Goal: Task Accomplishment & Management: Manage account settings

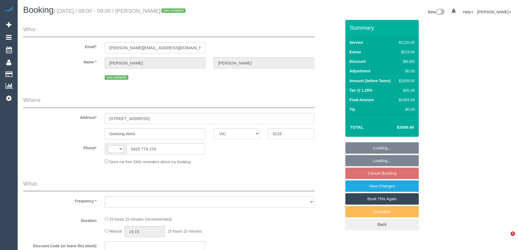
select select "VIC"
select select "string:AU"
select select "string:stripe-pm_1SBq7G2GScqysDRVu3NOUJl8"
select select "2"
select select "480"
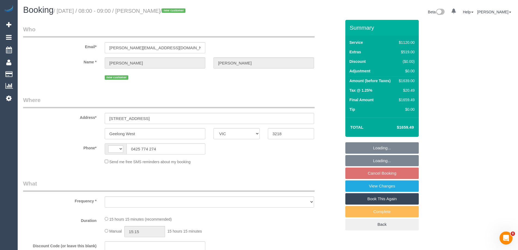
select select "number:28"
select select "number:14"
select select "number:19"
select select "number:25"
select select "number:26"
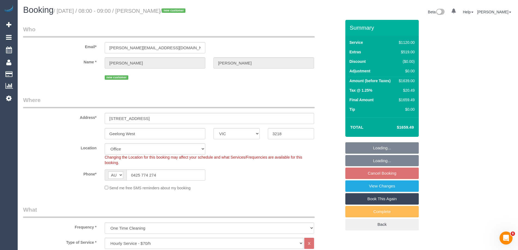
select select "object:1013"
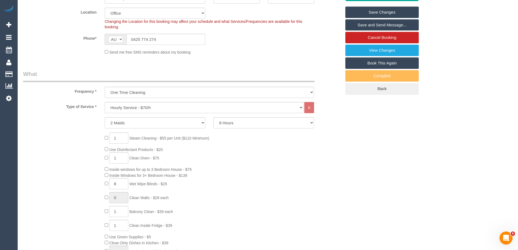
scroll to position [136, 0]
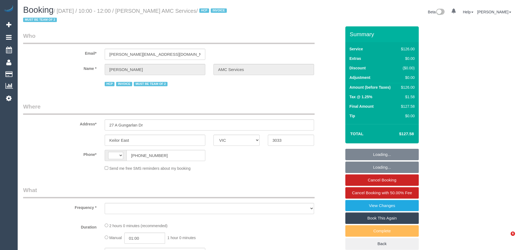
select select "VIC"
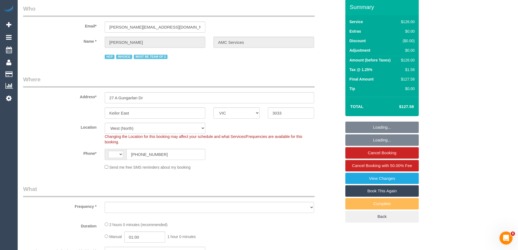
select select "string:AU"
select select "object:714"
select select "number:28"
select select "number:14"
select select "number:19"
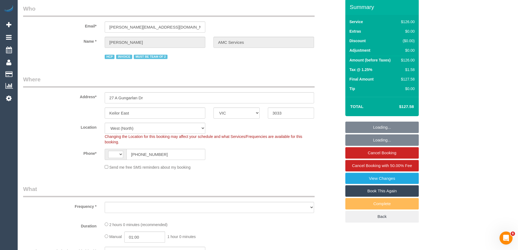
select select "number:24"
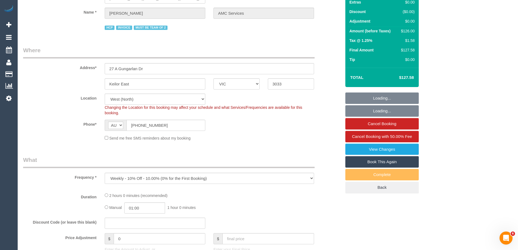
select select "object:782"
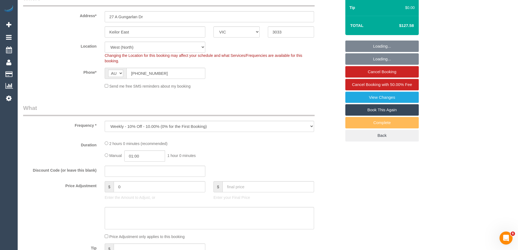
select select "120"
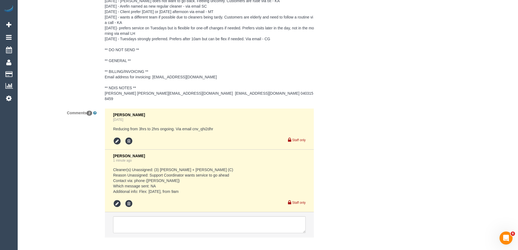
scroll to position [870, 0]
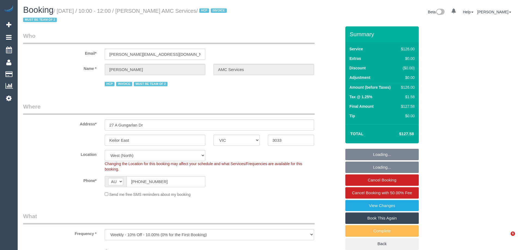
select select "VIC"
select select "object:782"
select select "120"
select select "number:28"
select select "number:14"
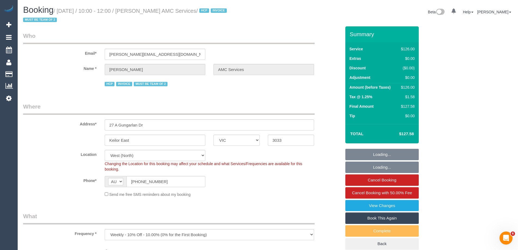
select select "number:19"
select select "number:24"
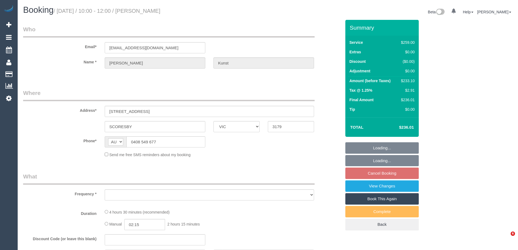
select select "VIC"
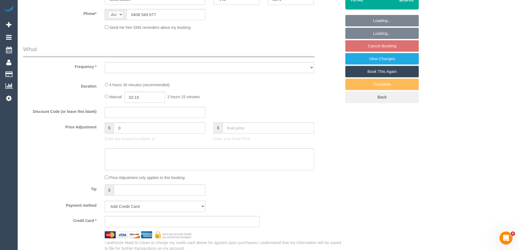
select select "object:532"
select select "string:stripe-pm_1Qy2pQ2GScqysDRVMSSW5WMh"
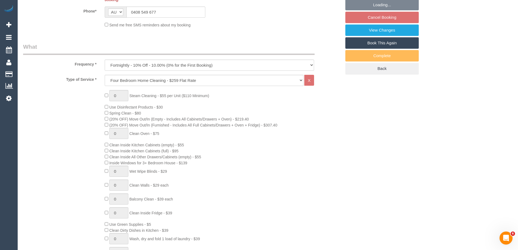
select select "object:649"
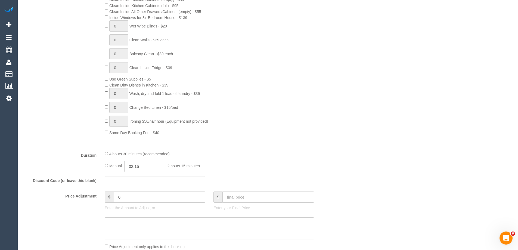
select select "number:27"
select select "number:14"
select select "number:18"
select select "number:22"
select select "number:34"
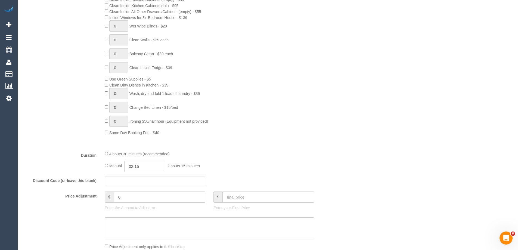
select select "number:11"
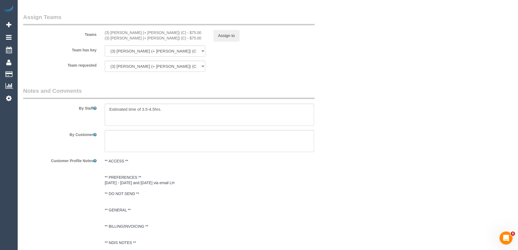
scroll to position [909, 0]
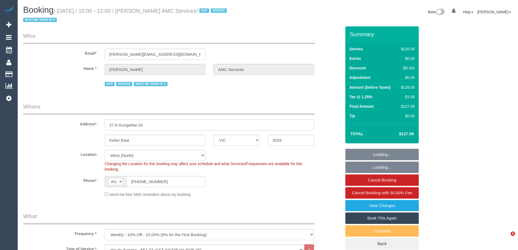
select select "VIC"
select select "120"
select select "number:28"
select select "number:14"
select select "number:19"
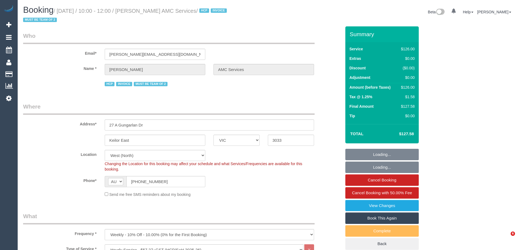
select select "number:24"
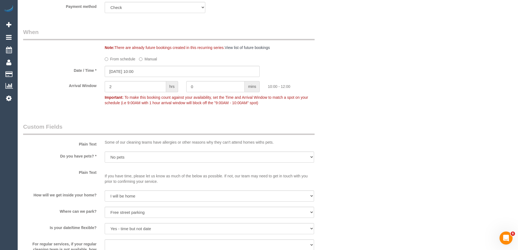
scroll to position [408, 0]
click at [119, 73] on input "29/09/2025 10:00" at bounding box center [182, 71] width 155 height 11
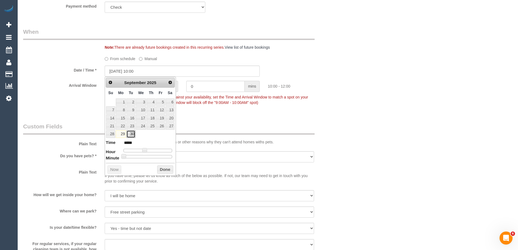
click at [129, 135] on link "30" at bounding box center [130, 133] width 9 height 7
click at [143, 152] on dl "Time ***** Hour Minute Second Millisecond Microsecond Time Zone ***** ***** ***…" at bounding box center [140, 149] width 69 height 19
type input "30/09/2025 09:00"
type input "*****"
click at [145, 151] on span at bounding box center [142, 150] width 5 height 5
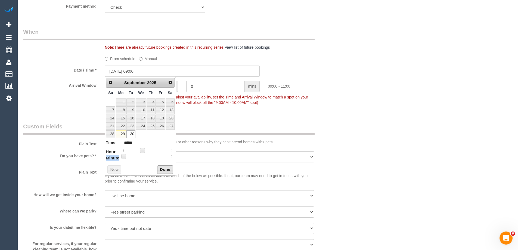
click at [162, 169] on button "Done" at bounding box center [165, 169] width 16 height 9
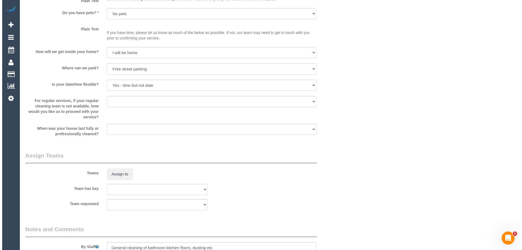
scroll to position [707, 0]
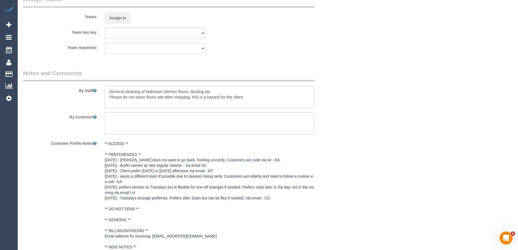
click at [104, 93] on div at bounding box center [210, 97] width 218 height 22
click at [106, 92] on textarea at bounding box center [209, 97] width 209 height 22
type textarea "*Cover* General cleaning of bathroom kitchen floors, dusting etc. Please do not…"
drag, startPoint x: 121, startPoint y: 14, endPoint x: 118, endPoint y: 18, distance: 4.6
click at [118, 18] on button "Assign to" at bounding box center [118, 17] width 26 height 11
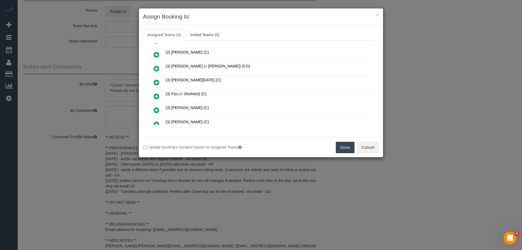
scroll to position [82, 0]
click at [156, 94] on icon at bounding box center [157, 97] width 6 height 7
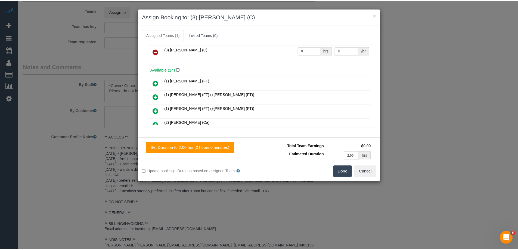
scroll to position [0, 0]
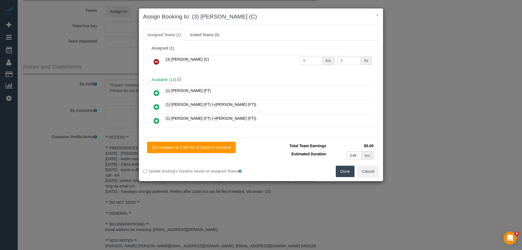
drag, startPoint x: 312, startPoint y: 60, endPoint x: 285, endPoint y: 55, distance: 27.7
click at [286, 55] on tr "(3) Jonathan Canchila (C) 0 hrs 0 /hr" at bounding box center [261, 62] width 225 height 14
type input "2"
drag, startPoint x: 346, startPoint y: 60, endPoint x: 277, endPoint y: 59, distance: 69.4
click at [283, 59] on tr "(3) Jonathan Canchila (C) 2 hrs 0 /hr" at bounding box center [261, 62] width 225 height 14
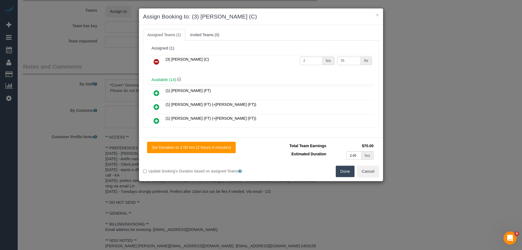
type input "35"
drag, startPoint x: 341, startPoint y: 169, endPoint x: 317, endPoint y: 168, distance: 24.0
click at [341, 169] on button "Done" at bounding box center [345, 171] width 19 height 11
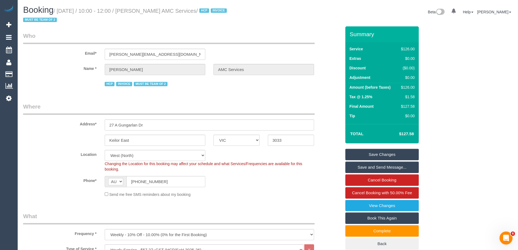
drag, startPoint x: 216, startPoint y: 10, endPoint x: 150, endPoint y: 10, distance: 65.8
click at [150, 10] on small "/ September 29, 2025 / 10:00 - 12:00 / Anwar Rafla AMC Services / HCP INVOICE M…" at bounding box center [125, 15] width 205 height 15
copy small "Anwar Rafla AMC Services"
click at [360, 155] on link "Save Changes" at bounding box center [381, 154] width 73 height 11
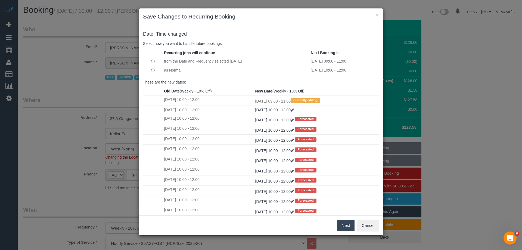
click at [342, 221] on button "Next" at bounding box center [346, 225] width 18 height 11
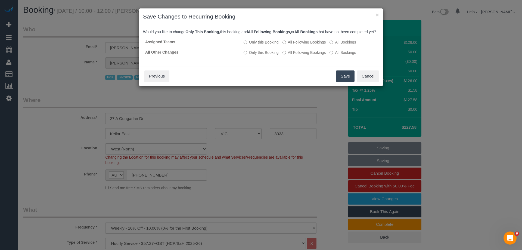
click at [342, 82] on button "Save" at bounding box center [345, 75] width 18 height 11
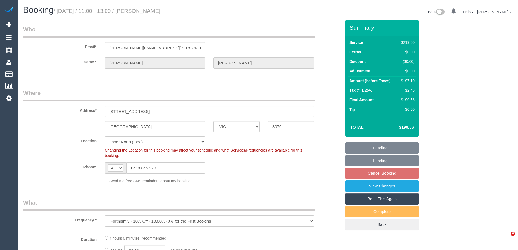
select select "VIC"
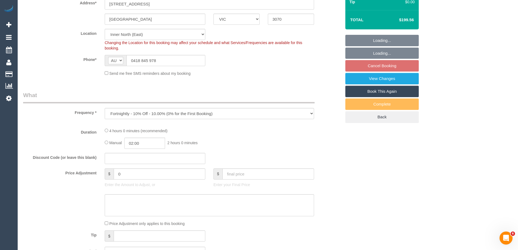
scroll to position [109, 0]
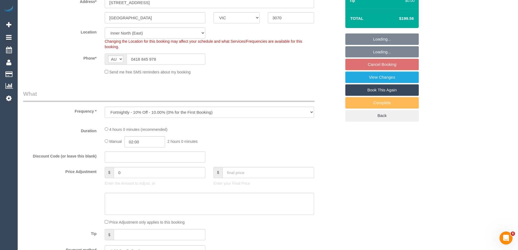
select select "object:539"
select select "string:stripe-pm_1RXXUX2GScqysDRVfwjWgvw9"
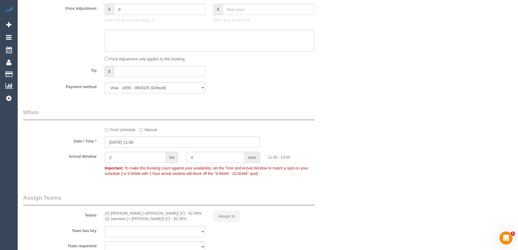
select select "number:27"
select select "number:14"
select select "number:19"
select select "number:22"
select select "number:35"
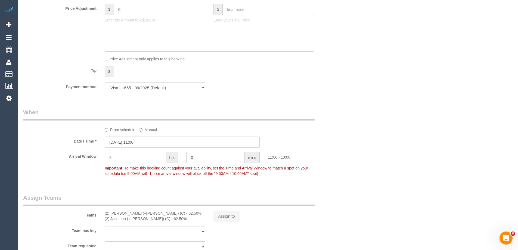
select select "number:26"
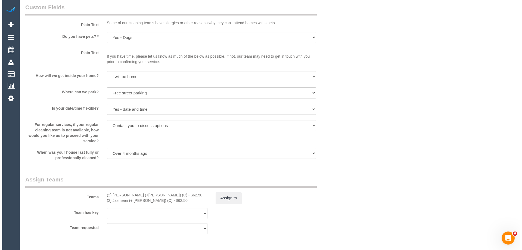
scroll to position [842, 0]
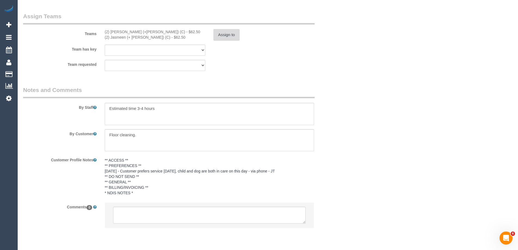
click at [227, 32] on button "Assign to" at bounding box center [227, 34] width 26 height 11
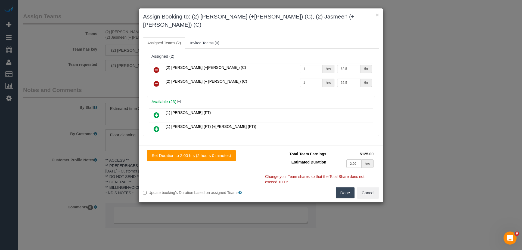
click at [158, 67] on icon at bounding box center [157, 70] width 6 height 7
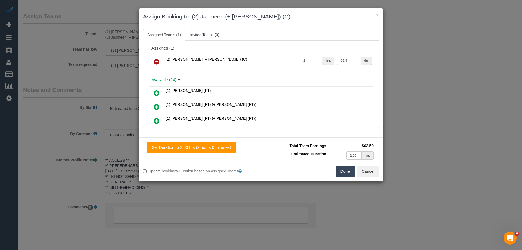
click at [158, 62] on icon at bounding box center [157, 61] width 6 height 7
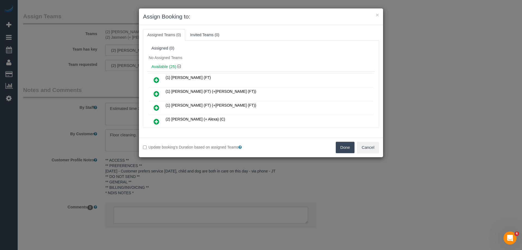
drag, startPoint x: 344, startPoint y: 148, endPoint x: 326, endPoint y: 148, distance: 17.7
click at [343, 148] on button "Done" at bounding box center [345, 147] width 19 height 11
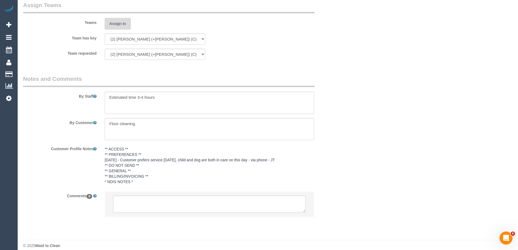
scroll to position [860, 0]
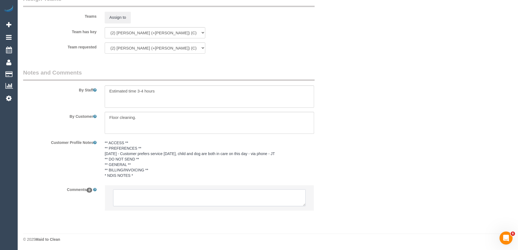
click at [126, 195] on textarea at bounding box center [209, 197] width 193 height 17
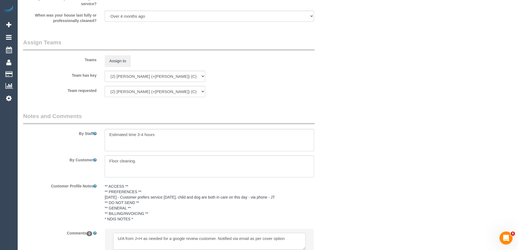
scroll to position [882, 0]
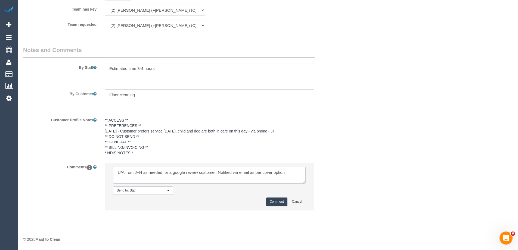
type textarea "U/A from J+H as needed for a google review customer. Notified via email as per …"
click at [276, 202] on button "Comment" at bounding box center [276, 201] width 21 height 8
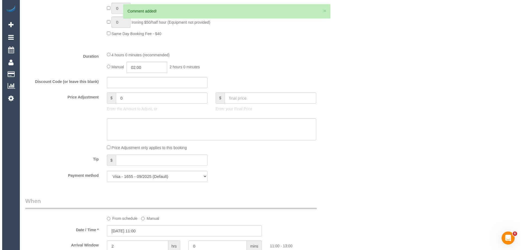
scroll to position [0, 0]
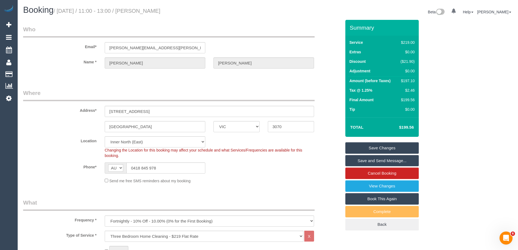
click at [360, 150] on link "Save Changes" at bounding box center [381, 147] width 73 height 11
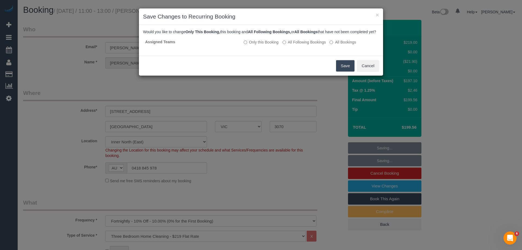
click at [339, 72] on button "Save" at bounding box center [345, 65] width 18 height 11
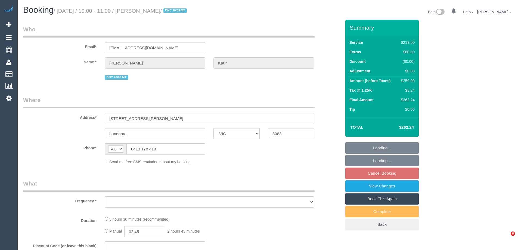
select select "VIC"
select select "string:stripe-pm_1S8BIV2GScqysDRVMLXrNj6A"
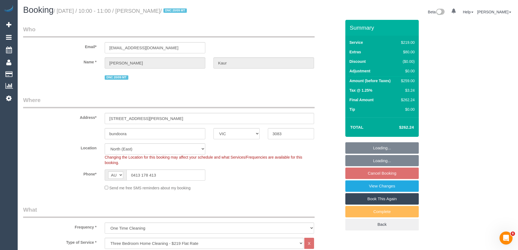
select select "object:655"
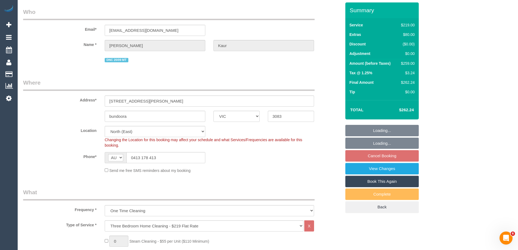
select select "number:27"
select select "number:14"
select select "number:19"
select select "number:23"
select select "number:35"
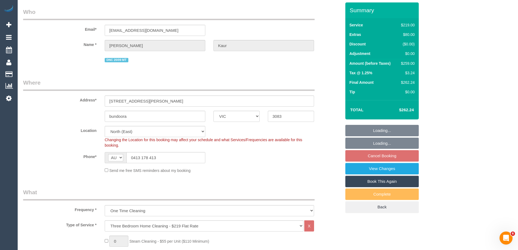
select select "number:13"
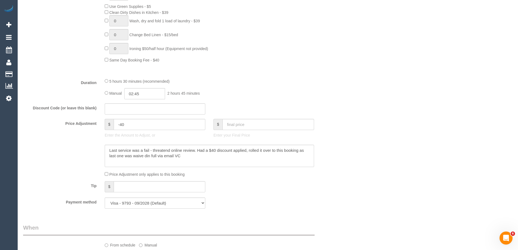
scroll to position [517, 0]
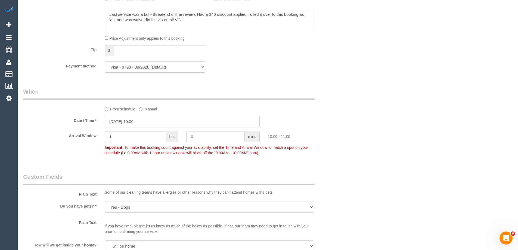
click at [130, 125] on input "[DATE] 10:00" at bounding box center [182, 121] width 155 height 11
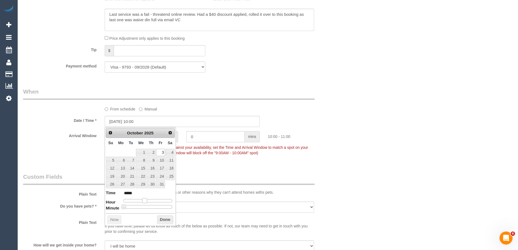
type input "[DATE] 11:00"
type input "*****"
drag, startPoint x: 146, startPoint y: 200, endPoint x: 149, endPoint y: 201, distance: 3.4
click at [149, 201] on div at bounding box center [147, 200] width 49 height 3
click at [160, 220] on button "Done" at bounding box center [165, 219] width 16 height 9
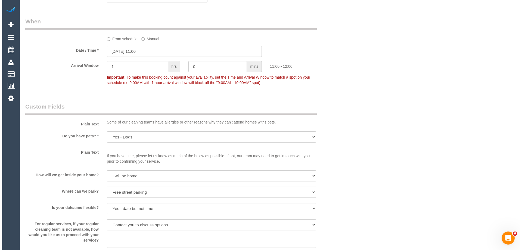
scroll to position [680, 0]
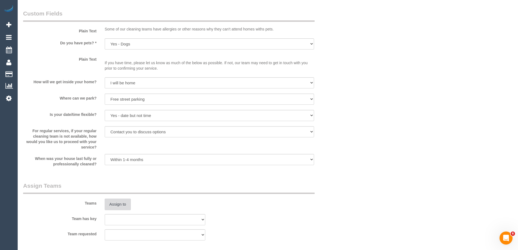
click at [122, 206] on button "Assign to" at bounding box center [118, 204] width 26 height 11
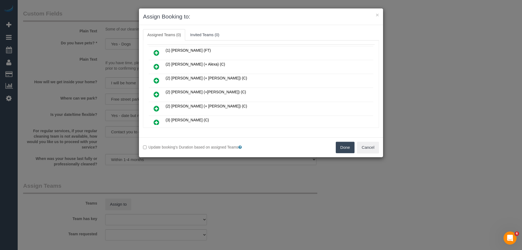
click at [159, 93] on icon at bounding box center [157, 94] width 6 height 7
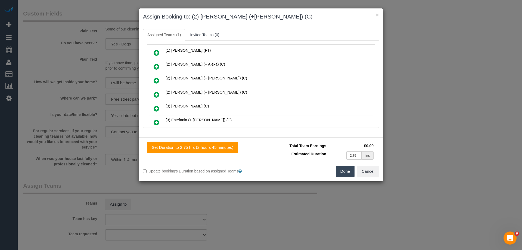
click at [156, 95] on icon at bounding box center [157, 94] width 6 height 7
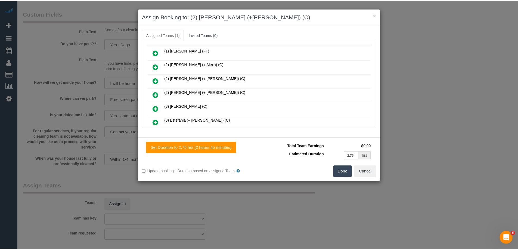
scroll to position [54, 0]
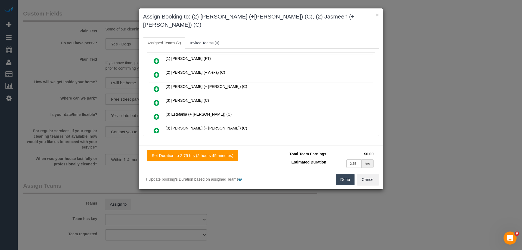
click at [345, 174] on button "Done" at bounding box center [345, 179] width 19 height 11
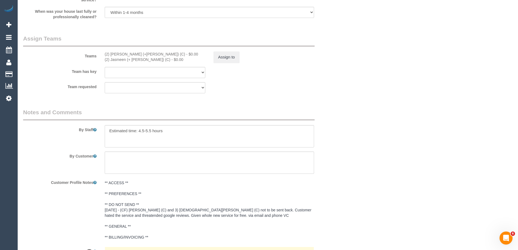
scroll to position [843, 0]
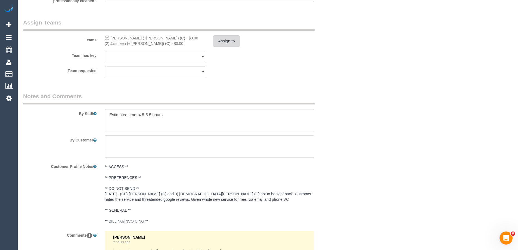
click at [218, 42] on button "Assign to" at bounding box center [227, 40] width 26 height 11
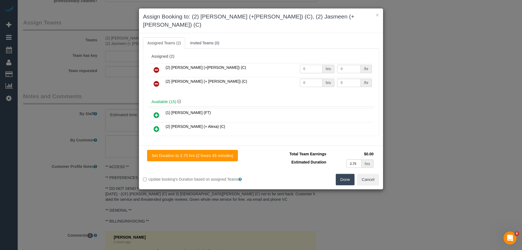
drag, startPoint x: 312, startPoint y: 61, endPoint x: 286, endPoint y: 61, distance: 26.4
click at [286, 63] on tr "(2) Harpreet (+Jasmeen) (C) 0 hrs 0 /hr" at bounding box center [261, 70] width 225 height 14
type input "1"
drag, startPoint x: 303, startPoint y: 74, endPoint x: 274, endPoint y: 73, distance: 29.1
click at [274, 77] on tr "(2) Jasmeen (+ Harpreet) (C) 0 hrs 0 /hr" at bounding box center [261, 84] width 225 height 14
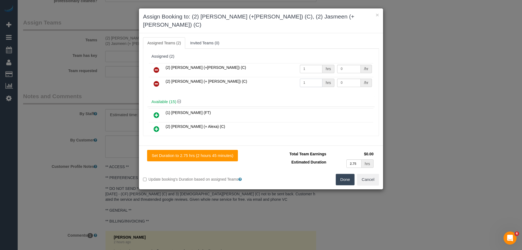
type input "1"
drag, startPoint x: 325, startPoint y: 61, endPoint x: 314, endPoint y: 61, distance: 11.2
click at [314, 63] on tr "(2) Harpreet (+Jasmeen) (C) 1 hrs 0 /hr" at bounding box center [261, 70] width 225 height 14
type input "92.5"
drag, startPoint x: 330, startPoint y: 74, endPoint x: 316, endPoint y: 73, distance: 14.7
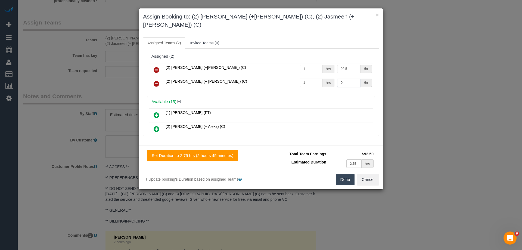
click at [316, 77] on tr "(2) Jasmeen (+ Harpreet) (C) 1 hrs 0 /hr" at bounding box center [261, 84] width 225 height 14
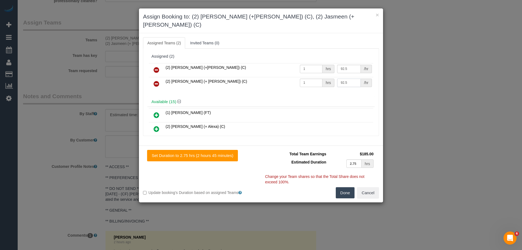
type input "92.5"
click at [345, 187] on button "Done" at bounding box center [345, 192] width 19 height 11
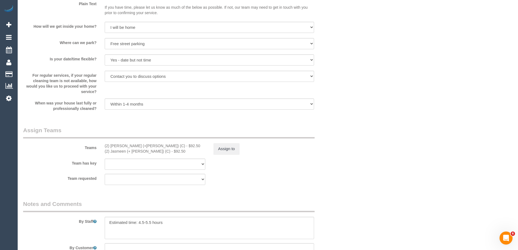
scroll to position [816, 0]
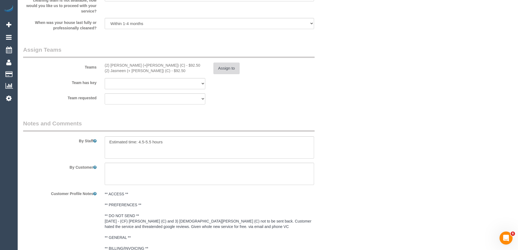
click at [226, 72] on button "Assign to" at bounding box center [227, 68] width 26 height 11
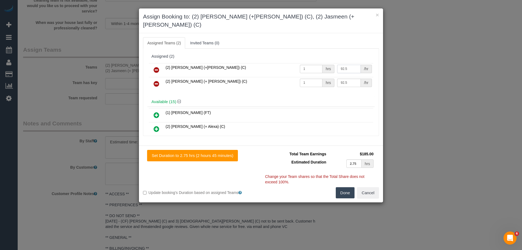
drag, startPoint x: 345, startPoint y: 62, endPoint x: 307, endPoint y: 61, distance: 37.8
click at [307, 63] on tr "(2) Harpreet (+Jasmeen) (C) 1 hrs 92.5 /hr" at bounding box center [261, 70] width 225 height 14
type input "95"
drag, startPoint x: 348, startPoint y: 73, endPoint x: 283, endPoint y: 73, distance: 65.3
click at [287, 77] on tr "(2) Jasmeen (+ Harpreet) (C) 1 hrs 92.5 /hr" at bounding box center [261, 84] width 225 height 14
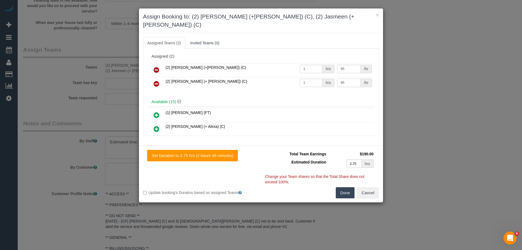
type input "95"
drag, startPoint x: 341, startPoint y: 186, endPoint x: 295, endPoint y: 184, distance: 46.0
click at [342, 187] on button "Done" at bounding box center [345, 192] width 19 height 11
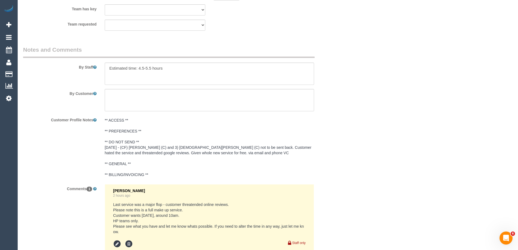
scroll to position [957, 0]
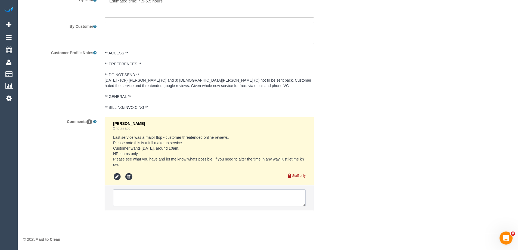
click at [151, 197] on textarea at bounding box center [209, 197] width 193 height 17
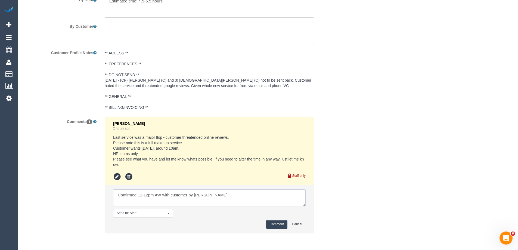
type textarea "Confirmed 11-12pm AW with customer by Vanessa"
click at [275, 221] on button "Comment" at bounding box center [276, 224] width 21 height 8
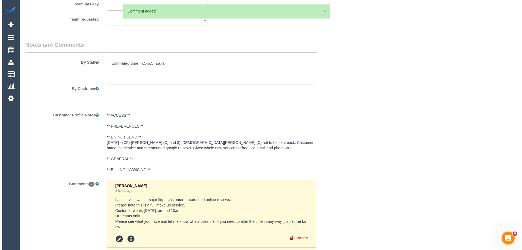
scroll to position [0, 0]
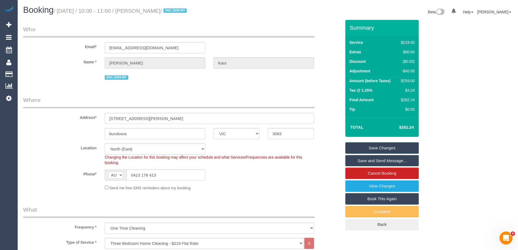
drag, startPoint x: 324, startPoint y: 11, endPoint x: 292, endPoint y: 7, distance: 32.0
click at [324, 10] on button "×" at bounding box center [322, 11] width 3 height 6
drag, startPoint x: 176, startPoint y: 11, endPoint x: 143, endPoint y: 10, distance: 32.7
click at [143, 10] on small "/ October 03, 2025 / 10:00 - 11:00 / Navleen Kaur / DNC 20/09 MT" at bounding box center [121, 11] width 135 height 6
copy small "Navleen Kaur"
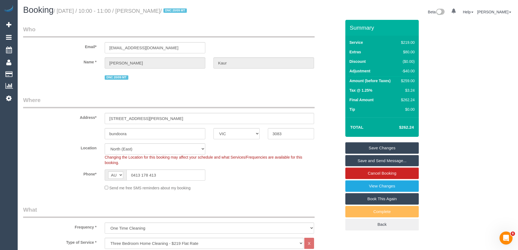
click at [354, 161] on link "Save and Send Message..." at bounding box center [381, 160] width 73 height 11
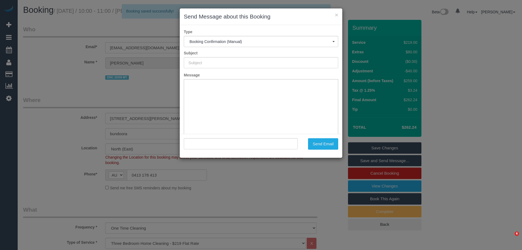
type input "Booking Confirmed"
type input ""Navleen Kaur" <manesnavleen@gmail.com>"
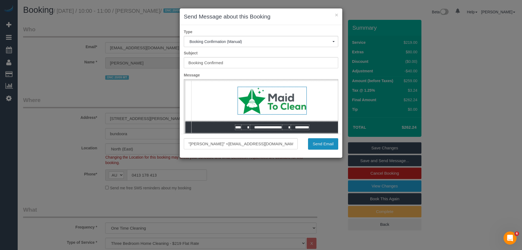
click at [326, 143] on button "Send Email" at bounding box center [323, 143] width 30 height 11
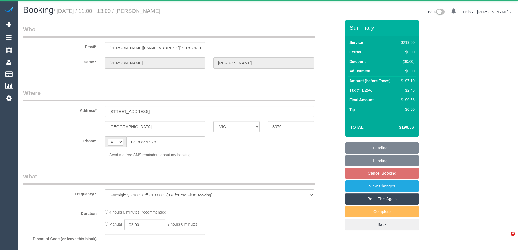
select select "VIC"
select select "string:stripe-pm_1RXXUX2GScqysDRVfwjWgvw9"
select select "number:27"
select select "number:14"
select select "number:19"
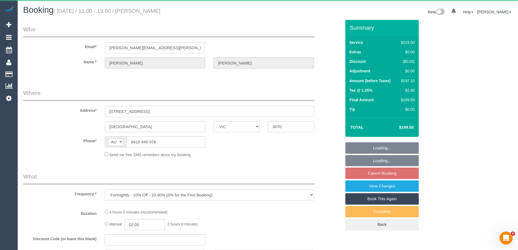
select select "number:22"
select select "number:35"
select select "number:26"
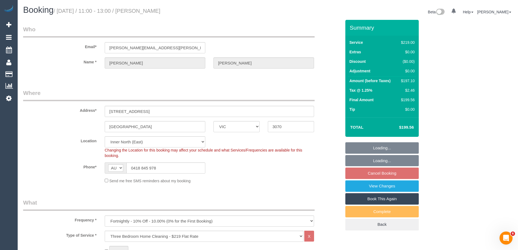
select select "object:792"
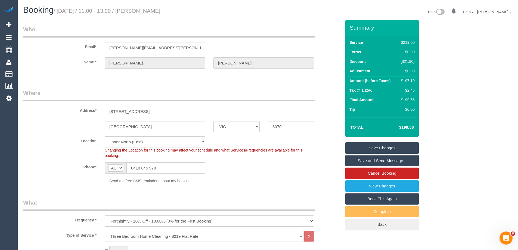
drag, startPoint x: 170, startPoint y: 48, endPoint x: 110, endPoint y: 49, distance: 60.1
click at [109, 48] on input "[PERSON_NAME][EMAIL_ADDRESS][PERSON_NAME][DOMAIN_NAME]" at bounding box center [155, 47] width 101 height 11
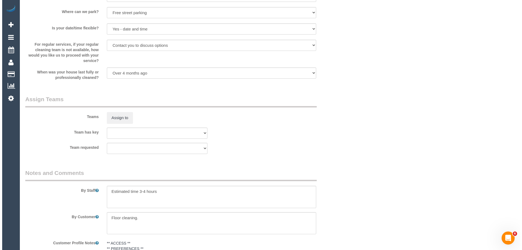
scroll to position [843, 0]
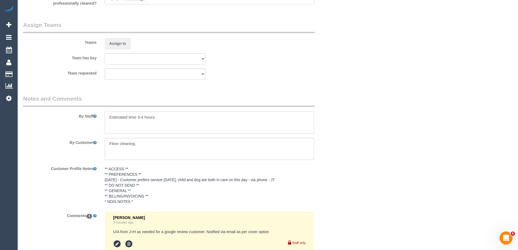
click at [109, 117] on textarea at bounding box center [209, 123] width 209 height 22
type textarea "*Cover* Estimated time 3-4 hours"
click at [114, 47] on button "Assign to" at bounding box center [118, 43] width 26 height 11
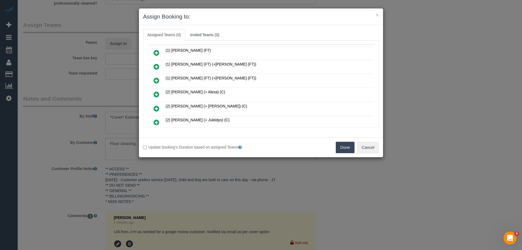
click at [153, 94] on link at bounding box center [156, 94] width 13 height 11
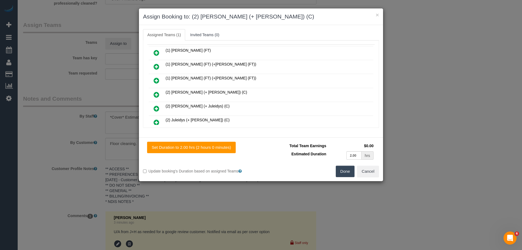
click at [154, 94] on icon at bounding box center [157, 94] width 6 height 7
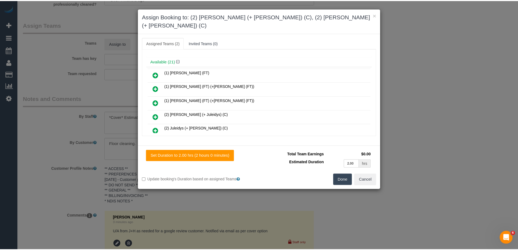
scroll to position [54, 0]
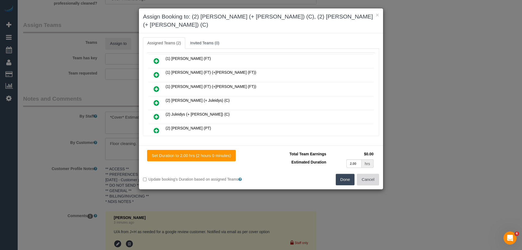
click at [367, 174] on button "Cancel" at bounding box center [368, 179] width 22 height 11
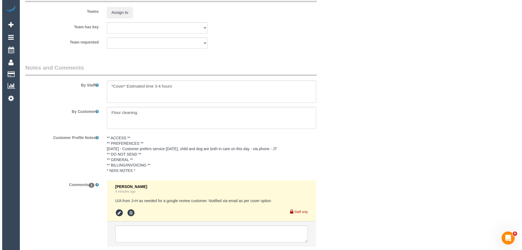
scroll to position [843, 0]
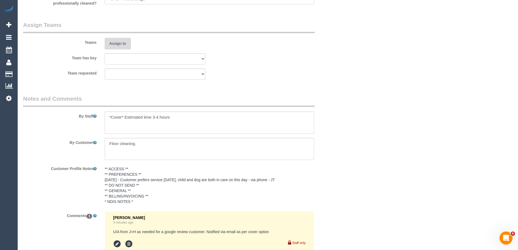
click at [122, 47] on button "Assign to" at bounding box center [118, 43] width 26 height 11
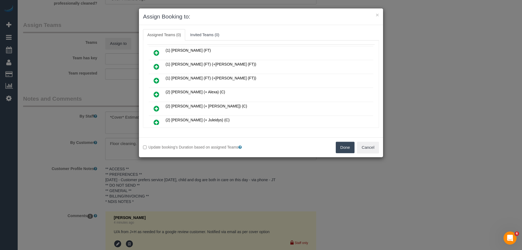
click at [155, 93] on icon at bounding box center [157, 94] width 6 height 7
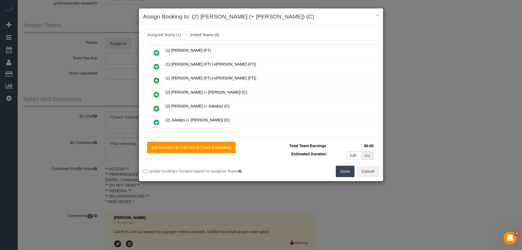
click at [155, 93] on icon at bounding box center [157, 94] width 6 height 7
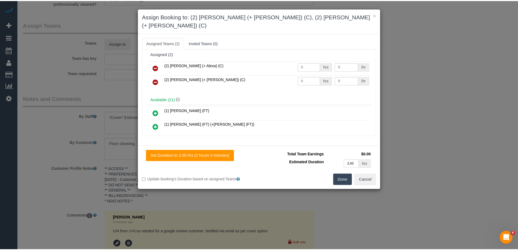
scroll to position [0, 0]
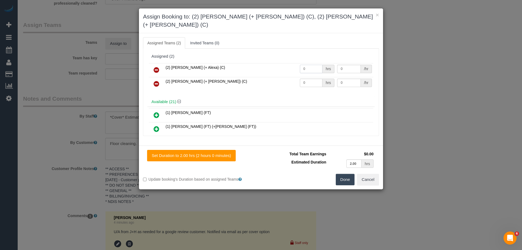
drag, startPoint x: 313, startPoint y: 58, endPoint x: 277, endPoint y: 58, distance: 35.6
click at [277, 63] on tr "(2) Alejandro (+ Alexa) (C) 0 hrs 0 /hr" at bounding box center [261, 70] width 225 height 14
type input "1"
drag, startPoint x: 313, startPoint y: 74, endPoint x: 271, endPoint y: 69, distance: 41.6
click at [271, 77] on tr "(2) Alexa (+ Alejandro) (C) 0 hrs 0 /hr" at bounding box center [261, 84] width 225 height 14
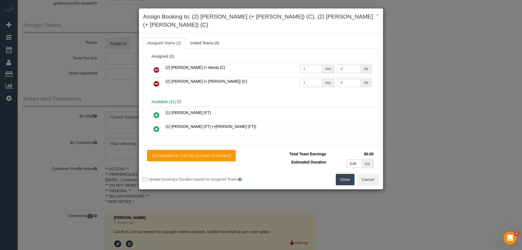
type input "1"
drag, startPoint x: 350, startPoint y: 61, endPoint x: 310, endPoint y: 58, distance: 39.5
click at [310, 63] on tr "(2) Alejandro (+ Alexa) (C) 1 hrs 0 /hr" at bounding box center [261, 70] width 225 height 14
type input "62.5"
drag, startPoint x: 348, startPoint y: 74, endPoint x: 317, endPoint y: 73, distance: 31.6
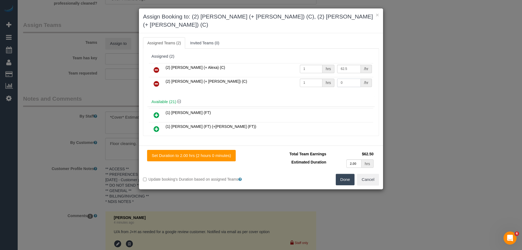
click at [317, 77] on tr "(2) Alexa (+ Alejandro) (C) 1 hrs 0 /hr" at bounding box center [261, 84] width 225 height 14
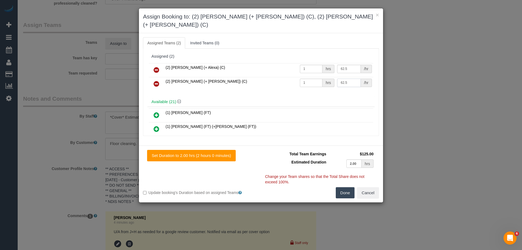
type input "62.5"
click at [345, 187] on button "Done" at bounding box center [345, 192] width 19 height 11
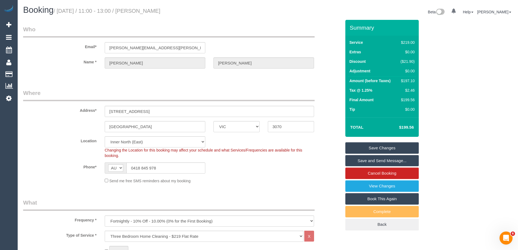
drag, startPoint x: 187, startPoint y: 10, endPoint x: 143, endPoint y: 11, distance: 43.3
click at [143, 11] on h1 "Booking / October 03, 2025 / 11:00 - 13:00 / Andrew McConnell" at bounding box center [143, 9] width 241 height 9
copy small "Andrew McConnell"
click at [367, 160] on link "Save and Send Message..." at bounding box center [381, 160] width 73 height 11
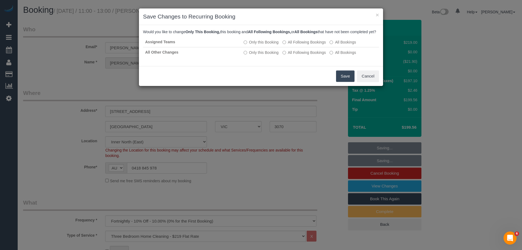
click at [349, 82] on button "Save" at bounding box center [345, 75] width 18 height 11
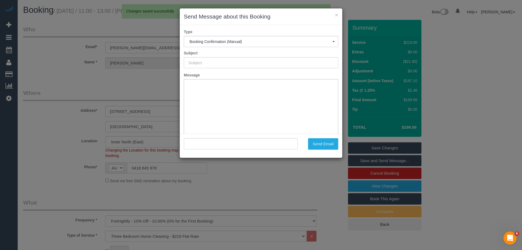
type input "Booking Confirmed"
type input ""Andrew McConnell" <mcconnell.andrew@gmail.com>"
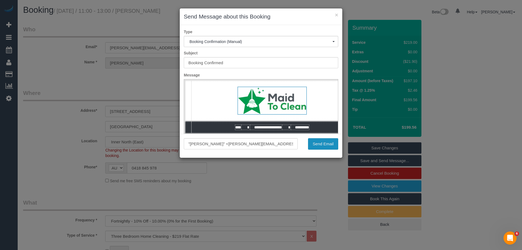
click at [338, 142] on button "Send Email" at bounding box center [323, 143] width 30 height 11
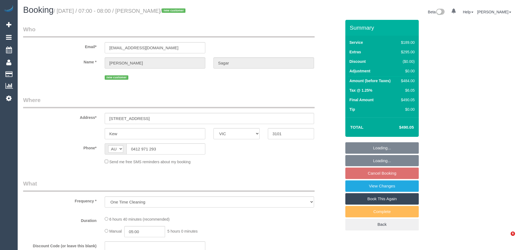
select select "VIC"
select select "string:stripe-pm_1S9LML2GScqysDRVcjmDDMmK"
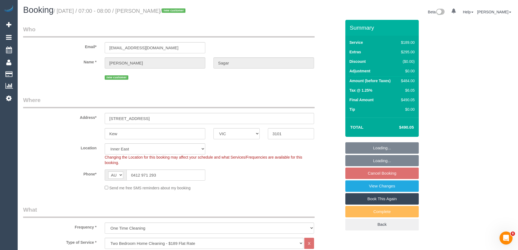
select select "object:675"
select select "number:29"
select select "number:14"
select select "number:18"
select select "number:36"
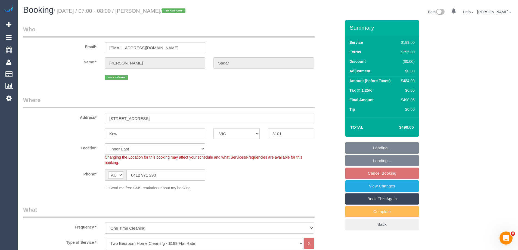
select select "number:13"
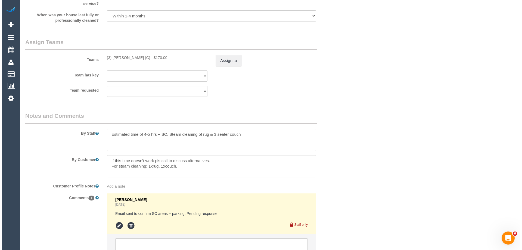
scroll to position [873, 0]
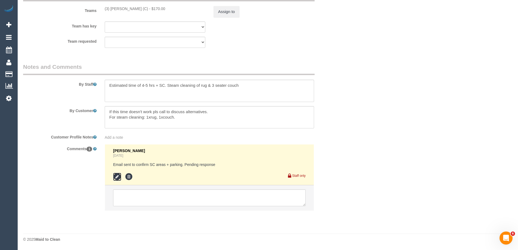
click at [117, 174] on icon at bounding box center [117, 177] width 8 height 8
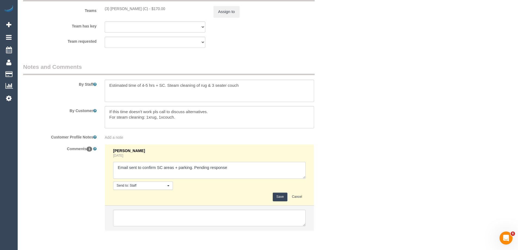
click at [235, 167] on textarea at bounding box center [209, 170] width 193 height 17
type textarea "Email sent to confirm SC areas + parking. Pending response - confirmed"
click at [279, 196] on button "Save" at bounding box center [280, 197] width 14 height 8
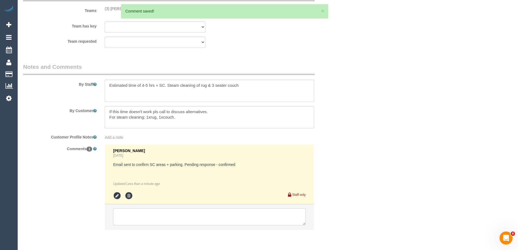
click at [126, 214] on textarea at bounding box center [209, 216] width 193 height 17
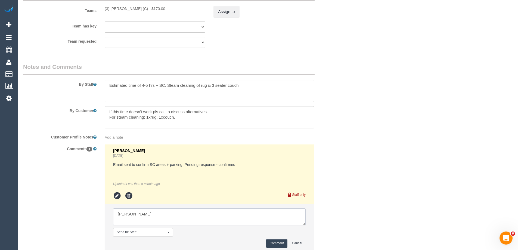
type textarea "[PERSON_NAME]"
click at [276, 246] on button "Comment" at bounding box center [276, 243] width 21 height 8
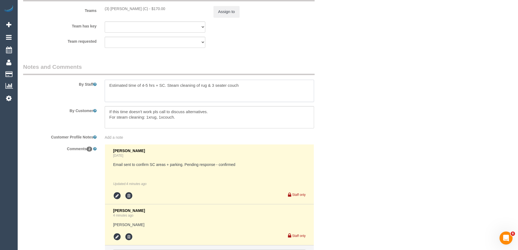
click at [245, 85] on textarea at bounding box center [209, 91] width 209 height 22
paste textarea "Steam cleaner to arrive at ___ Please ensure areas for steam cleaning are clean…"
drag, startPoint x: 289, startPoint y: 86, endPoint x: 302, endPoint y: 86, distance: 13.1
click at [302, 86] on textarea at bounding box center [209, 91] width 209 height 22
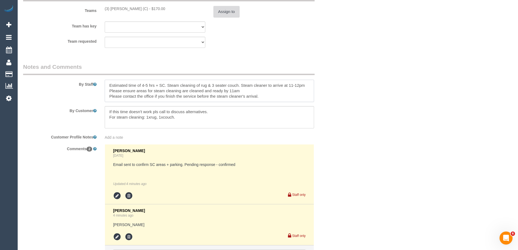
type textarea "Estimated time of 4-5 hrs + SC. Steam cleaning of rug & 3 seater couch. Steam c…"
click at [233, 16] on button "Assign to" at bounding box center [227, 11] width 26 height 11
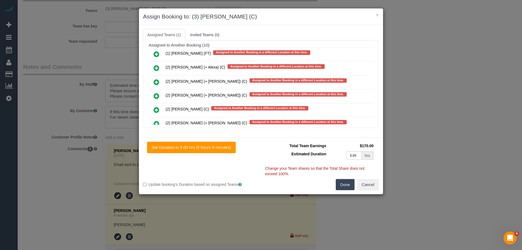
scroll to position [1659, 0]
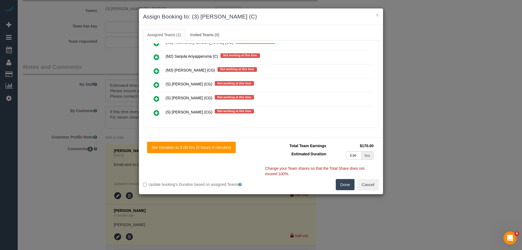
click at [155, 70] on icon at bounding box center [157, 71] width 6 height 7
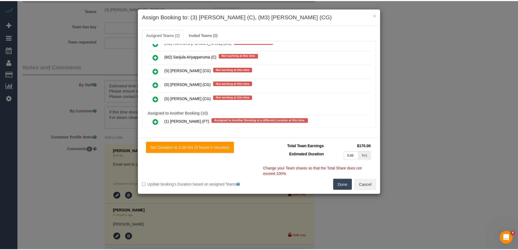
scroll to position [0, 0]
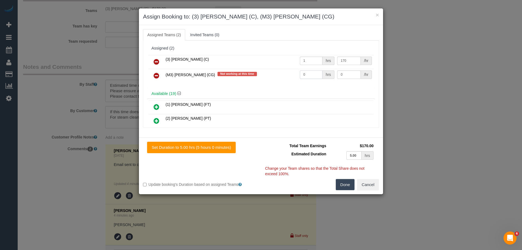
drag, startPoint x: 319, startPoint y: 74, endPoint x: 272, endPoint y: 75, distance: 46.5
click at [273, 75] on tr "(M3) [PERSON_NAME] (CG) Not working at this time 0 hrs 0 /hr" at bounding box center [261, 76] width 225 height 14
type input "1"
drag, startPoint x: 328, startPoint y: 74, endPoint x: 306, endPoint y: 74, distance: 22.3
click at [306, 74] on tr "(M3) [PERSON_NAME] (CG) Not working at this time 1 hrs 0 /hr" at bounding box center [261, 76] width 225 height 14
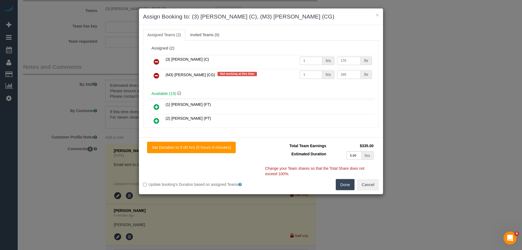
type input "165"
click at [346, 183] on button "Done" at bounding box center [345, 184] width 19 height 11
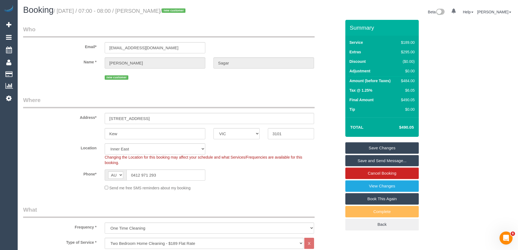
drag, startPoint x: 179, startPoint y: 10, endPoint x: 143, endPoint y: 8, distance: 36.2
click at [143, 8] on small "/ [DATE] / 07:00 - 08:00 / [PERSON_NAME] / new customer" at bounding box center [121, 11] width 134 height 6
copy small "[PERSON_NAME]"
click at [356, 161] on link "Save and Send Message..." at bounding box center [381, 160] width 73 height 11
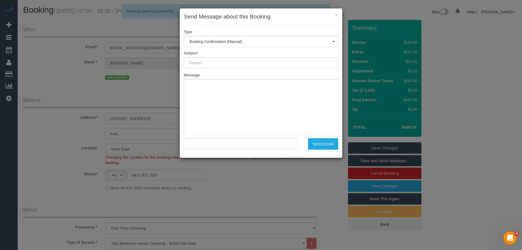
type input "Booking Confirmed"
type input ""[PERSON_NAME]" <[EMAIL_ADDRESS][DOMAIN_NAME]>"
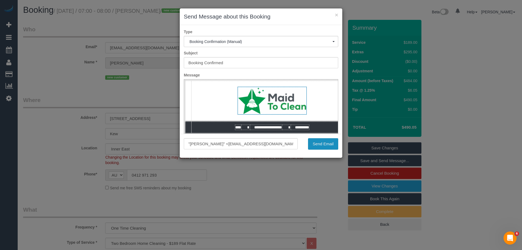
click at [320, 143] on button "Send Email" at bounding box center [323, 143] width 30 height 11
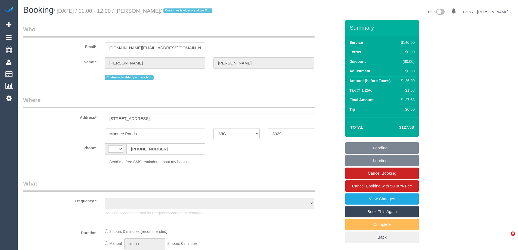
select select "VIC"
select select "string:AU"
select select "number:28"
select select "number:14"
select select "number:19"
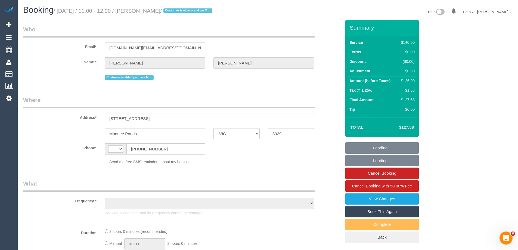
select select "number:24"
select select "object:1655"
select select "string:stripe-pm_1NoKqy2GScqysDRVsan1s9rF"
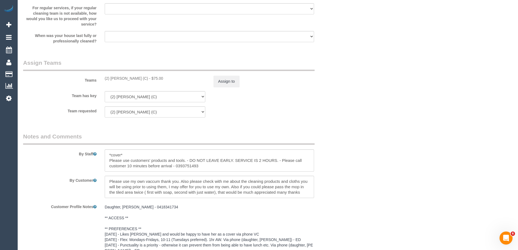
scroll to position [1170, 0]
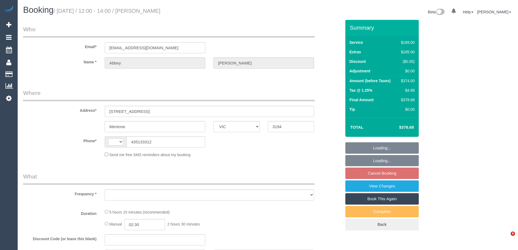
select select "VIC"
select select "object:309"
select select "string:stripe-pm_1QOR2I2GScqysDRVTnOHFTDV"
select select "string:AU"
select select "number:28"
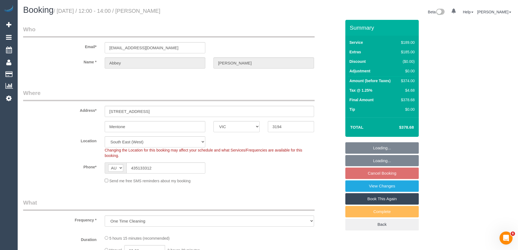
select select "object:1354"
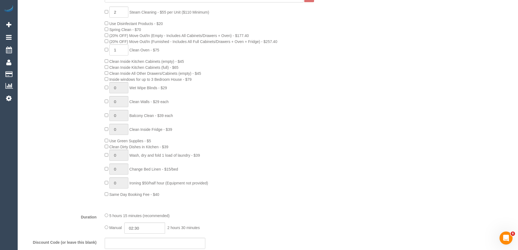
scroll to position [205, 0]
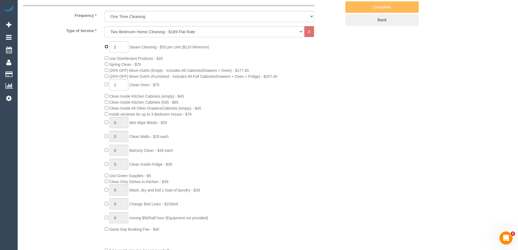
type input "0"
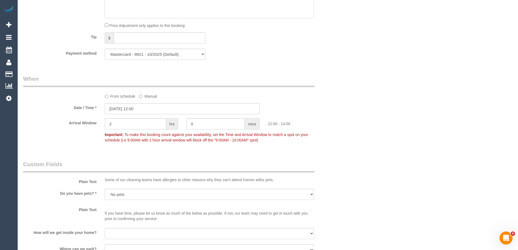
scroll to position [885, 0]
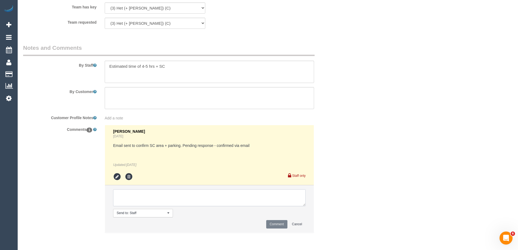
click at [122, 201] on textarea at bounding box center [209, 197] width 193 height 17
type textarea "Removed SC as per customer request - via email"
click at [278, 222] on button "Comment" at bounding box center [276, 224] width 21 height 8
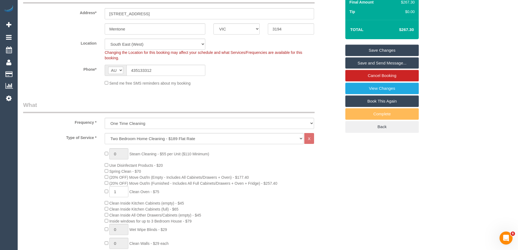
scroll to position [0, 0]
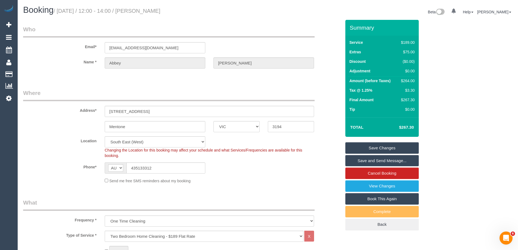
click at [360, 159] on link "Save and Send Message..." at bounding box center [381, 160] width 73 height 11
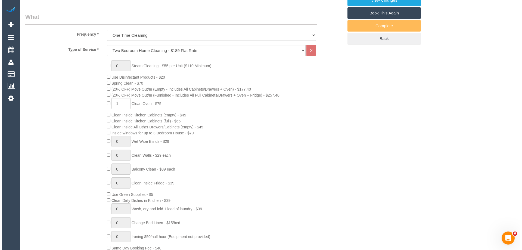
scroll to position [190, 0]
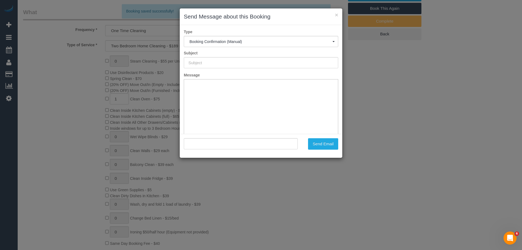
type input "Booking Confirmed"
type input ""Abbey Rhodes" <abbeyseyb@gmail.com>"
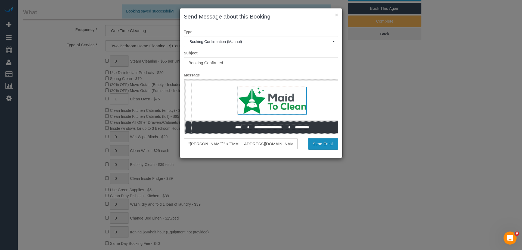
click at [316, 143] on button "Send Email" at bounding box center [323, 143] width 30 height 11
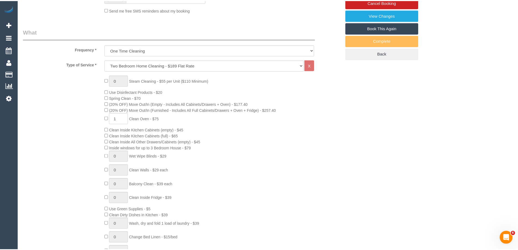
scroll to position [55, 0]
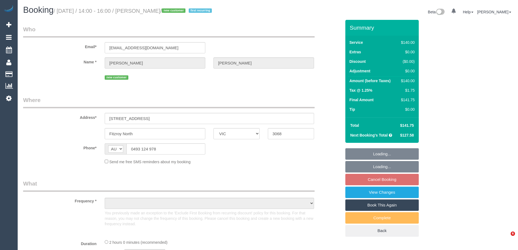
select select "VIC"
select select "string:stripe-pm_1SAO8z2GScqysDRVCBufQs4j"
select select "number:28"
select select "number:14"
select select "number:21"
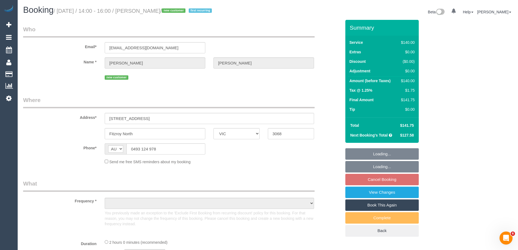
select select "number:24"
select select "number:34"
select select "number:13"
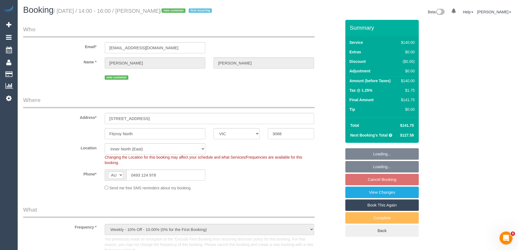
select select "object:1709"
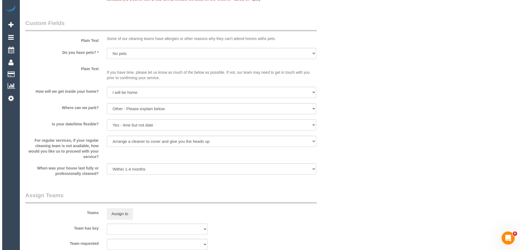
scroll to position [762, 0]
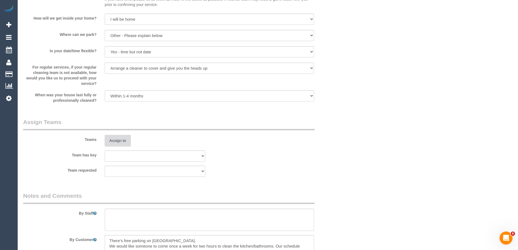
click at [119, 136] on button "Assign to" at bounding box center [118, 140] width 26 height 11
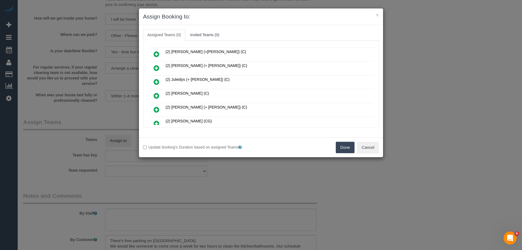
scroll to position [109, 0]
click at [158, 108] on icon at bounding box center [157, 110] width 6 height 7
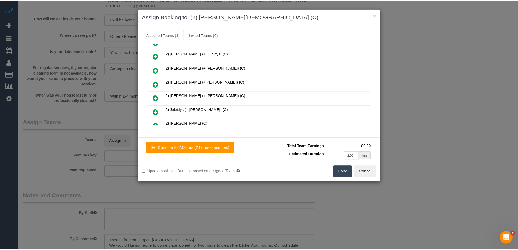
scroll to position [0, 0]
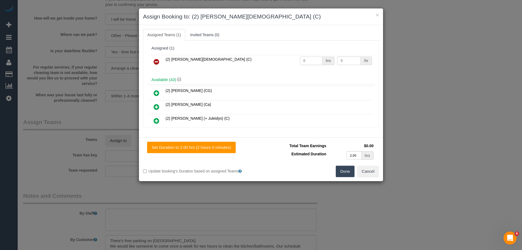
drag, startPoint x: 296, startPoint y: 59, endPoint x: 283, endPoint y: 59, distance: 13.6
click at [285, 59] on tr "(2) Raisul Islam (C) 0 hrs 0 /hr" at bounding box center [261, 62] width 225 height 14
type input "2"
drag, startPoint x: 343, startPoint y: 63, endPoint x: 322, endPoint y: 60, distance: 20.8
click at [325, 61] on tr "(2) Raisul Islam (C) 2 hrs 0 /hr" at bounding box center [261, 62] width 225 height 14
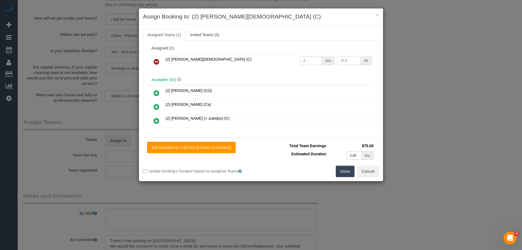
type input "37.5"
drag, startPoint x: 342, startPoint y: 171, endPoint x: 348, endPoint y: 172, distance: 5.5
click at [342, 172] on button "Done" at bounding box center [345, 171] width 19 height 11
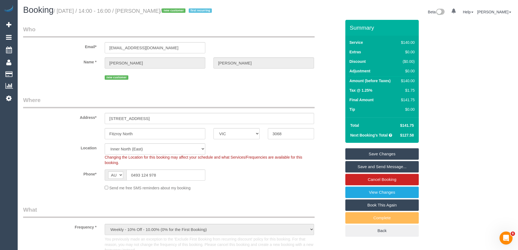
drag, startPoint x: 200, startPoint y: 11, endPoint x: 149, endPoint y: 9, distance: 50.4
click at [149, 9] on small "/ September 30, 2025 / 14:00 - 16:00 / Candice Rademaker / new customer first r…" at bounding box center [134, 11] width 160 height 6
copy small "Candice Rademaker"
click at [357, 153] on link "Save Changes" at bounding box center [381, 153] width 73 height 11
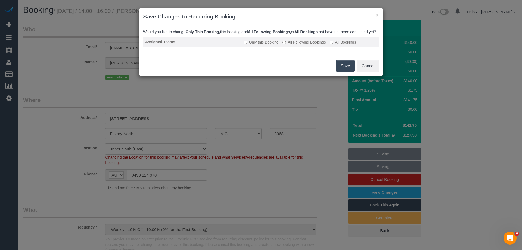
click at [290, 45] on label "All Following Bookings" at bounding box center [305, 41] width 44 height 5
click at [345, 72] on button "Save" at bounding box center [345, 65] width 18 height 11
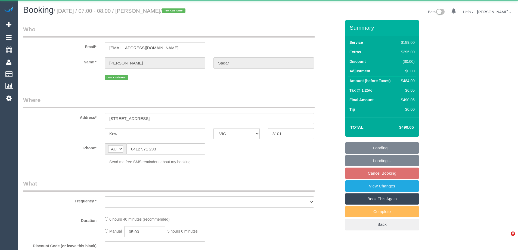
select select "VIC"
select select "object:537"
select select "string:stripe-pm_1S9LML2GScqysDRVcjmDDMmK"
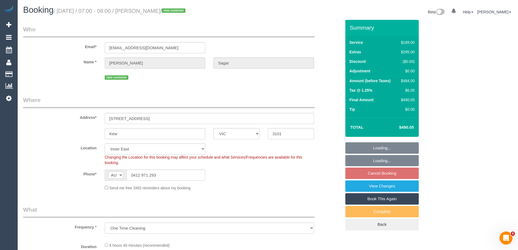
select select "object:600"
select select "number:29"
select select "number:14"
select select "number:18"
select select "number:36"
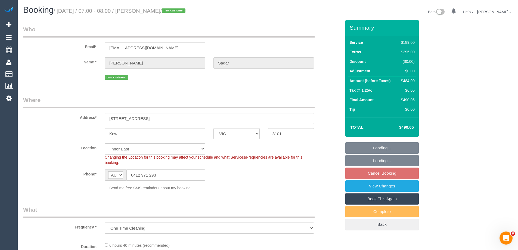
select select "number:13"
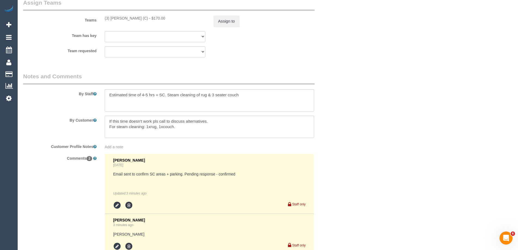
scroll to position [870, 0]
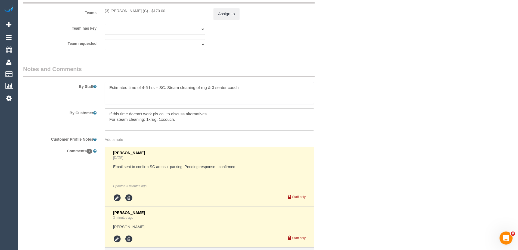
click at [248, 87] on textarea at bounding box center [209, 93] width 209 height 22
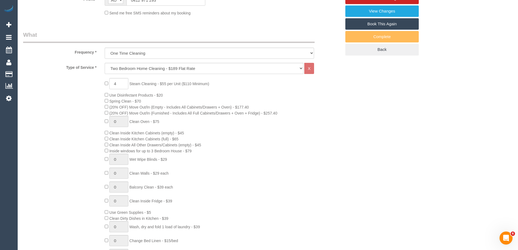
scroll to position [0, 0]
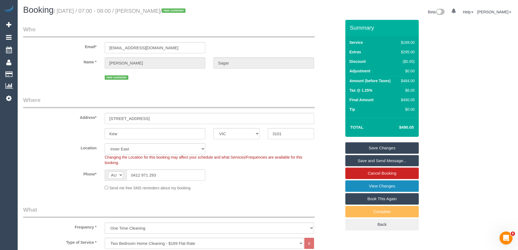
click at [367, 187] on link "View Changes" at bounding box center [381, 185] width 73 height 11
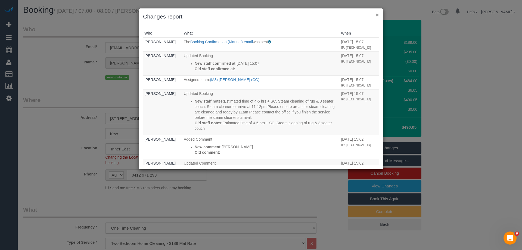
click at [377, 14] on button "×" at bounding box center [377, 15] width 3 height 6
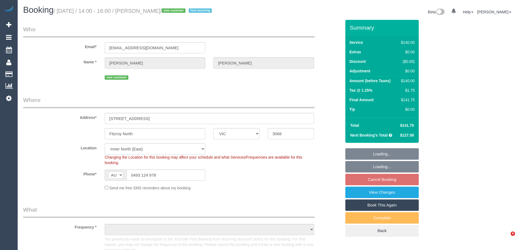
select select "VIC"
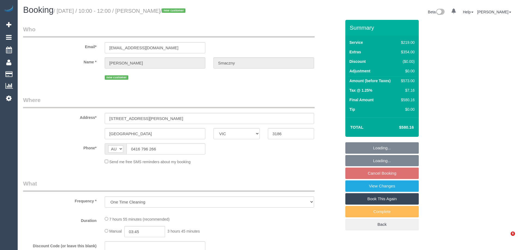
select select "VIC"
select select "string:stripe-pm_1SB0XP2GScqysDRVE8Jdp9VO"
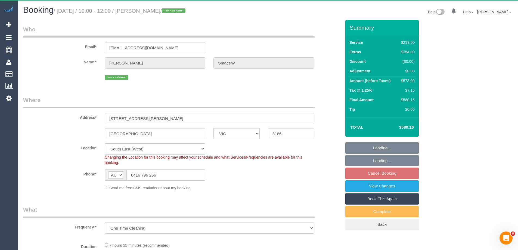
select select "object:694"
select select "number:28"
select select "number:14"
select select "number:19"
select select "number:25"
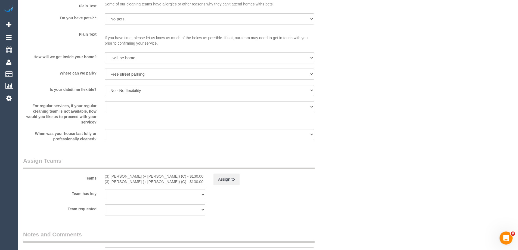
scroll to position [816, 0]
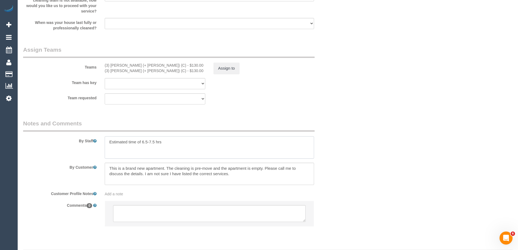
click at [166, 140] on textarea at bounding box center [209, 147] width 209 height 22
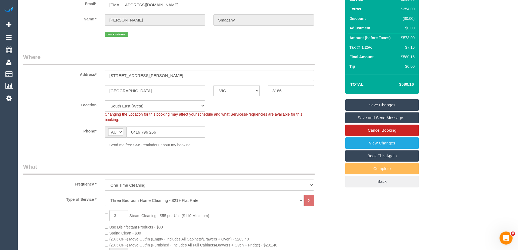
scroll to position [0, 0]
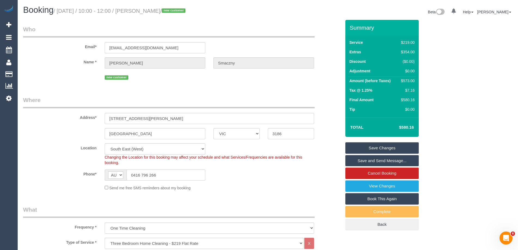
type textarea "Estimated time of 6.5-7.5 hrs. Steam cleaning of 3 bedrooms"
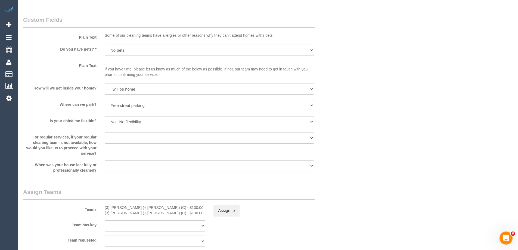
scroll to position [832, 0]
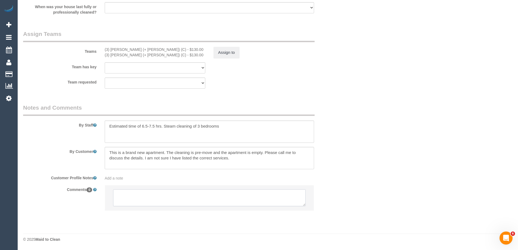
click at [130, 198] on textarea at bounding box center [209, 197] width 193 height 17
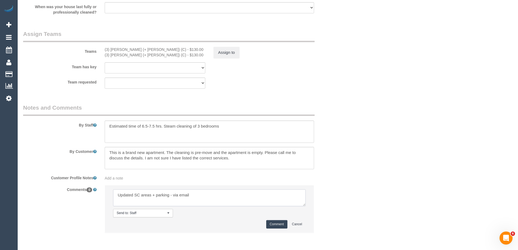
type textarea "Updated SC areas + parking - via email"
click at [285, 221] on button "Comment" at bounding box center [276, 224] width 21 height 8
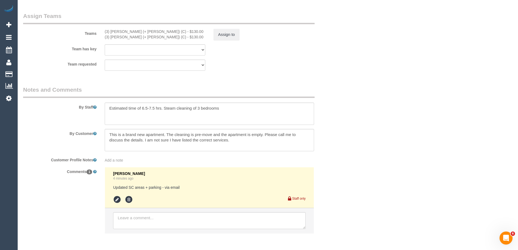
scroll to position [0, 0]
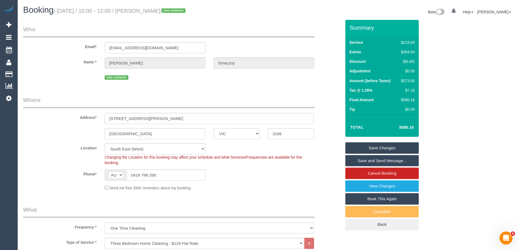
click at [354, 151] on link "Save Changes" at bounding box center [381, 147] width 73 height 11
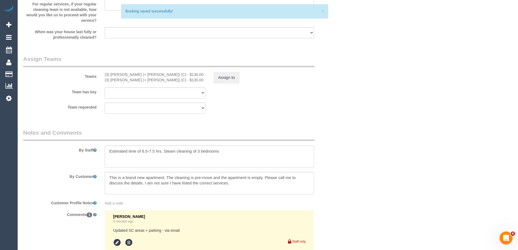
scroll to position [873, 0]
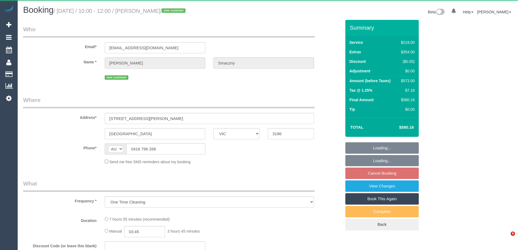
select select "VIC"
select select "string:stripe-pm_1SB0XP2GScqysDRVE8Jdp9VO"
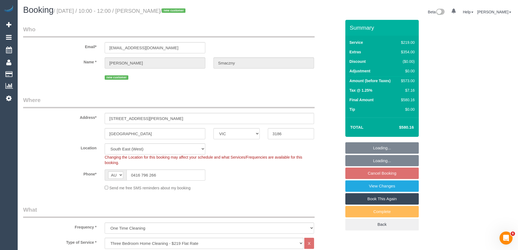
select select "object:811"
select select "number:28"
select select "number:14"
select select "number:19"
select select "number:25"
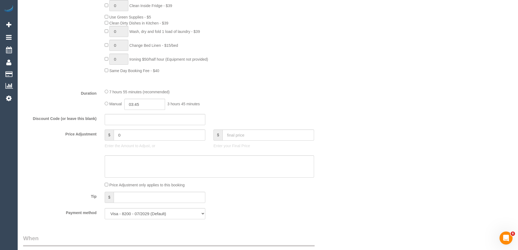
scroll to position [873, 0]
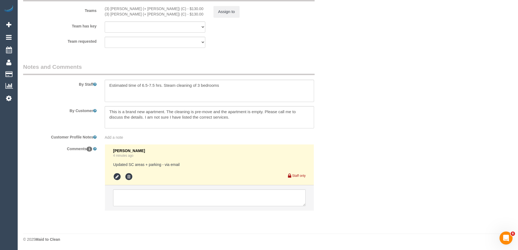
drag, startPoint x: 105, startPoint y: 197, endPoint x: 121, endPoint y: 196, distance: 16.4
click at [112, 197] on li at bounding box center [209, 197] width 209 height 25
click at [128, 196] on textarea at bounding box center [209, 197] width 193 height 17
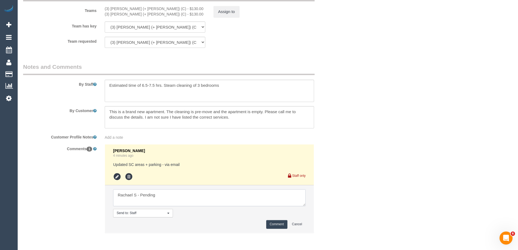
type textarea "Rachael S - Pending"
click at [275, 225] on button "Comment" at bounding box center [276, 224] width 21 height 8
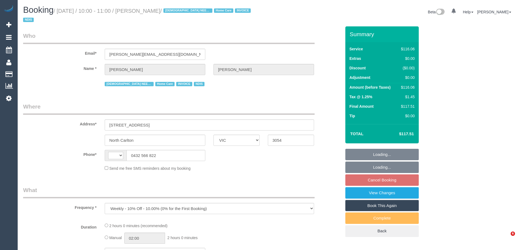
select select "VIC"
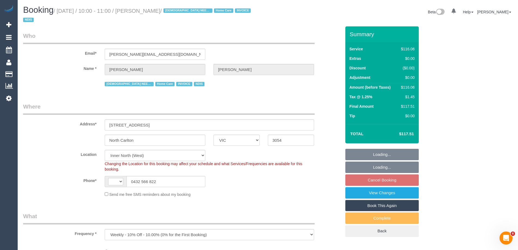
select select "string:AU"
select select "number:27"
select select "number:14"
select select "number:19"
select select "number:36"
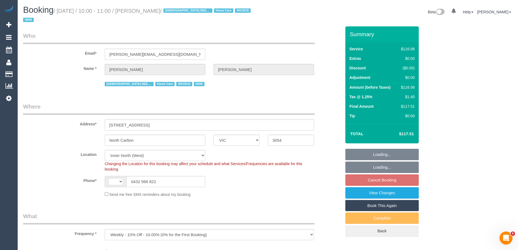
select select "number:35"
select select "number:26"
select select "object:1480"
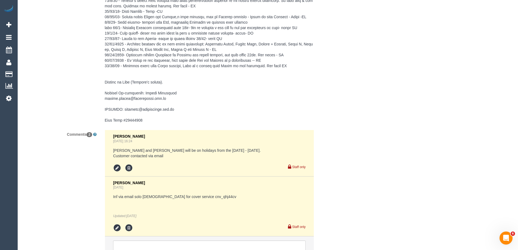
scroll to position [906, 0]
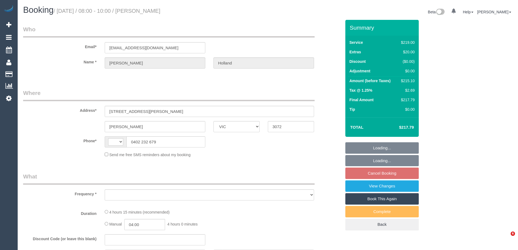
select select "VIC"
select select "string:AU"
select select "object:690"
select select "number:28"
select select "number:14"
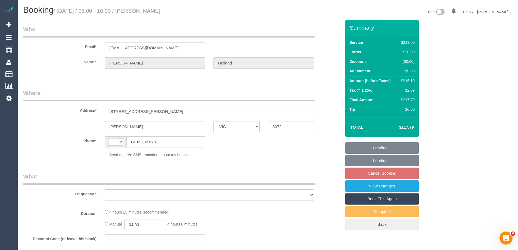
select select "number:18"
select select "number:24"
select select "number:34"
select select "number:12"
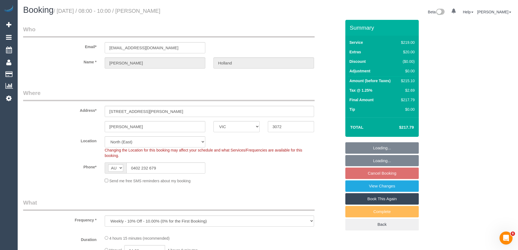
select select "string:stripe-pm_1S66RY2GScqysDRVMoksJ5YU"
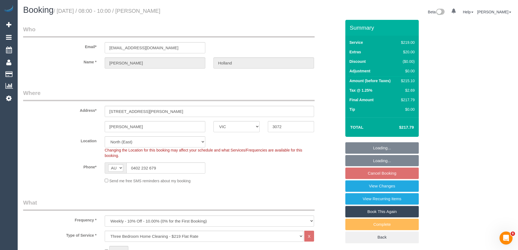
select select "object:1426"
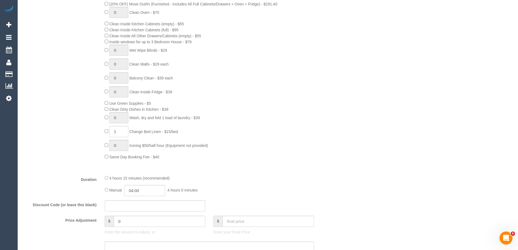
scroll to position [326, 0]
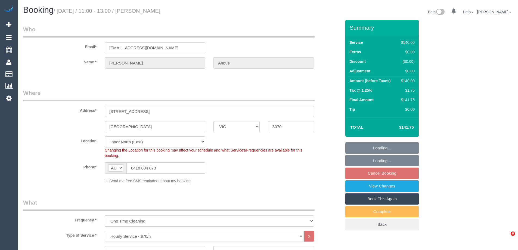
select select "VIC"
select select "number:28"
select select "number:14"
select select "number:21"
select select "number:24"
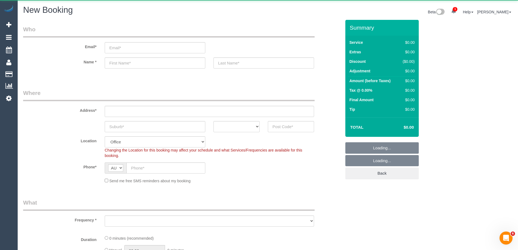
select select "object:13565"
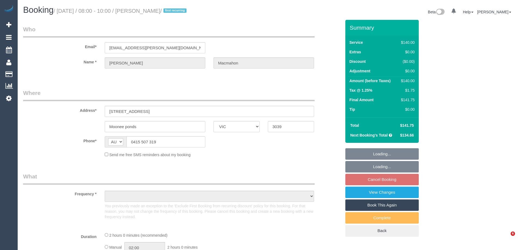
select select "VIC"
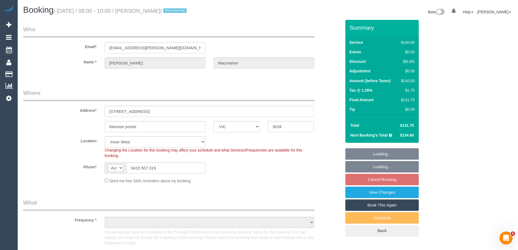
select select "number:30"
select select "number:14"
select select "number:19"
select select "number:24"
select select "number:34"
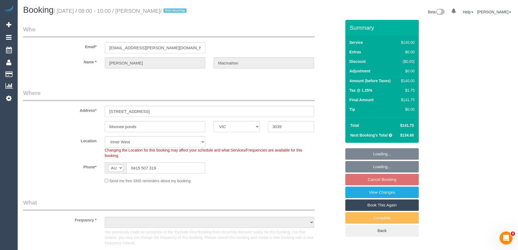
select select "number:12"
select select "object:1572"
select select "string:stripe-pm_1SCEqV2GScqysDRVCIts9Ggs"
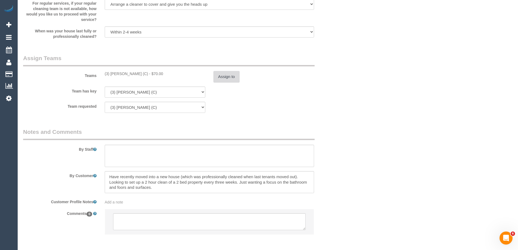
scroll to position [842, 0]
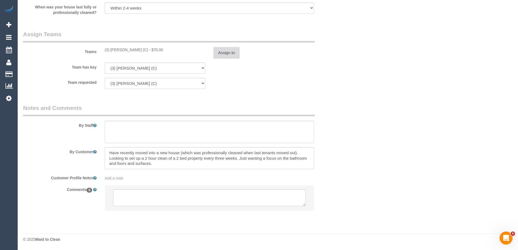
click at [232, 52] on button "Assign to" at bounding box center [227, 52] width 26 height 11
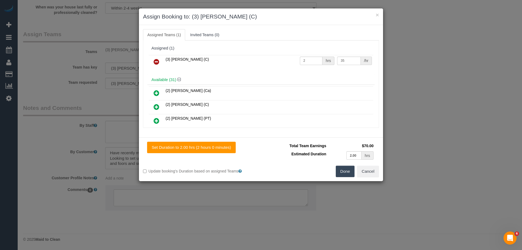
click at [153, 61] on link at bounding box center [156, 62] width 13 height 11
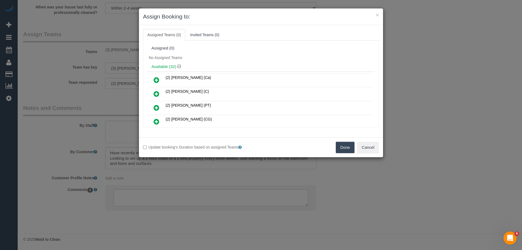
click at [349, 145] on button "Done" at bounding box center [345, 147] width 19 height 11
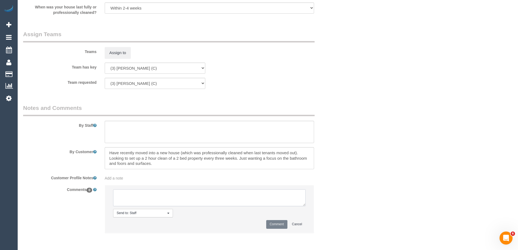
click at [151, 196] on textarea at bounding box center [209, 197] width 193 height 17
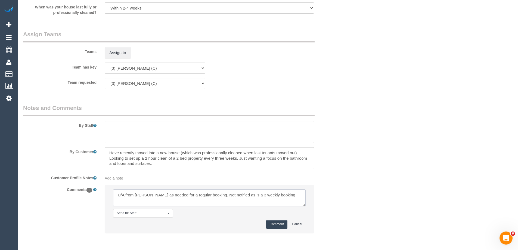
type textarea "U/A from Andrea as needed for a regular booking. Not notified as is a 3 weekly …"
click at [275, 227] on button "Comment" at bounding box center [276, 224] width 21 height 8
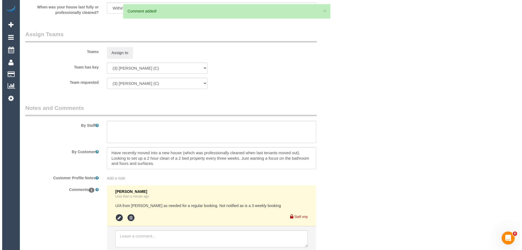
scroll to position [0, 0]
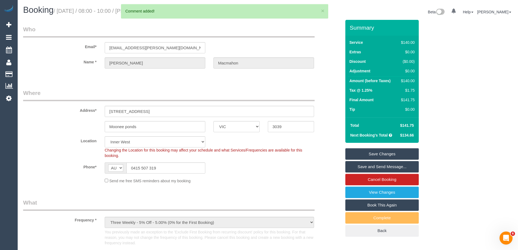
click at [370, 152] on link "Save Changes" at bounding box center [381, 153] width 73 height 11
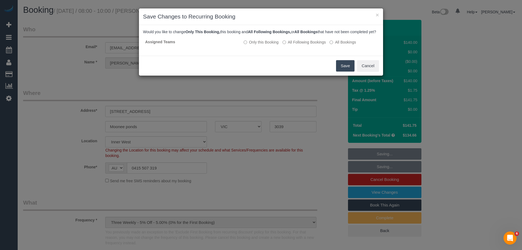
click at [343, 72] on button "Save" at bounding box center [345, 65] width 18 height 11
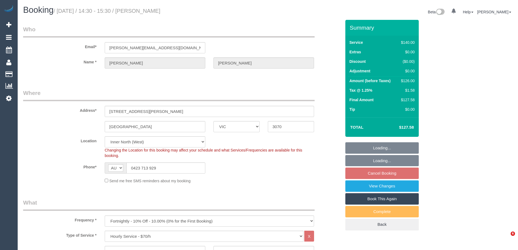
select select "VIC"
select select "number:28"
select select "number:14"
select select "number:19"
select select "number:25"
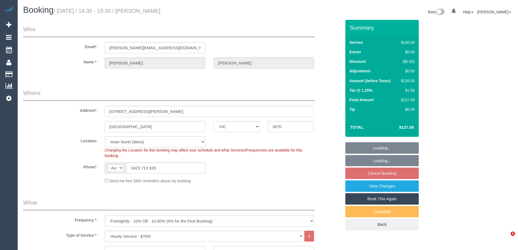
select select "number:35"
select select "number:11"
select select "18694"
select select "object:1800"
select select "18694"
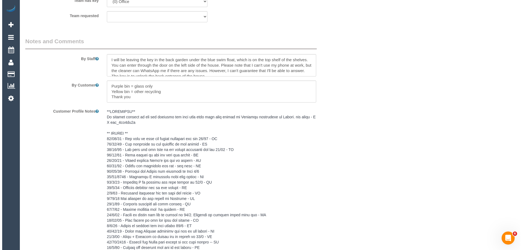
scroll to position [844, 0]
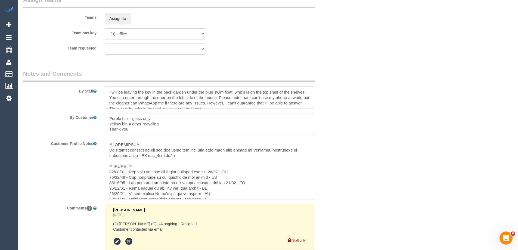
drag, startPoint x: 215, startPoint y: 171, endPoint x: 211, endPoint y: 170, distance: 3.9
click at [211, 170] on textarea at bounding box center [209, 169] width 209 height 60
type textarea "**IMPORTANT** If cleaner changes do not ask customer for flex they said flex wi…"
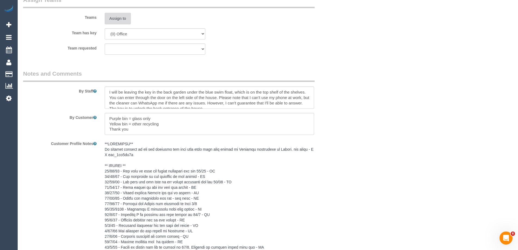
click at [126, 21] on button "Assign to" at bounding box center [118, 18] width 26 height 11
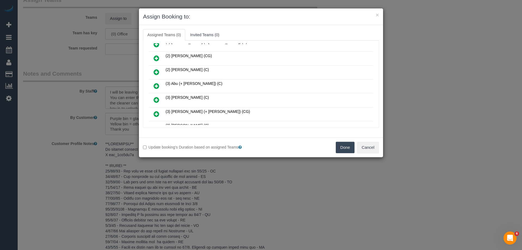
scroll to position [218, 0]
click at [156, 97] on icon at bounding box center [157, 99] width 6 height 7
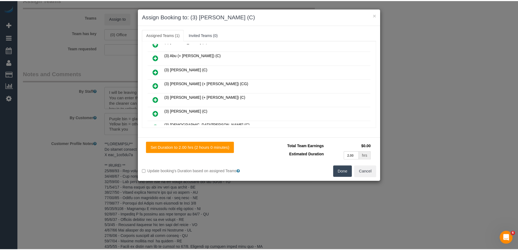
scroll to position [0, 0]
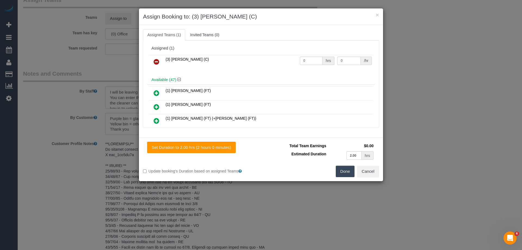
drag, startPoint x: 307, startPoint y: 56, endPoint x: 294, endPoint y: 56, distance: 12.5
click at [295, 56] on tr "(3) [PERSON_NAME] (C) 0 hrs 0 /hr" at bounding box center [261, 62] width 225 height 14
drag, startPoint x: 309, startPoint y: 60, endPoint x: 278, endPoint y: 61, distance: 31.3
click at [281, 61] on tr "(3) [PERSON_NAME] (C) 0 hrs 0 /hr" at bounding box center [261, 62] width 225 height 14
type input "2"
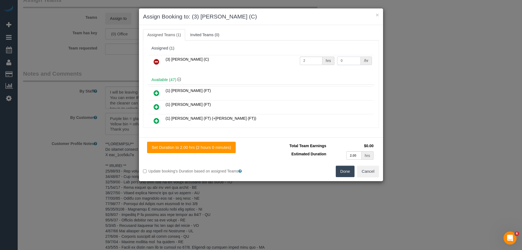
drag, startPoint x: 352, startPoint y: 61, endPoint x: 314, endPoint y: 61, distance: 37.3
click at [331, 61] on tr "(3) [PERSON_NAME] (C) 2 hrs 0 /hr" at bounding box center [261, 62] width 225 height 14
type input "35"
click at [347, 171] on button "Done" at bounding box center [345, 171] width 19 height 11
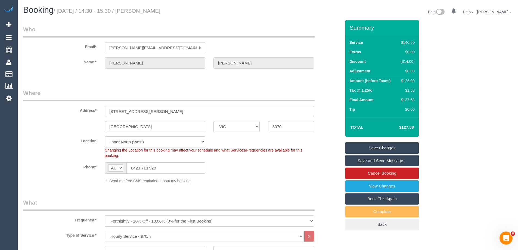
drag, startPoint x: 181, startPoint y: 12, endPoint x: 144, endPoint y: 11, distance: 37.8
click at [144, 11] on h1 "Booking / [DATE] / 14:30 - 15:30 / [PERSON_NAME]" at bounding box center [143, 9] width 241 height 9
copy small "[PERSON_NAME]"
click at [358, 147] on link "Save Changes" at bounding box center [381, 147] width 73 height 11
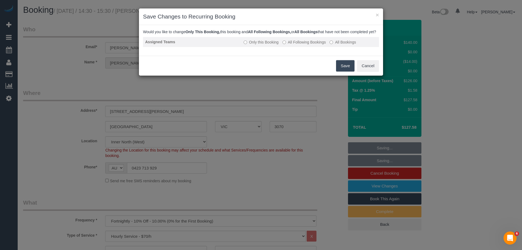
click at [294, 45] on label "All Following Bookings" at bounding box center [305, 41] width 44 height 5
click at [340, 72] on button "Save" at bounding box center [345, 65] width 18 height 11
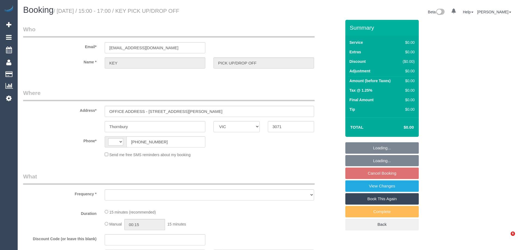
select select "VIC"
select select "object:265"
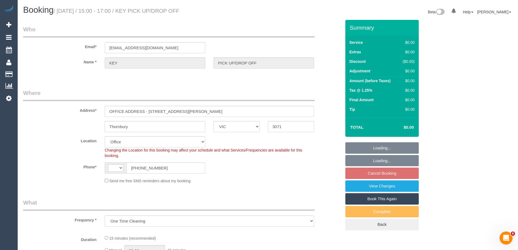
select select "string:AU"
select select "object:519"
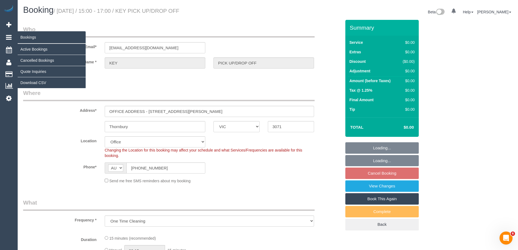
select select "number:28"
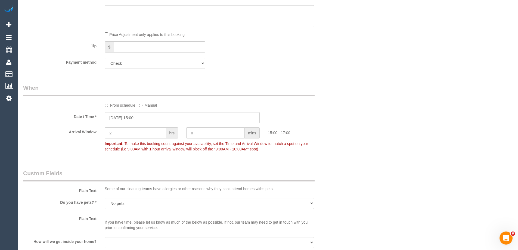
scroll to position [326, 0]
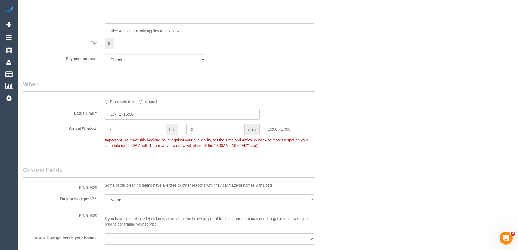
drag, startPoint x: 122, startPoint y: 130, endPoint x: 90, endPoint y: 128, distance: 31.4
click at [90, 128] on div "Arrival Window 2 hrs 0 mins 15:00 - 17:00 Important: To make this booking count…" at bounding box center [182, 137] width 326 height 27
type input "1"
drag, startPoint x: 201, startPoint y: 128, endPoint x: 153, endPoint y: 128, distance: 47.6
click at [153, 128] on div "Arrival Window 1 hrs 0 mins 15:00 - 16:00 Important: To make this booking count…" at bounding box center [182, 137] width 326 height 27
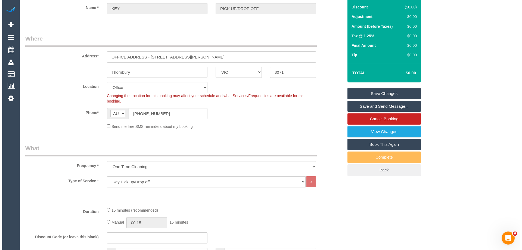
scroll to position [0, 0]
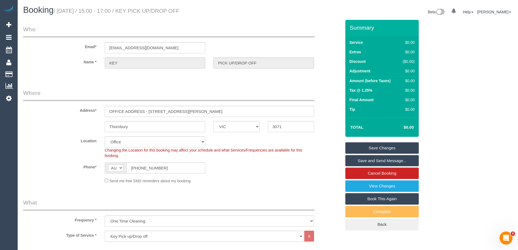
type input "45"
click at [360, 149] on link "Save Changes" at bounding box center [381, 147] width 73 height 11
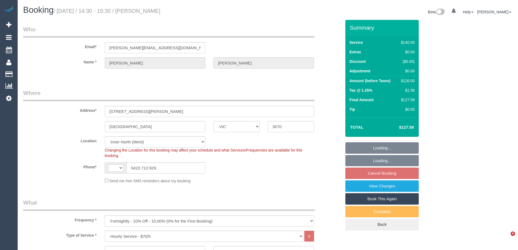
select select "VIC"
select select "object:663"
select select "string:AU"
select select "string:stripe-pm_1SAkSO2GScqysDRVOMyxmOD7"
select select "number:28"
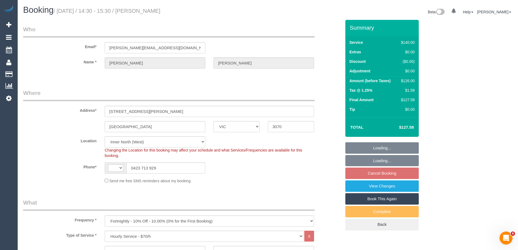
select select "number:14"
select select "number:19"
select select "number:25"
select select "number:35"
select select "number:11"
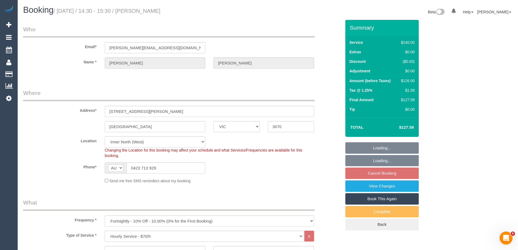
select select "18694"
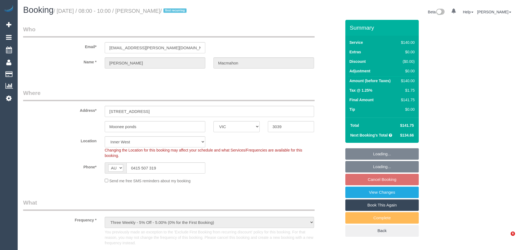
select select "VIC"
select select "string:stripe-pm_1SCEqV2GScqysDRVCIts9Ggs"
select select "object:872"
select select "number:30"
select select "number:14"
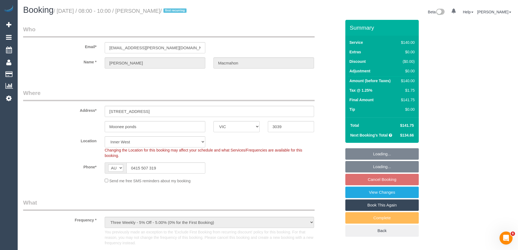
select select "number:19"
select select "number:24"
select select "number:34"
select select "number:12"
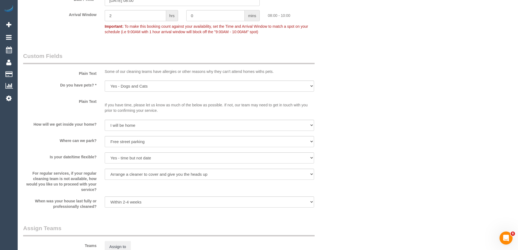
scroll to position [734, 0]
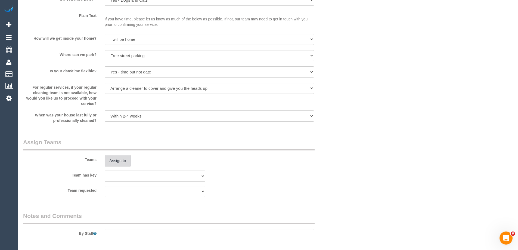
click at [117, 163] on button "Assign to" at bounding box center [118, 160] width 26 height 11
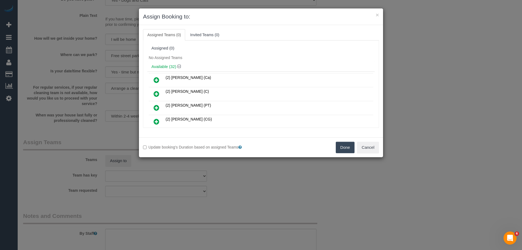
click at [155, 121] on icon at bounding box center [157, 121] width 6 height 7
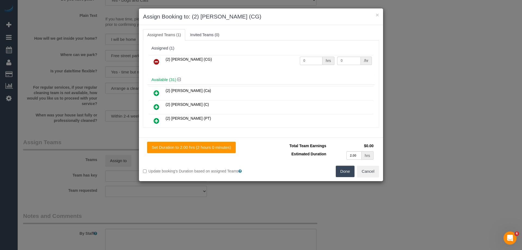
drag, startPoint x: 308, startPoint y: 61, endPoint x: 286, endPoint y: 60, distance: 22.4
click at [286, 60] on tr "(2) Binoy Adheesha (CG) 0 hrs 0 /hr" at bounding box center [261, 62] width 225 height 14
type input "2"
drag, startPoint x: 345, startPoint y: 60, endPoint x: 294, endPoint y: 60, distance: 51.4
click at [294, 60] on tr "(2) Binoy Adheesha (CG) 2 hrs 0 /hr" at bounding box center [261, 62] width 225 height 14
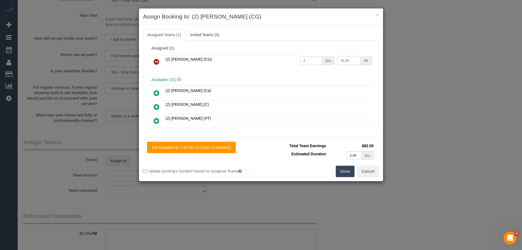
type input "41.25"
click at [350, 171] on button "Done" at bounding box center [345, 171] width 19 height 11
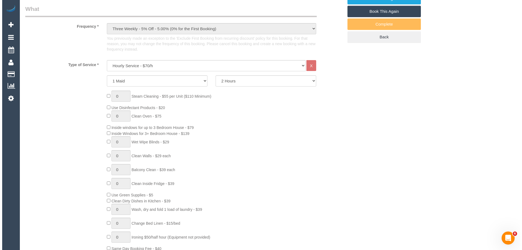
scroll to position [0, 0]
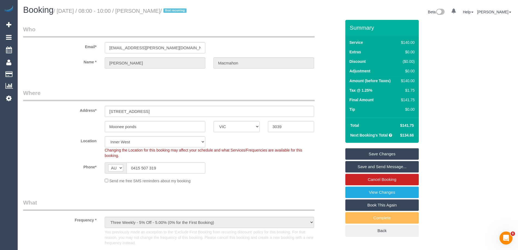
drag, startPoint x: 190, startPoint y: 10, endPoint x: 141, endPoint y: 8, distance: 48.4
click at [141, 8] on small "/ October 02, 2025 / 08:00 - 10:00 / Melissa Macmahon / first recurring" at bounding box center [121, 11] width 135 height 6
copy small "Melissa Macmahon"
click at [355, 152] on link "Save Changes" at bounding box center [381, 153] width 73 height 11
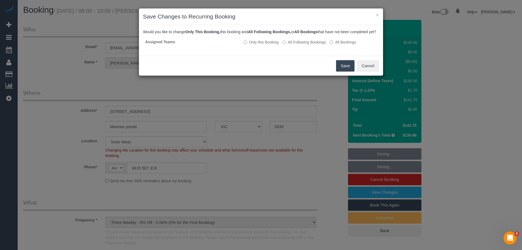
click at [349, 70] on button "Save" at bounding box center [345, 65] width 18 height 11
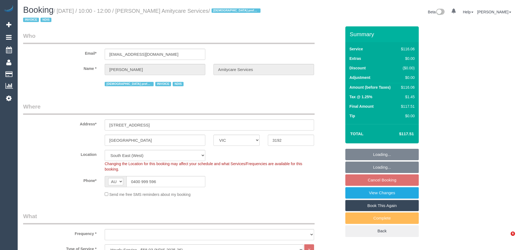
select select "VIC"
select select "object:751"
select select "number:27"
select select "number:14"
select select "number:19"
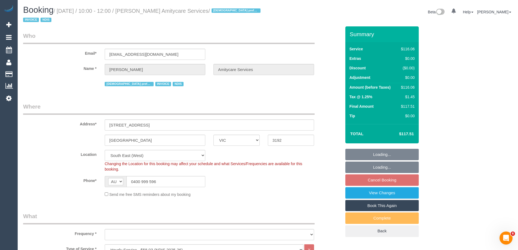
select select "number:24"
select select "number:35"
select select "object:1287"
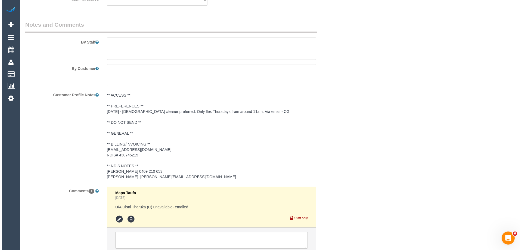
scroll to position [680, 0]
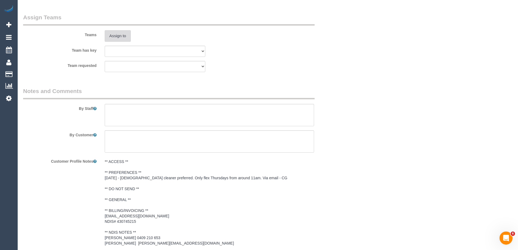
click at [122, 30] on button "Assign to" at bounding box center [118, 35] width 26 height 11
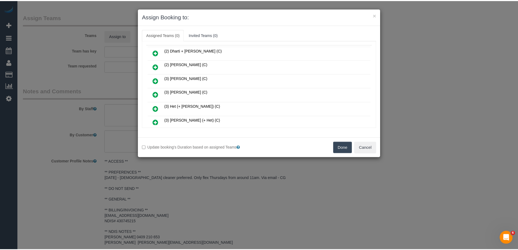
scroll to position [54, 0]
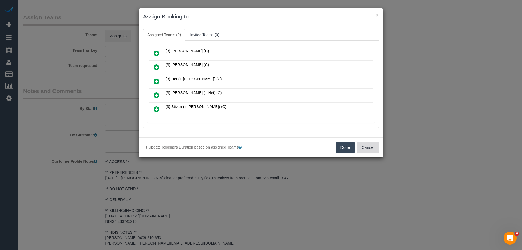
click at [373, 147] on button "Cancel" at bounding box center [368, 147] width 22 height 11
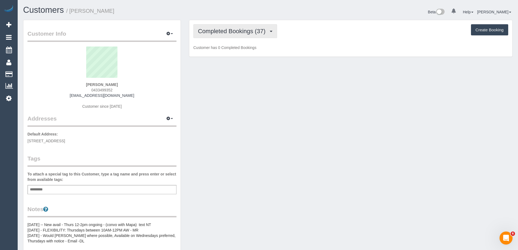
click at [235, 36] on button "Completed Bookings (37)" at bounding box center [235, 31] width 84 height 14
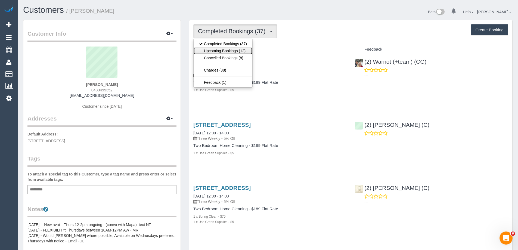
click at [234, 51] on link "Upcoming Bookings (12)" at bounding box center [223, 50] width 59 height 7
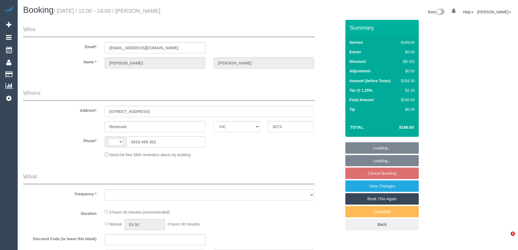
select select "VIC"
select select "string:AU"
select select "object:277"
select select "string:stripe-pm_1Mk0lF2GScqysDRVSA2wfvIK"
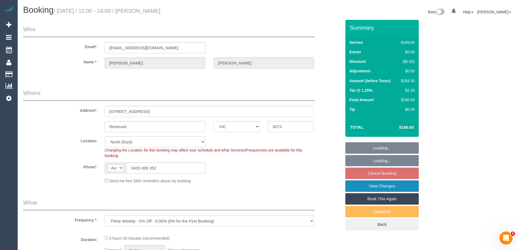
select select "object:529"
select select "spot4"
select select "number:27"
select select "number:14"
select select "number:21"
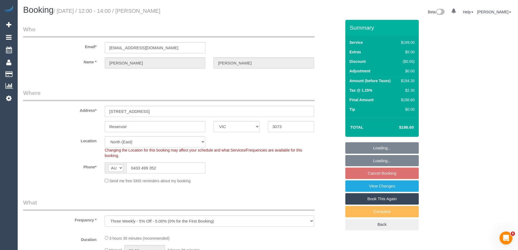
select select "number:25"
select select "number:35"
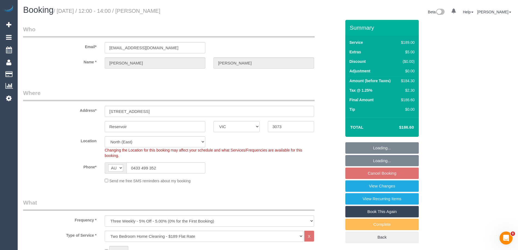
click at [359, 174] on fieldset "Loading... Loading... Cancel Booking View Changes View Recurring Items Book Thi…" at bounding box center [381, 192] width 73 height 101
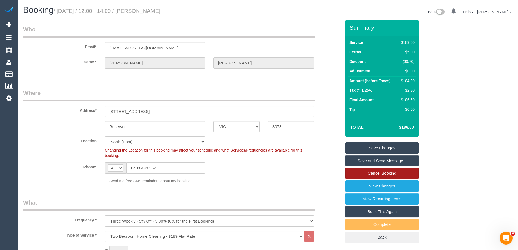
click at [359, 174] on link "Cancel Booking" at bounding box center [381, 173] width 73 height 11
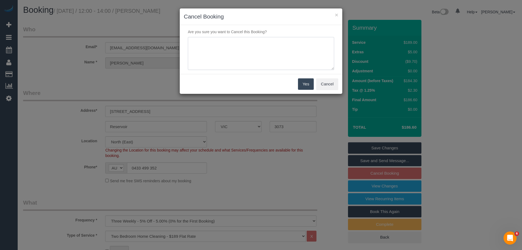
click at [214, 51] on textarea at bounding box center [261, 53] width 146 height 33
type textarea "Cancelled ongoing bookings as per customer request - via email SC"
click at [301, 85] on button "Yes" at bounding box center [306, 83] width 16 height 11
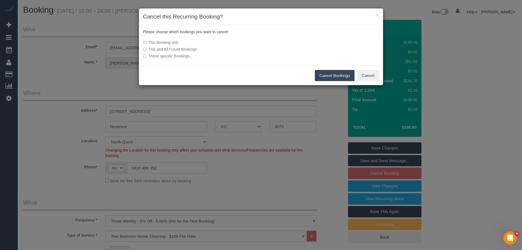
click at [329, 75] on button "Cancel Bookings" at bounding box center [335, 75] width 40 height 11
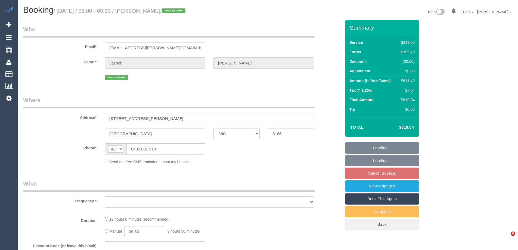
select select "VIC"
select select "object:586"
select select "string:stripe-pm_1S8t1d2GScqysDRVuD30C0Lr"
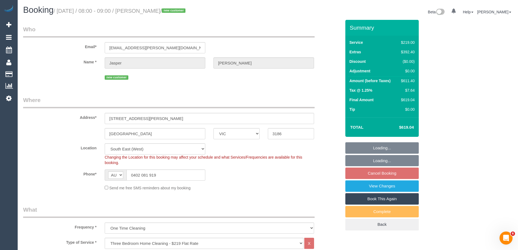
select select "number:28"
select select "number:14"
select select "number:19"
select select "number:25"
select select "number:13"
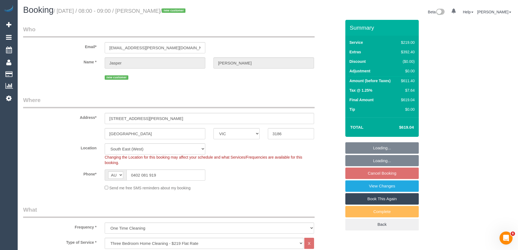
select select "object:835"
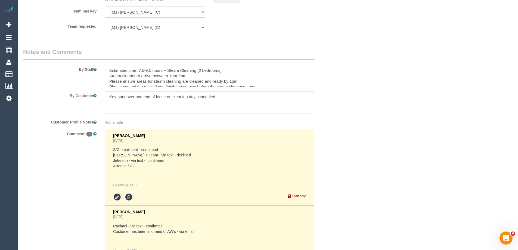
scroll to position [846, 0]
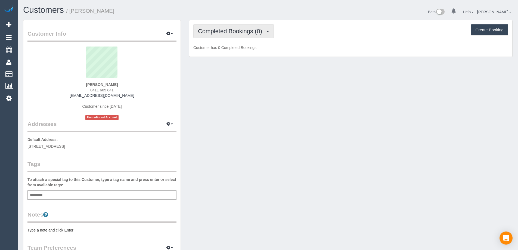
click at [238, 29] on span "Completed Bookings (0)" at bounding box center [231, 31] width 67 height 7
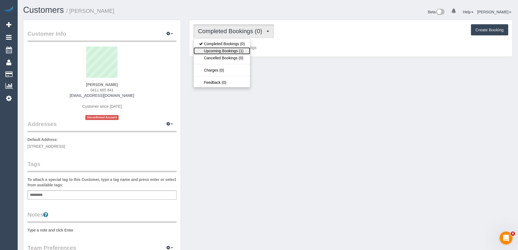
click at [234, 48] on link "Upcoming Bookings (1)" at bounding box center [222, 50] width 57 height 7
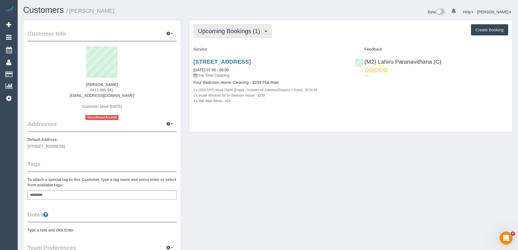
click at [222, 30] on span "Upcoming Bookings (1)" at bounding box center [230, 31] width 65 height 7
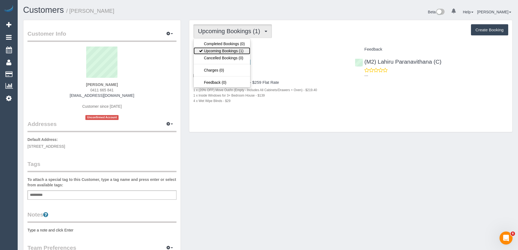
click at [205, 49] on link "Upcoming Bookings (1)" at bounding box center [222, 50] width 57 height 7
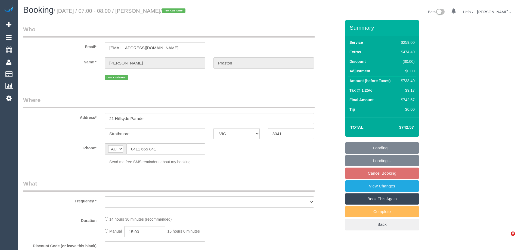
select select "VIC"
select select "string:stripe-pm_1SAKDd2GScqysDRVTPnxtT8u"
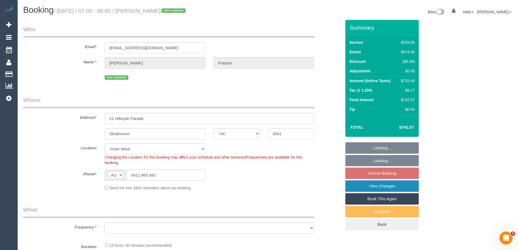
select select "object:581"
click at [372, 184] on link "View Changes" at bounding box center [381, 185] width 73 height 11
select select "number:28"
select select "number:14"
select select "number:18"
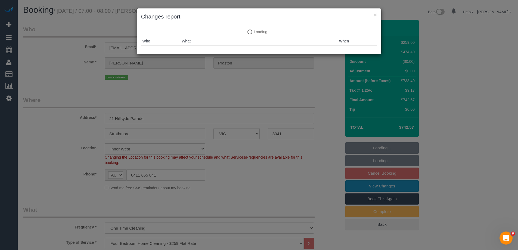
select select "object:1447"
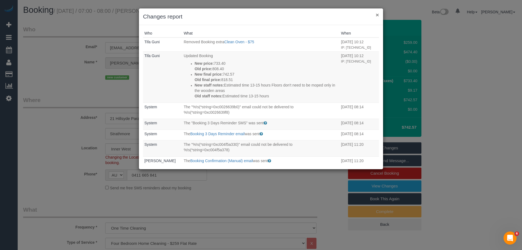
click at [377, 14] on button "×" at bounding box center [377, 15] width 3 height 6
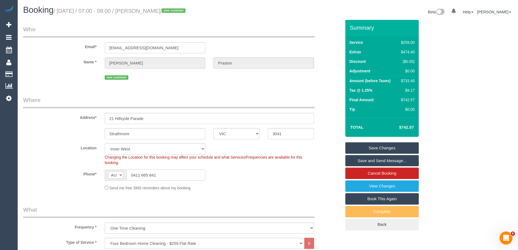
drag, startPoint x: 160, startPoint y: 176, endPoint x: 62, endPoint y: 169, distance: 98.7
click at [67, 164] on sui-booking-location "Location Office City East (North) East (South) Inner East Inner North (East) In…" at bounding box center [182, 166] width 318 height 47
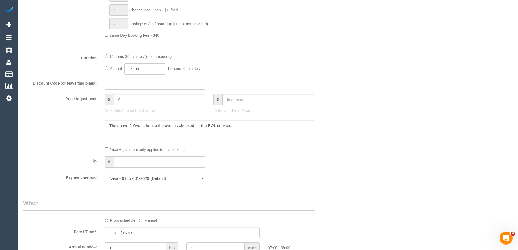
scroll to position [435, 0]
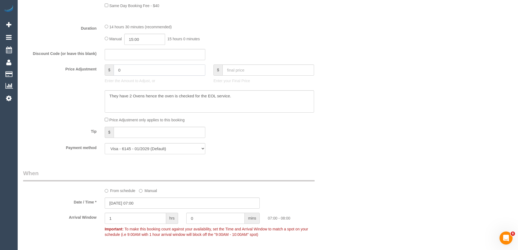
drag, startPoint x: 125, startPoint y: 69, endPoint x: 103, endPoint y: 67, distance: 22.1
click at [103, 67] on div "$ 0 Enter the Amount to Adjust, or" at bounding box center [155, 75] width 109 height 22
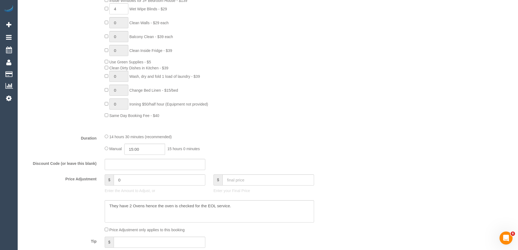
scroll to position [326, 0]
click at [121, 179] on input "0" at bounding box center [160, 178] width 92 height 11
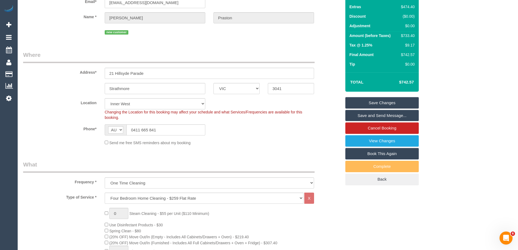
scroll to position [0, 0]
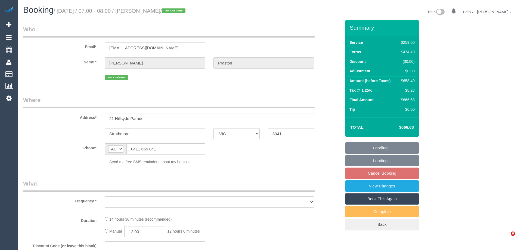
select select "VIC"
select select "object:579"
select select "string:stripe-pm_1SAKDd2GScqysDRVTPnxtT8u"
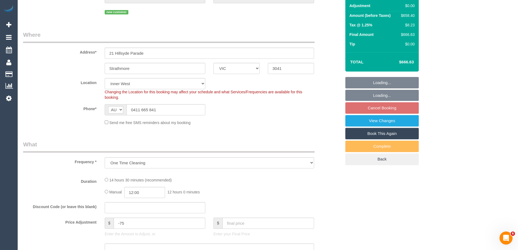
select select "number:28"
select select "number:14"
select select "number:18"
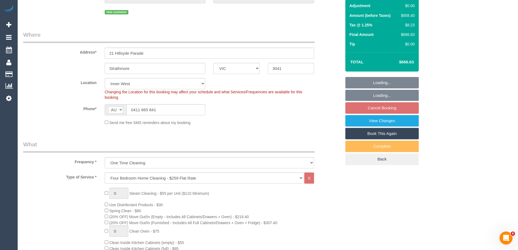
select select "object:1540"
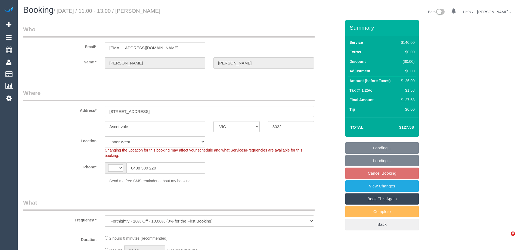
select select "VIC"
select select "string:AU"
select select "number:27"
select select "number:14"
select select "number:19"
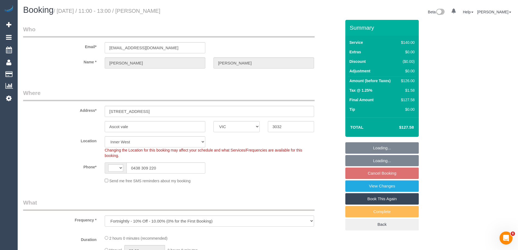
select select "number:22"
select select "number:35"
select select "object:1570"
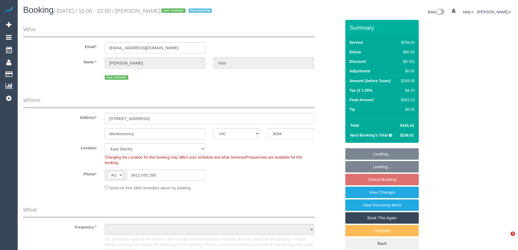
select select "VIC"
select select "object:817"
select select "string:stripe-pm_1SB5m22GScqysDRVIc5UrcRU"
select select "number:30"
select select "number:14"
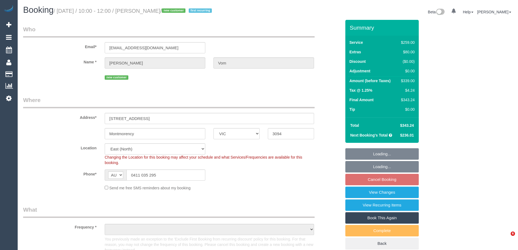
select select "number:19"
select select "number:22"
select select "number:34"
select select "number:26"
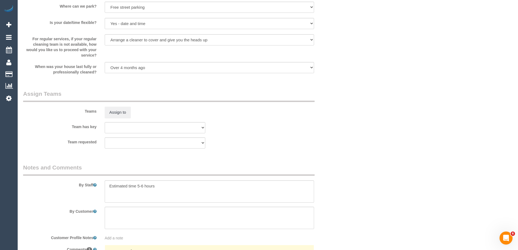
scroll to position [905, 0]
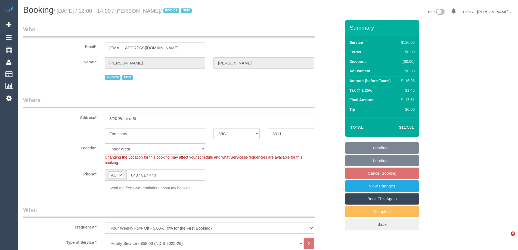
select select "VIC"
select select "number:29"
select select "number:14"
select select "number:18"
select select "number:36"
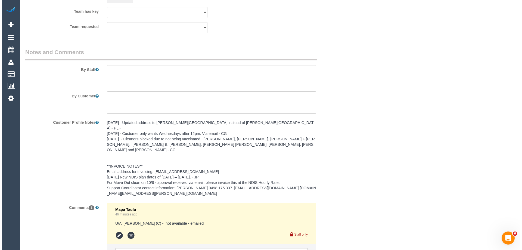
scroll to position [661, 0]
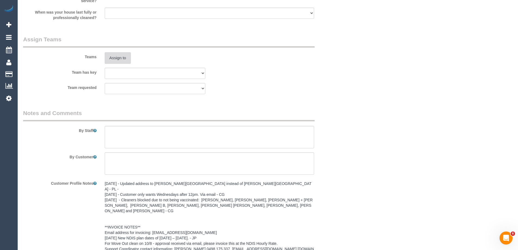
click at [116, 58] on button "Assign to" at bounding box center [118, 57] width 26 height 11
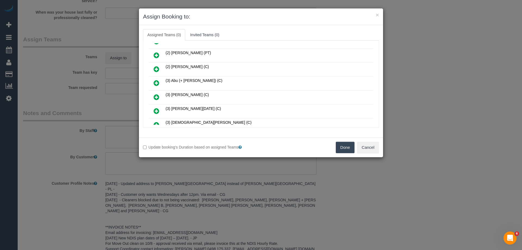
scroll to position [163, 0]
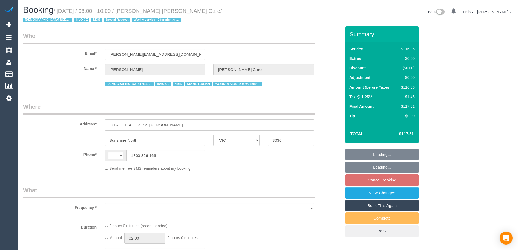
select select "VIC"
select select "object:305"
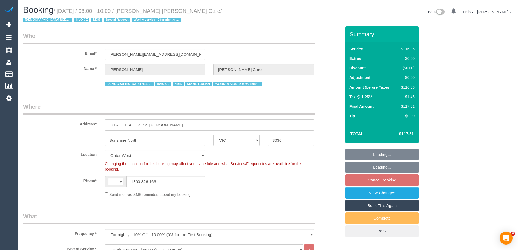
select select "string:AU"
select select "number:28"
select select "number:14"
select select "number:19"
select select "number:24"
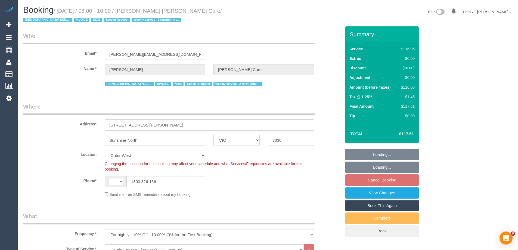
select select "number:35"
select select "object:1165"
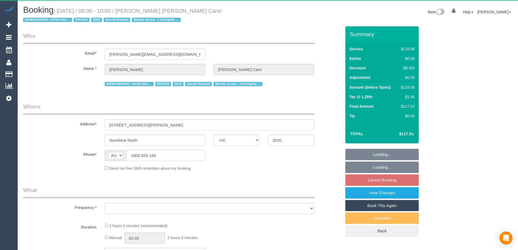
select select "VIC"
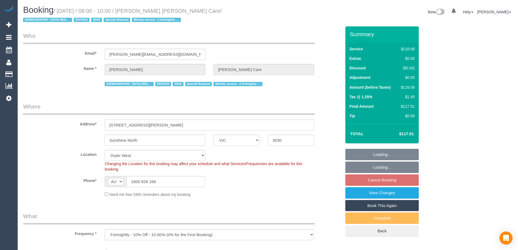
select select "object:705"
select select "number:28"
select select "number:14"
select select "number:19"
select select "number:24"
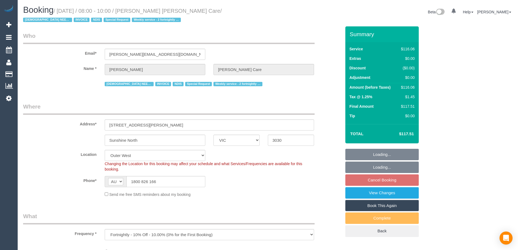
select select "number:35"
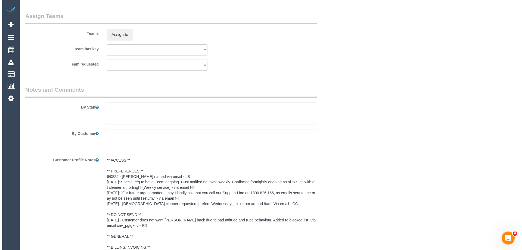
scroll to position [689, 0]
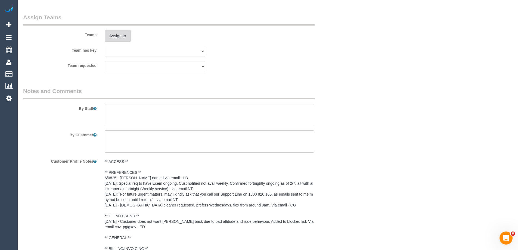
click at [116, 33] on button "Assign to" at bounding box center [118, 35] width 26 height 11
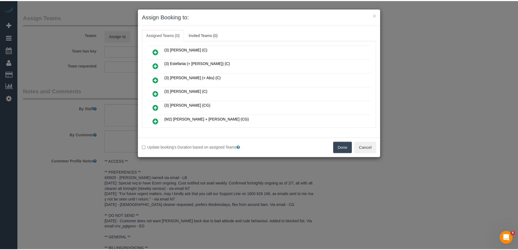
scroll to position [163, 0]
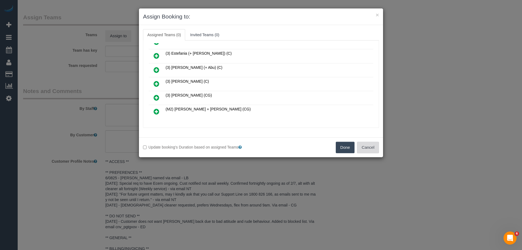
drag, startPoint x: 363, startPoint y: 148, endPoint x: 472, endPoint y: 162, distance: 110.3
click at [363, 148] on button "Cancel" at bounding box center [368, 147] width 22 height 11
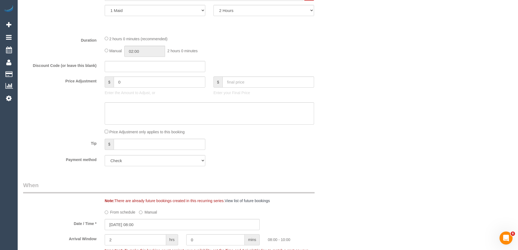
scroll to position [0, 0]
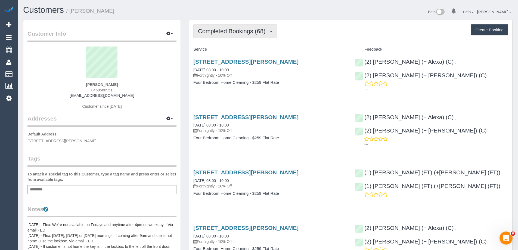
click at [234, 33] on span "Completed Bookings (68)" at bounding box center [233, 31] width 70 height 7
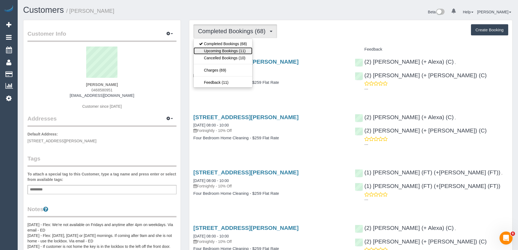
click at [237, 49] on link "Upcoming Bookings (11)" at bounding box center [223, 50] width 59 height 7
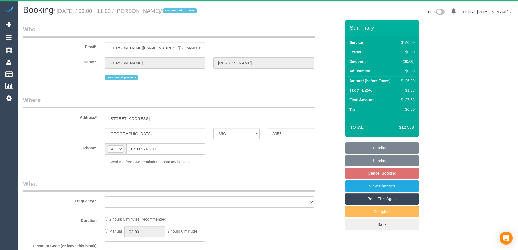
select select "VIC"
select select "object:552"
select select "string:stripe-pm_1Qr9L62GScqysDRVu9atHaQm"
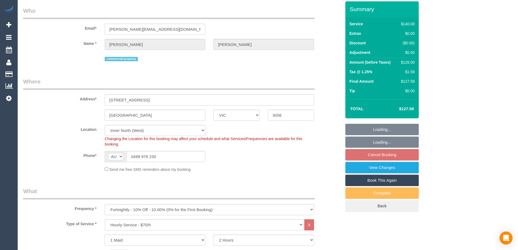
select select "object:869"
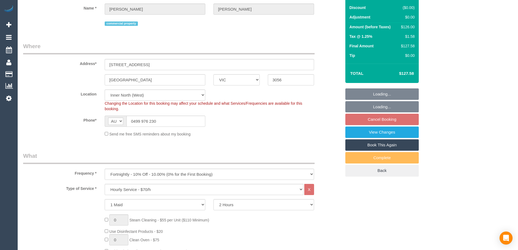
select select "number:28"
select select "number:14"
select select "number:18"
select select "number:25"
select select "number:33"
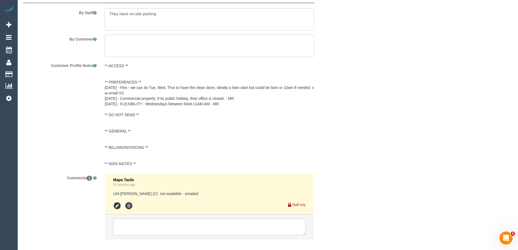
scroll to position [886, 0]
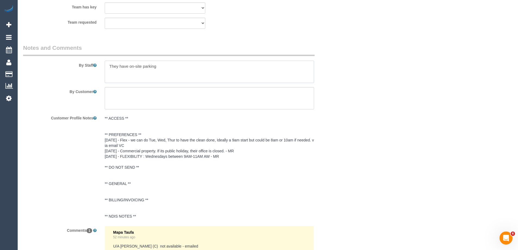
click at [107, 63] on textarea at bounding box center [209, 72] width 209 height 22
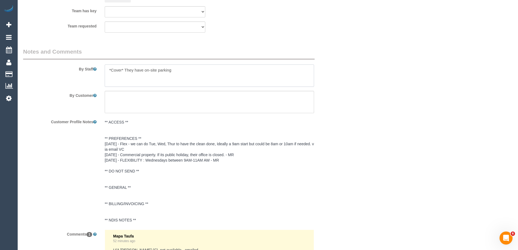
scroll to position [832, 0]
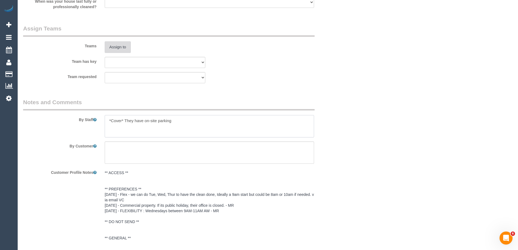
type textarea "*Cover* They have on-site parking"
click at [115, 50] on button "Assign to" at bounding box center [118, 46] width 26 height 11
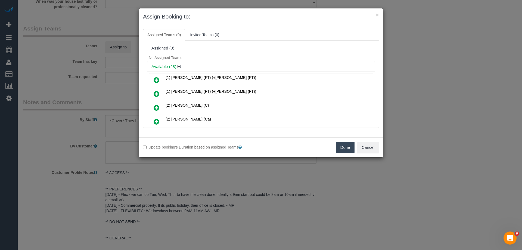
click at [153, 107] on link at bounding box center [156, 108] width 13 height 11
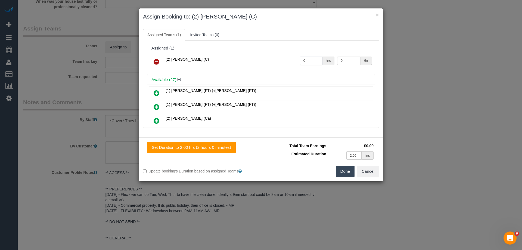
drag, startPoint x: 310, startPoint y: 59, endPoint x: 259, endPoint y: 58, distance: 50.9
click at [268, 59] on tr "(2) [PERSON_NAME] (C) 0 hrs 0 /hr" at bounding box center [261, 62] width 225 height 14
type input "2"
drag, startPoint x: 349, startPoint y: 61, endPoint x: 300, endPoint y: 58, distance: 49.0
click at [303, 60] on tr "(2) Ashik Miah (C) 2 hrs 0 /hr" at bounding box center [261, 62] width 225 height 14
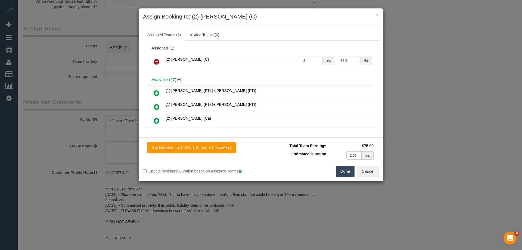
type input "37.5"
click at [341, 173] on button "Done" at bounding box center [345, 171] width 19 height 11
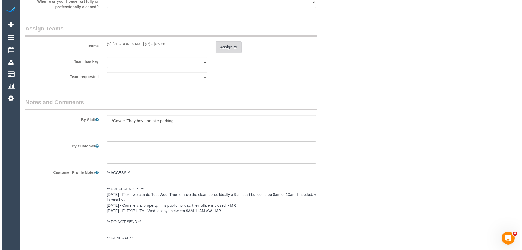
scroll to position [0, 0]
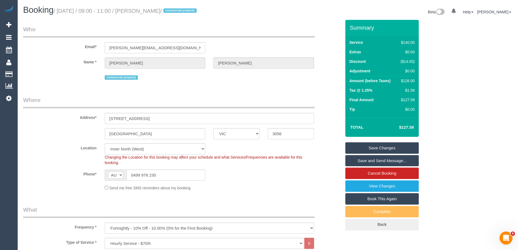
drag, startPoint x: 154, startPoint y: 10, endPoint x: 144, endPoint y: 9, distance: 10.5
click at [144, 9] on small "/ October 01, 2025 / 09:00 - 11:00 / Hugh McMillan / commercial property" at bounding box center [126, 11] width 145 height 6
copy small "Hugh McMillan"
click at [364, 160] on link "Save and Send Message..." at bounding box center [381, 160] width 73 height 11
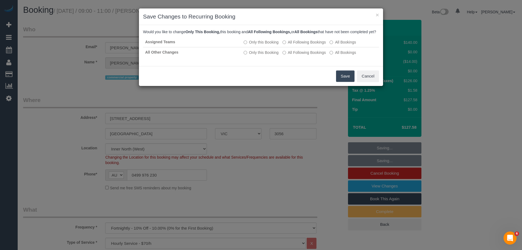
click at [344, 82] on button "Save" at bounding box center [345, 75] width 18 height 11
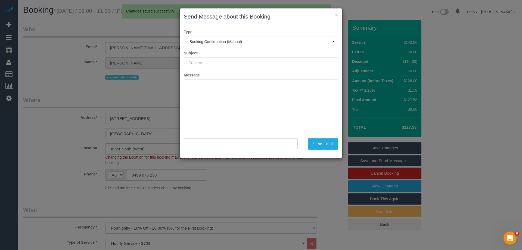
type input "Booking Confirmed"
type input ""Hugh McMillan" <hugh@riffraffbaby.com>"
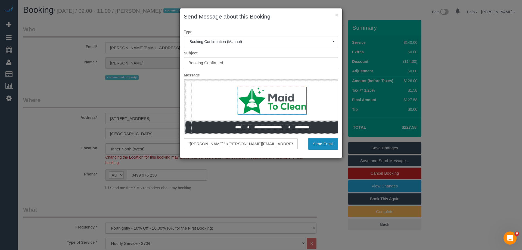
click at [320, 145] on button "Send Email" at bounding box center [323, 143] width 30 height 11
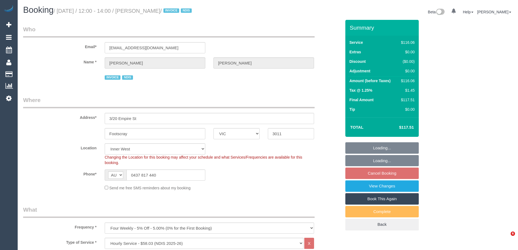
select select "VIC"
select select "number:29"
select select "number:14"
select select "number:18"
select select "number:36"
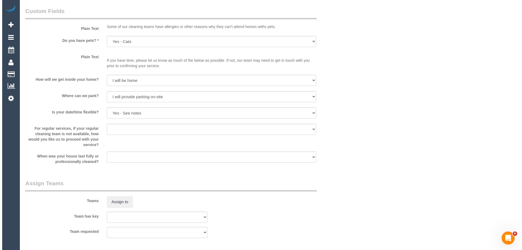
scroll to position [680, 0]
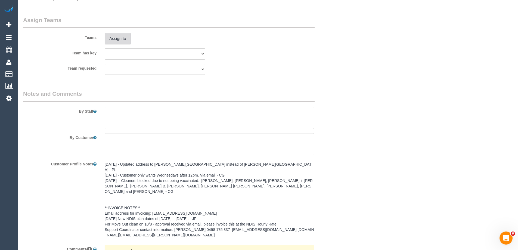
click at [109, 41] on button "Assign to" at bounding box center [118, 38] width 26 height 11
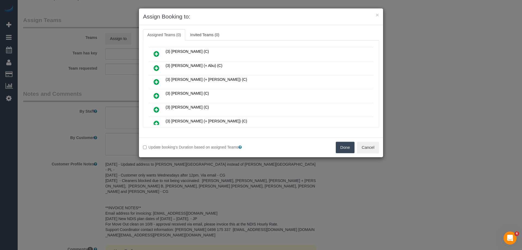
scroll to position [272, 0]
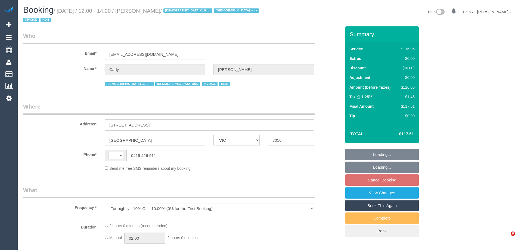
select select "VIC"
select select "number:27"
select select "number:14"
select select "number:19"
select select "number:24"
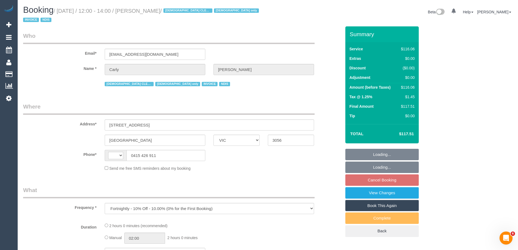
select select "number:35"
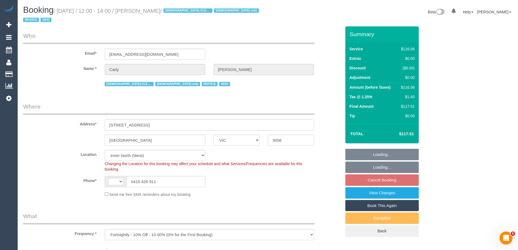
select select "object:715"
select select "string:AU"
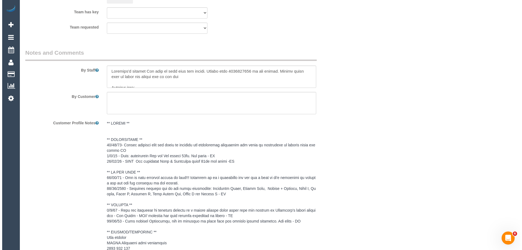
scroll to position [695, 0]
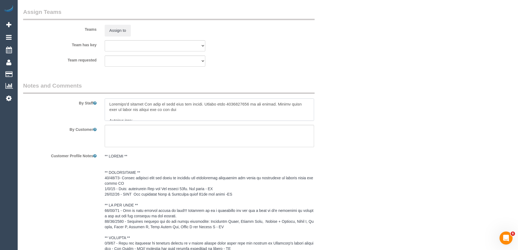
click at [105, 104] on textarea at bounding box center [209, 109] width 209 height 22
type textarea "*Cover* Customer's partner [PERSON_NAME] will be home when you arrive. Please c…"
click at [120, 27] on button "Assign to" at bounding box center [118, 30] width 26 height 11
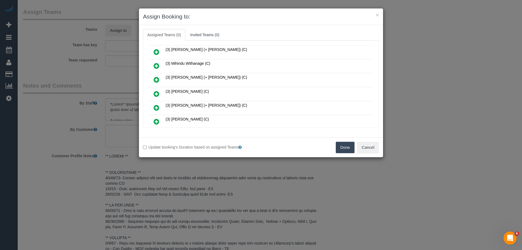
scroll to position [354, 0]
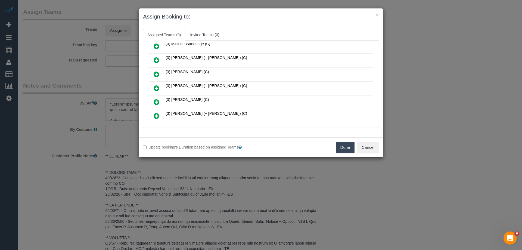
click at [156, 101] on icon at bounding box center [157, 102] width 6 height 7
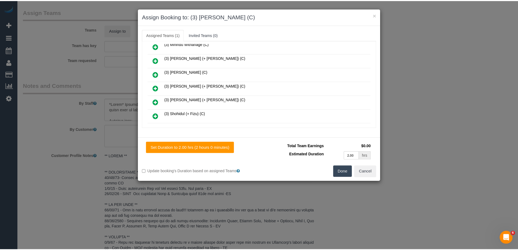
scroll to position [0, 0]
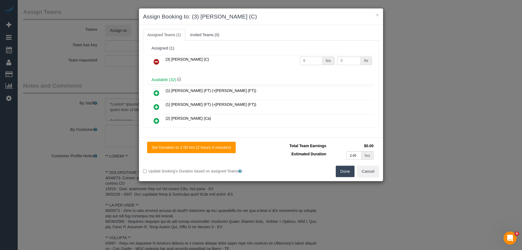
drag, startPoint x: 302, startPoint y: 64, endPoint x: 272, endPoint y: 62, distance: 30.3
click at [272, 62] on tr "(3) Sathmi Kusalya (C) 0 hrs 0 /hr" at bounding box center [261, 62] width 225 height 14
type input "2"
click at [302, 61] on tr "(3) Sathmi Kusalya (C) 2 hrs 0 /hr" at bounding box center [261, 62] width 225 height 14
type input "35"
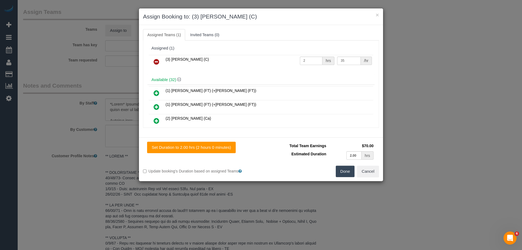
click at [344, 170] on button "Done" at bounding box center [345, 171] width 19 height 11
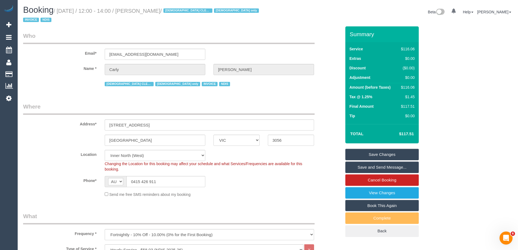
drag, startPoint x: 170, startPoint y: 11, endPoint x: 143, endPoint y: 9, distance: 27.3
click at [143, 9] on small "/ October 01, 2025 / 12:00 - 14:00 / Carly Wade / FEMALE CLEANER ONLY female on…" at bounding box center [141, 15] width 237 height 15
copy small "Carly Wade"
click at [351, 172] on link "Save and Send Message..." at bounding box center [381, 167] width 73 height 11
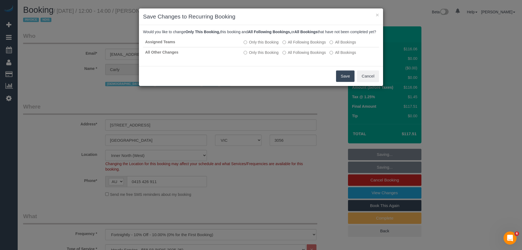
click at [344, 82] on button "Save" at bounding box center [345, 75] width 18 height 11
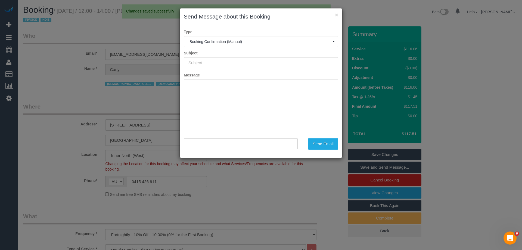
type input "Booking Confirmed"
type input ""Carly Wade" <carlywade89@gmail.com>"
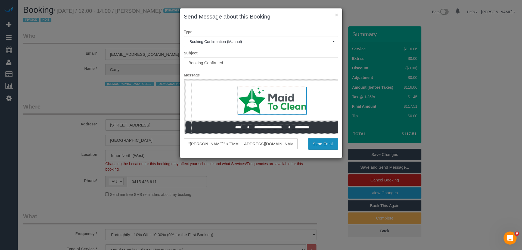
click at [319, 147] on button "Send Email" at bounding box center [323, 143] width 30 height 11
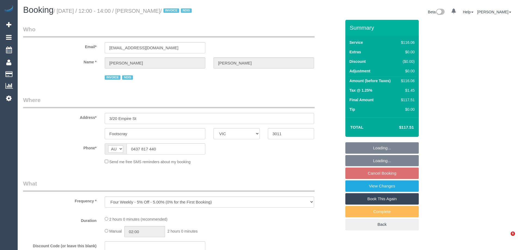
select select "VIC"
select select "number:29"
select select "number:14"
select select "number:18"
select select "number:36"
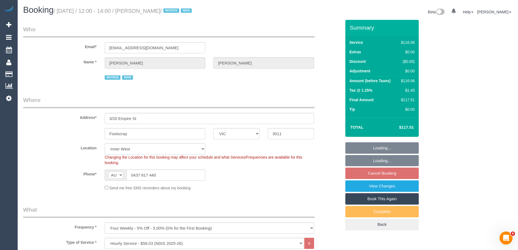
select select "object:766"
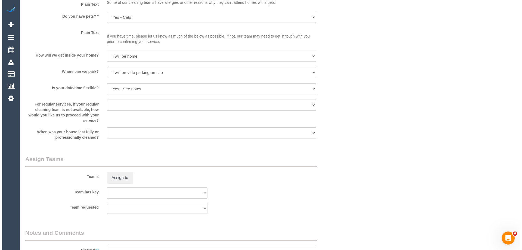
scroll to position [653, 0]
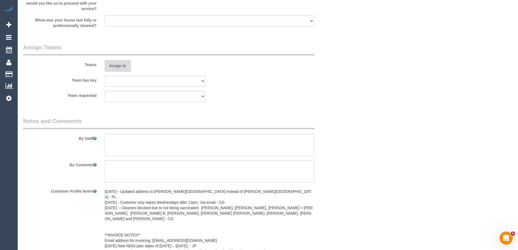
click at [123, 70] on button "Assign to" at bounding box center [118, 65] width 26 height 11
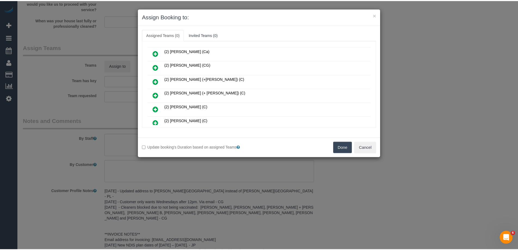
scroll to position [0, 0]
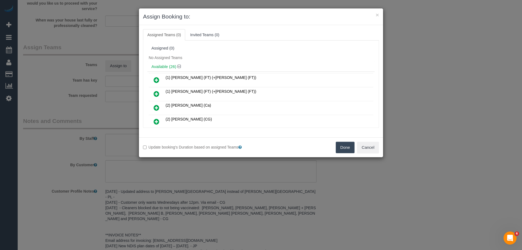
click at [344, 146] on button "Done" at bounding box center [345, 147] width 19 height 11
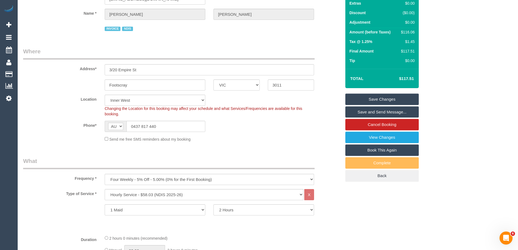
scroll to position [109, 0]
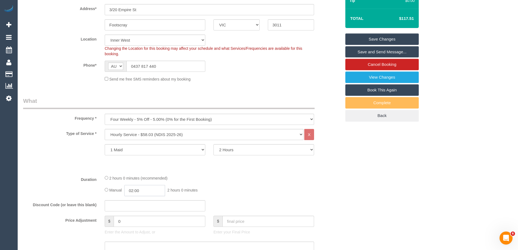
click at [147, 190] on input "02:00" at bounding box center [144, 190] width 41 height 11
type input "01:00"
click at [137, 202] on li "01:00" at bounding box center [138, 203] width 24 height 7
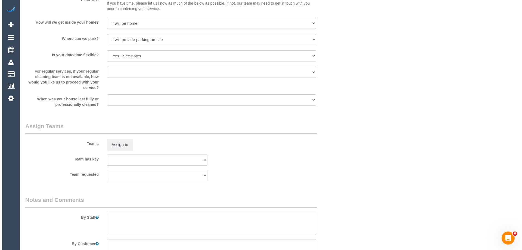
scroll to position [680, 0]
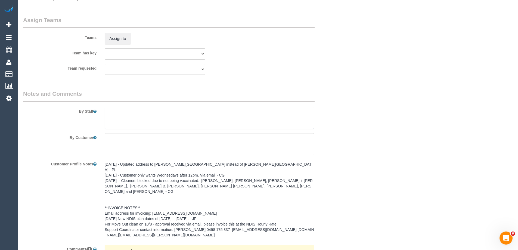
click at [114, 112] on textarea at bounding box center [209, 118] width 209 height 22
type textarea "*Cover*"
click at [111, 36] on button "Assign to" at bounding box center [118, 38] width 26 height 11
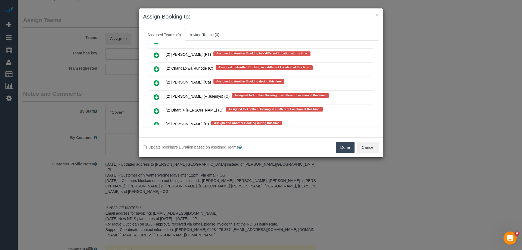
click at [154, 112] on icon at bounding box center [157, 111] width 6 height 7
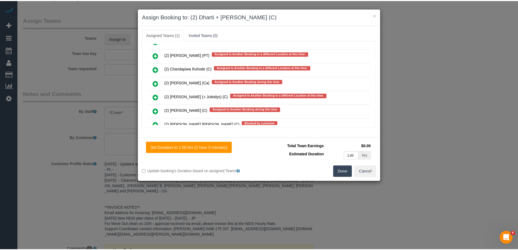
scroll to position [0, 0]
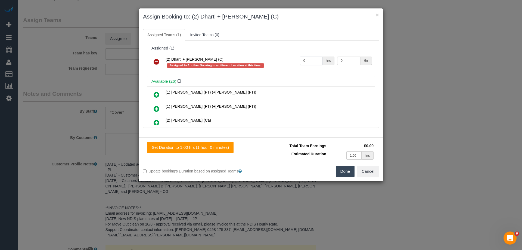
drag, startPoint x: 288, startPoint y: 59, endPoint x: 331, endPoint y: 61, distance: 43.0
click at [286, 59] on tr "(2) Dharti + Kishan (C) Assigned to Another Booking in a different Location at …" at bounding box center [261, 63] width 225 height 16
type input "2"
drag, startPoint x: 343, startPoint y: 61, endPoint x: 320, endPoint y: 62, distance: 22.9
click at [322, 62] on tr "(2) Dharti + Kishan (C) Assigned to Another Booking in a different Location at …" at bounding box center [261, 63] width 225 height 16
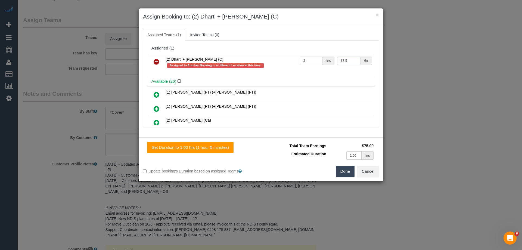
type input "37.5"
click at [344, 171] on button "Done" at bounding box center [345, 171] width 19 height 11
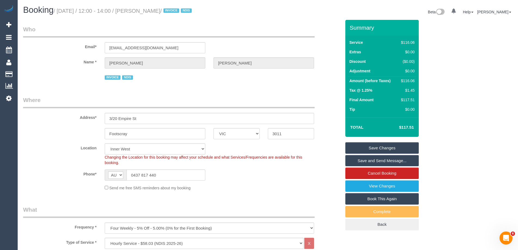
drag, startPoint x: 176, startPoint y: 9, endPoint x: 144, endPoint y: 10, distance: 31.8
click at [144, 10] on small "/ October 01, 2025 / 12:00 - 14:00 / Stuart Govan / INVOICE NDIS" at bounding box center [124, 11] width 140 height 6
copy small "Stuart Govan"
click at [364, 156] on link "Save and Send Message..." at bounding box center [381, 160] width 73 height 11
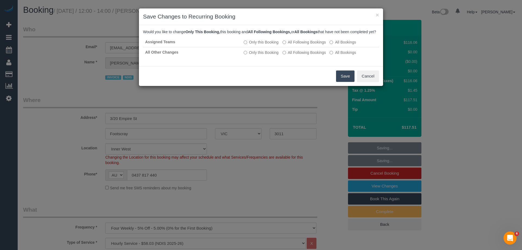
click at [346, 78] on button "Save" at bounding box center [345, 75] width 18 height 11
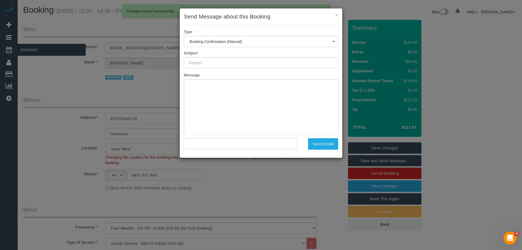
type input "Booking Confirmed"
type input ""Stuart Govan" <stungun249@hotmail.com>"
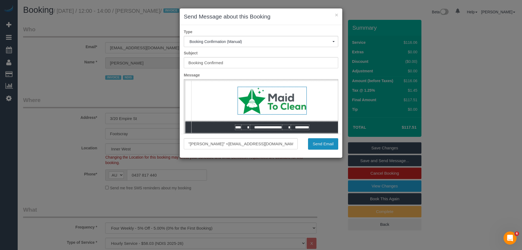
click at [321, 145] on button "Send Email" at bounding box center [323, 143] width 30 height 11
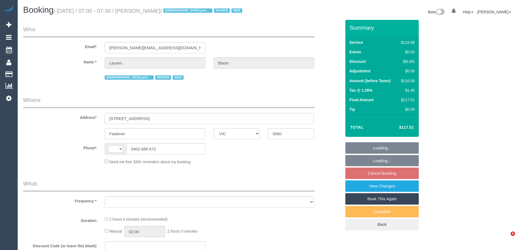
select select "VIC"
select select "string:AU"
select select "object:562"
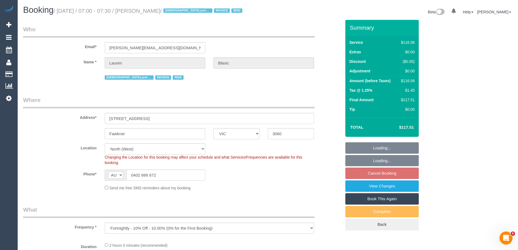
select select "number:29"
select select "number:14"
select select "number:18"
select select "number:36"
select select "number:34"
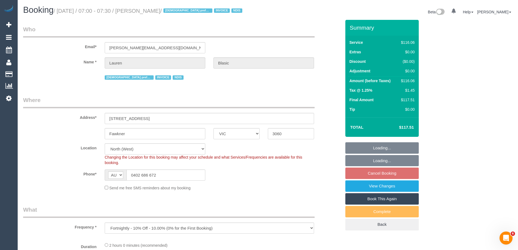
select select "number:11"
select select "object:1514"
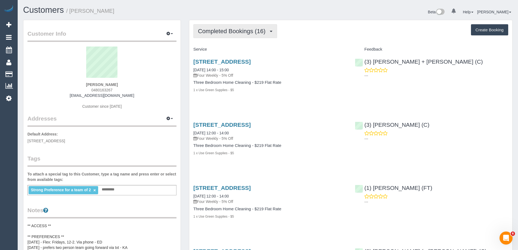
click at [228, 34] on span "Completed Bookings (16)" at bounding box center [233, 31] width 70 height 7
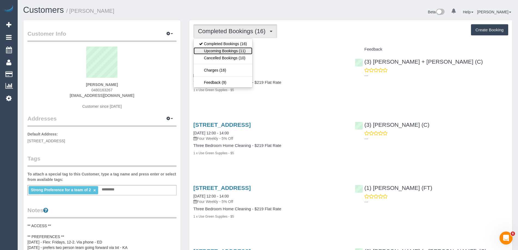
click at [236, 51] on link "Upcoming Bookings (11)" at bounding box center [223, 50] width 59 height 7
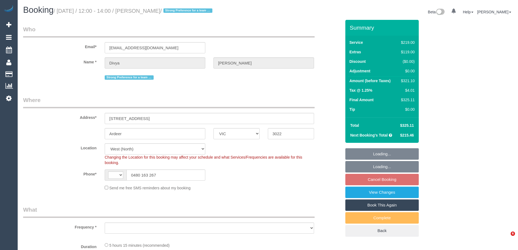
select select "VIC"
select select "string:AU"
select select "string:stripe-pm_1OUFBN2GScqysDRVQFYgmGaJ"
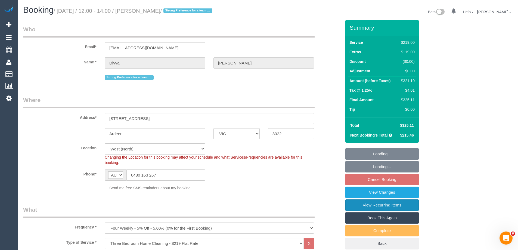
select select "object:672"
select select "number:28"
select select "number:14"
select select "number:18"
select select "number:25"
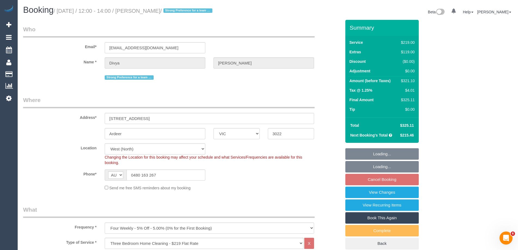
select select "number:34"
select select "number:13"
click at [371, 193] on link "View Changes" at bounding box center [381, 192] width 73 height 11
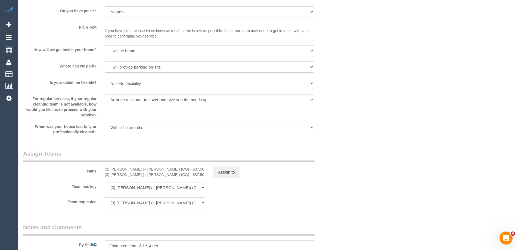
scroll to position [715, 0]
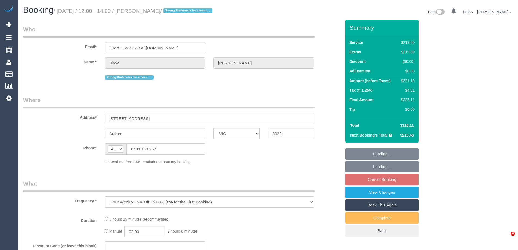
select select "VIC"
select select "string:stripe-pm_1OUFBN2GScqysDRVQFYgmGaJ"
select select "number:28"
select select "number:14"
select select "number:18"
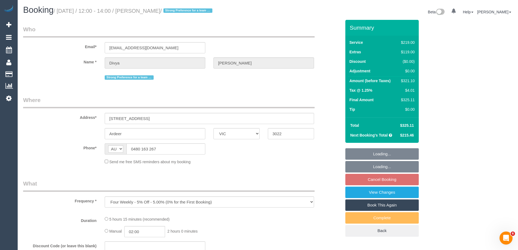
select select "number:25"
select select "number:34"
select select "number:13"
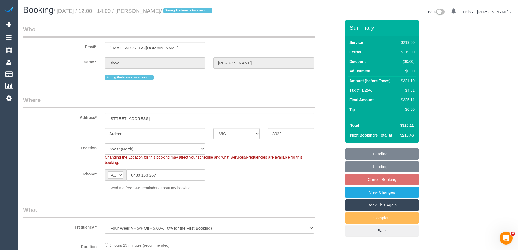
select select "object:832"
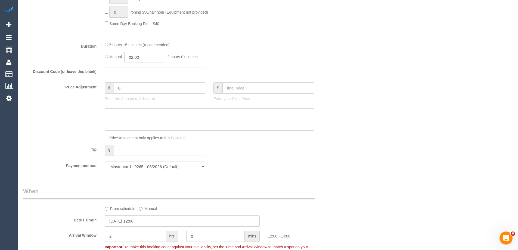
scroll to position [408, 0]
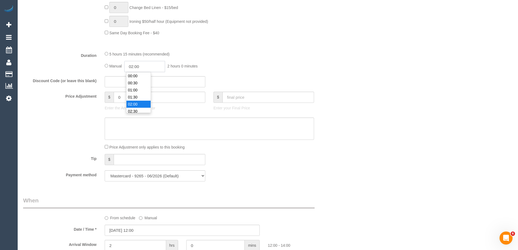
click at [146, 67] on input "02:00" at bounding box center [144, 66] width 41 height 11
type input "02:30"
click at [138, 88] on li "02:30" at bounding box center [138, 89] width 24 height 7
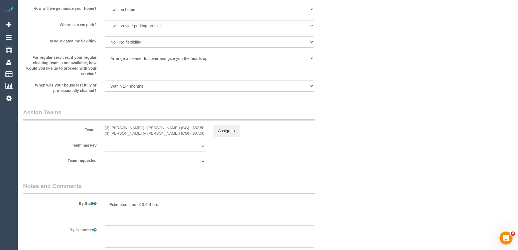
scroll to position [762, 0]
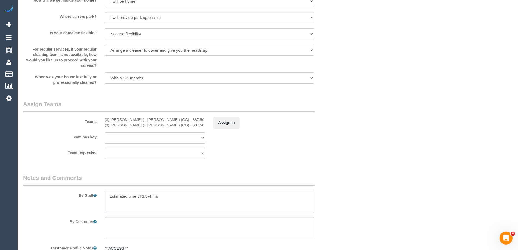
drag, startPoint x: 151, startPoint y: 196, endPoint x: 143, endPoint y: 194, distance: 8.7
click at [142, 194] on textarea at bounding box center [209, 202] width 209 height 22
type textarea "Estimated time of 4-5 hrs"
click at [231, 122] on button "Assign to" at bounding box center [227, 122] width 26 height 11
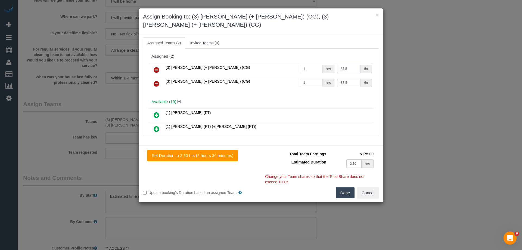
drag, startPoint x: 347, startPoint y: 62, endPoint x: 287, endPoint y: 60, distance: 59.6
click at [287, 63] on tr "(3) Amninder (+ Sohail) (CG) 1 hrs 87.5 /hr" at bounding box center [261, 70] width 225 height 14
type input "112.5"
drag, startPoint x: 348, startPoint y: 74, endPoint x: 263, endPoint y: 73, distance: 85.4
click at [263, 77] on tr "(3) Sohail (+ Amninder) (CG) 1 hrs 87.5 /hr" at bounding box center [261, 84] width 225 height 14
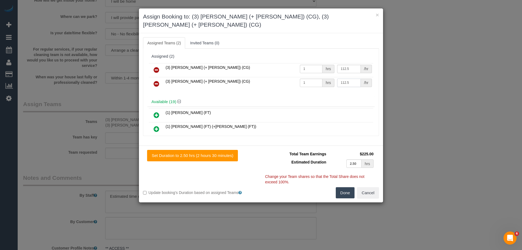
type input "112.5"
click at [337, 187] on button "Done" at bounding box center [345, 192] width 19 height 11
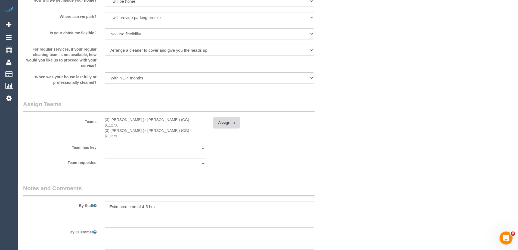
scroll to position [930, 0]
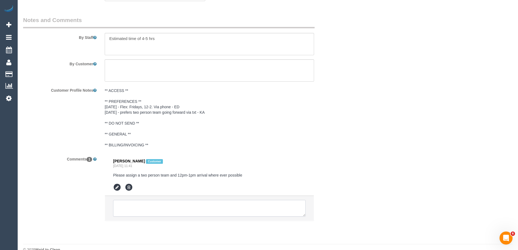
click at [134, 200] on textarea at bounding box center [209, 208] width 193 height 17
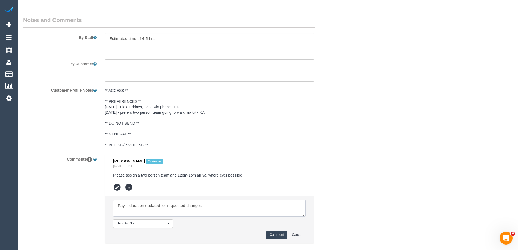
type textarea "Pay + duration updated for requested changes"
click at [276, 231] on button "Comment" at bounding box center [276, 235] width 21 height 8
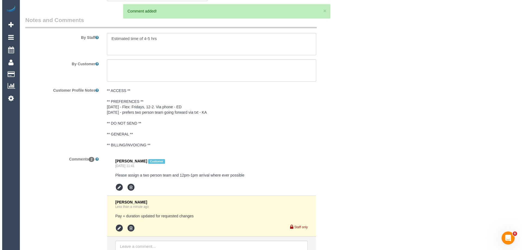
scroll to position [0, 0]
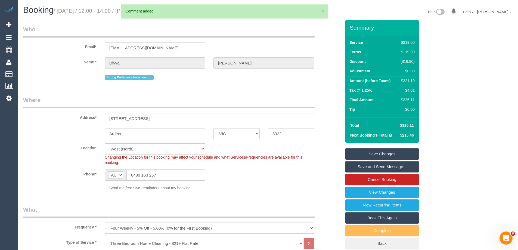
click at [374, 154] on link "Save Changes" at bounding box center [381, 153] width 73 height 11
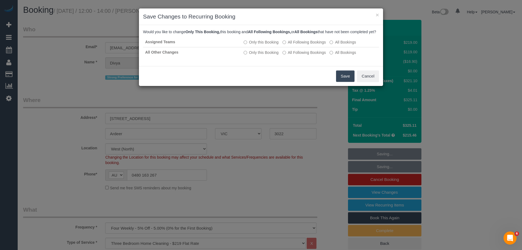
click at [345, 80] on button "Save" at bounding box center [345, 75] width 18 height 11
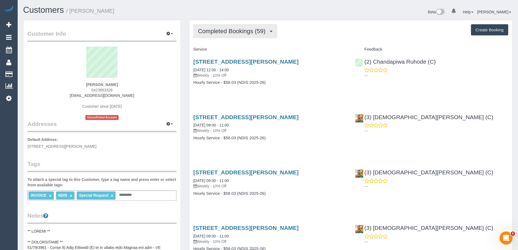
click at [227, 36] on button "Completed Bookings (59)" at bounding box center [235, 31] width 84 height 14
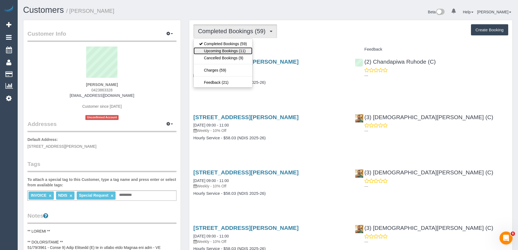
click at [234, 51] on link "Upcoming Bookings (11)" at bounding box center [223, 50] width 59 height 7
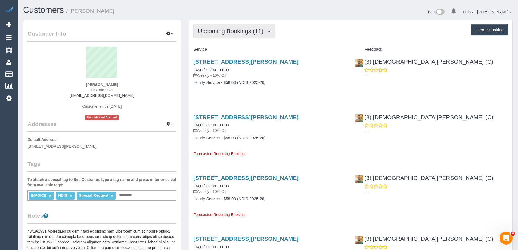
click at [231, 35] on button "Upcoming Bookings (11)" at bounding box center [234, 31] width 82 height 14
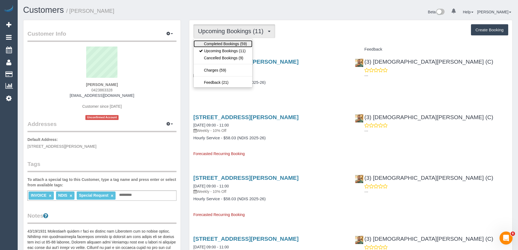
click at [228, 45] on link "Completed Bookings (59)" at bounding box center [223, 43] width 59 height 7
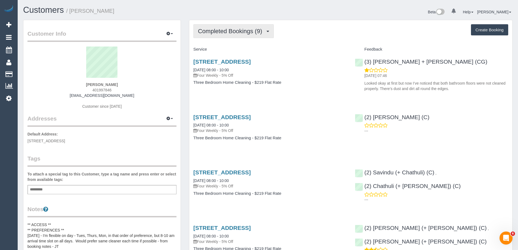
click at [243, 33] on span "Completed Bookings (9)" at bounding box center [231, 31] width 67 height 7
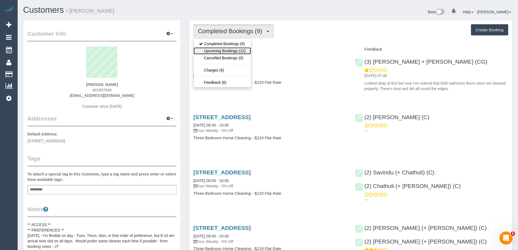
click at [239, 51] on link "Upcoming Bookings (12)" at bounding box center [222, 50] width 57 height 7
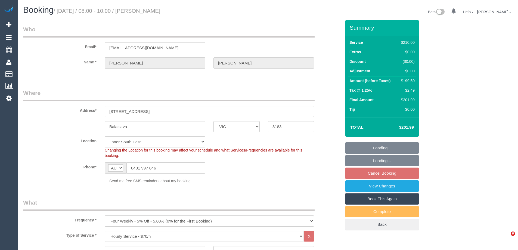
select select "VIC"
select select "180"
select select "string:stripe-pm_1QeSpr2GScqysDRVGLU38DsE"
select select "number:29"
select select "number:14"
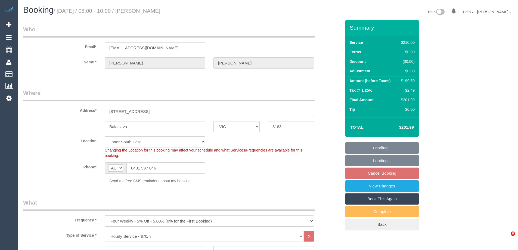
select select "number:21"
select select "number:23"
select select "number:34"
select select "number:12"
select select "spot2"
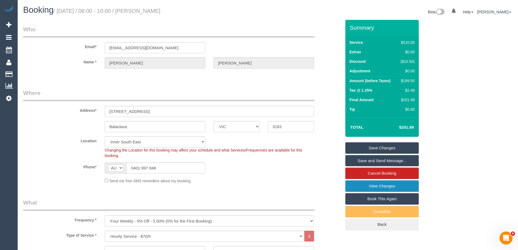
click at [364, 186] on link "View Changes" at bounding box center [381, 185] width 73 height 11
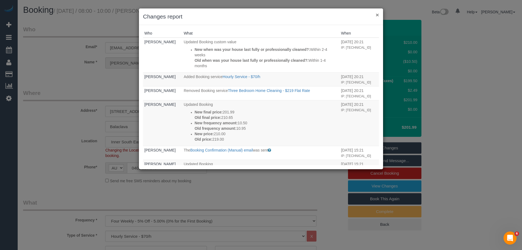
click at [378, 15] on button "×" at bounding box center [377, 15] width 3 height 6
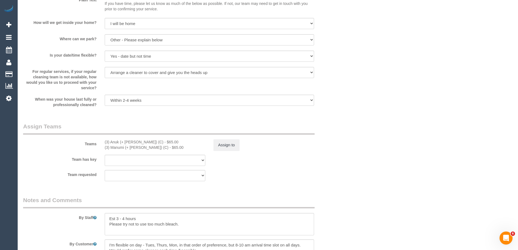
scroll to position [728, 0]
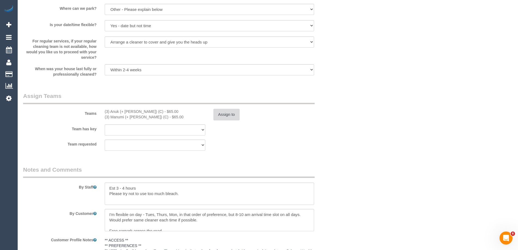
click at [227, 116] on button "Assign to" at bounding box center [227, 114] width 26 height 11
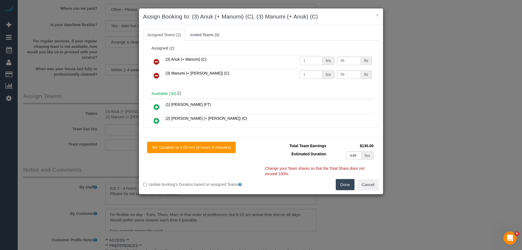
drag, startPoint x: 309, startPoint y: 60, endPoint x: 276, endPoint y: 62, distance: 33.5
click at [276, 62] on tr "(3) Anuk (+ Manumi) (C) 1 hrs 65 /hr" at bounding box center [261, 62] width 225 height 14
type input "1.5"
drag, startPoint x: 311, startPoint y: 76, endPoint x: 274, endPoint y: 73, distance: 36.6
click at [274, 73] on tr "(3) Manumi (+ Anuk) (C) 1 hrs 65 /hr" at bounding box center [261, 76] width 225 height 14
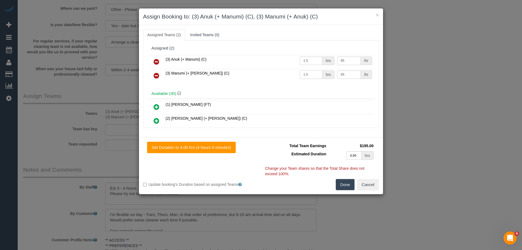
type input "1.5"
drag, startPoint x: 288, startPoint y: 74, endPoint x: 281, endPoint y: 73, distance: 6.6
click at [281, 73] on tr "(3) Manumi (+ Anuk) (C) 1.5 hrs 65 /hr" at bounding box center [261, 76] width 225 height 14
type input "35"
drag, startPoint x: 344, startPoint y: 61, endPoint x: 291, endPoint y: 63, distance: 53.1
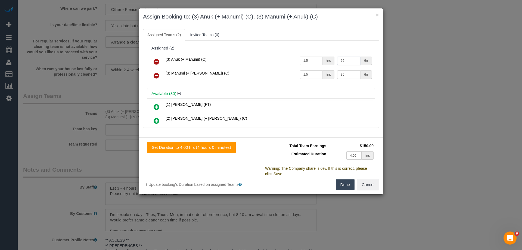
click at [295, 60] on tr "(3) Anuk (+ Manumi) (C) 1.5 hrs 65 /hr" at bounding box center [261, 62] width 225 height 14
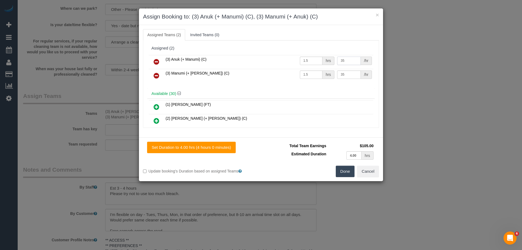
type input "35"
click at [346, 169] on button "Done" at bounding box center [345, 171] width 19 height 11
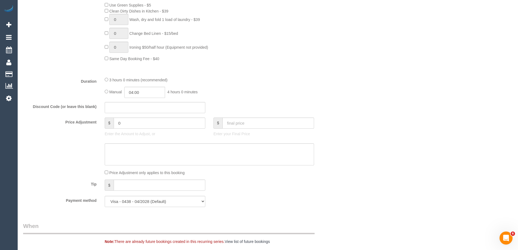
scroll to position [292, 0]
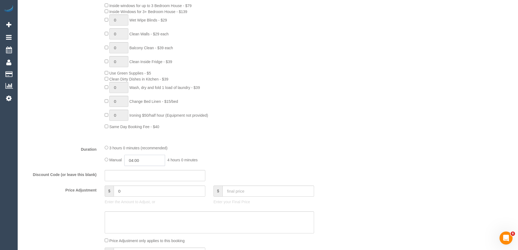
click at [138, 163] on input "04:00" at bounding box center [144, 160] width 41 height 11
type input "01:30"
click at [141, 174] on li "01:30" at bounding box center [138, 174] width 24 height 7
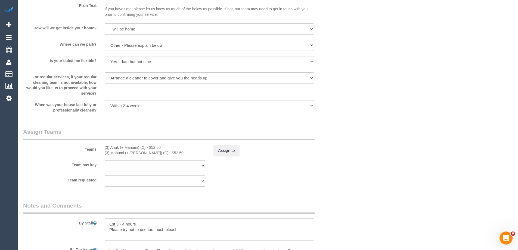
select select "spot27"
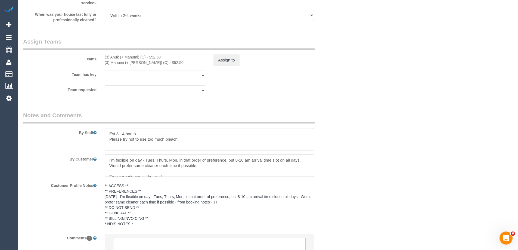
drag, startPoint x: 141, startPoint y: 132, endPoint x: 65, endPoint y: 134, distance: 75.4
click at [65, 134] on div "By Staff" at bounding box center [182, 130] width 326 height 39
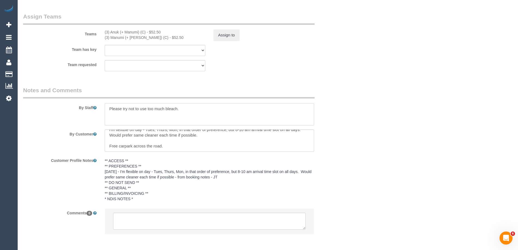
scroll to position [830, 0]
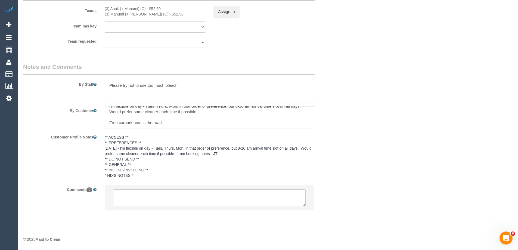
type textarea "Please try not to use too much bleach."
click at [122, 197] on textarea at bounding box center [209, 197] width 193 height 17
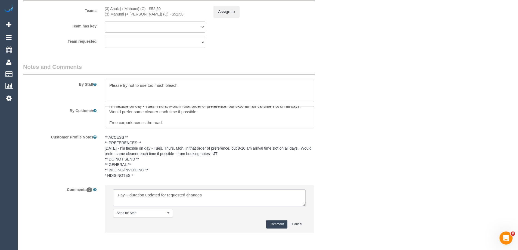
type textarea "Pay + duration updated for requested changes"
click at [280, 223] on button "Comment" at bounding box center [276, 224] width 21 height 8
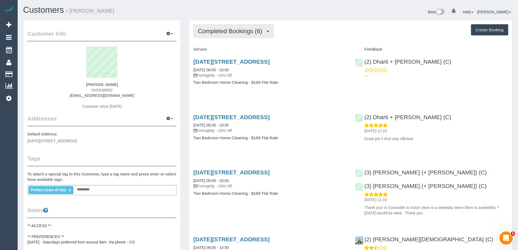
click at [231, 34] on span "Completed Bookings (6)" at bounding box center [231, 31] width 67 height 7
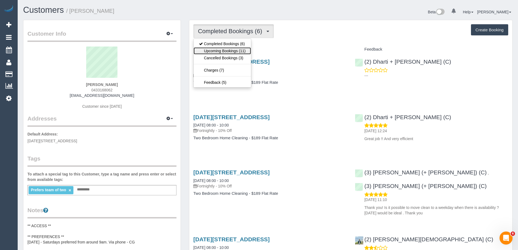
click at [231, 50] on link "Upcoming Bookings (11)" at bounding box center [222, 50] width 57 height 7
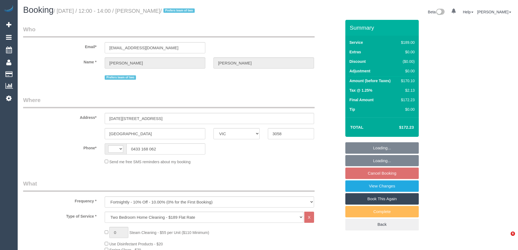
select select "VIC"
select select "string:AU"
select select "string:stripe-pm_1RgGfz2GScqysDRVqlm1FYTC"
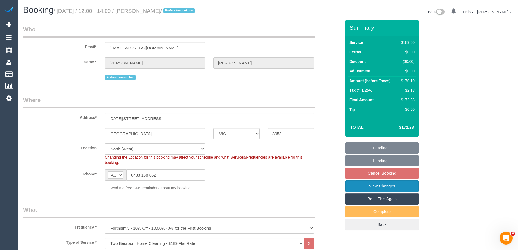
click at [364, 188] on link "View Changes" at bounding box center [381, 185] width 73 height 11
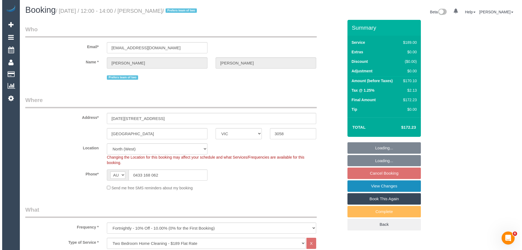
select select "number:30"
select select "number:17"
select select "number:19"
select select "number:22"
select select "number:34"
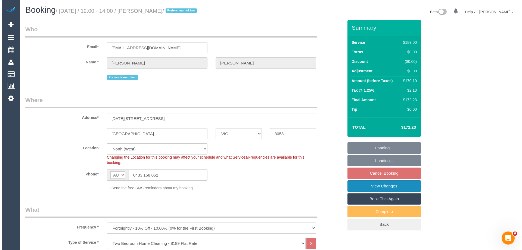
select select "number:11"
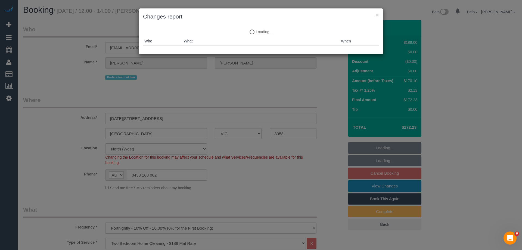
select select "object:1534"
select select "spot4"
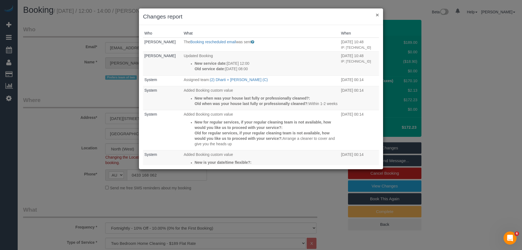
click at [376, 14] on button "×" at bounding box center [377, 15] width 3 height 6
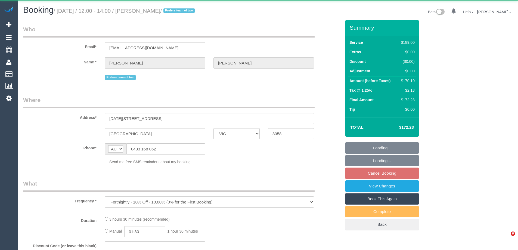
select select "VIC"
select select "string:stripe-pm_1RgGfz2GScqysDRVqlm1FYTC"
select select "number:30"
select select "number:17"
select select "number:19"
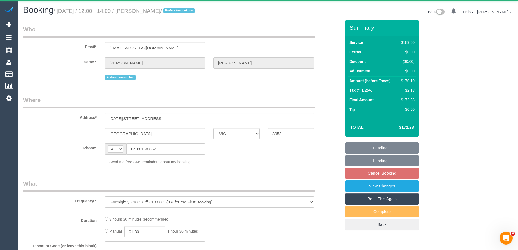
select select "number:22"
select select "number:34"
select select "number:11"
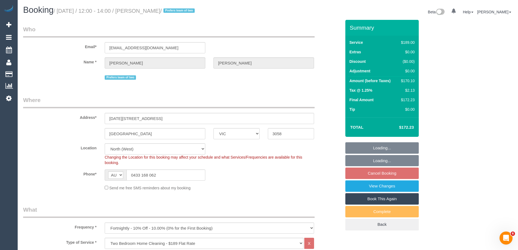
select select "object:786"
select select "spot4"
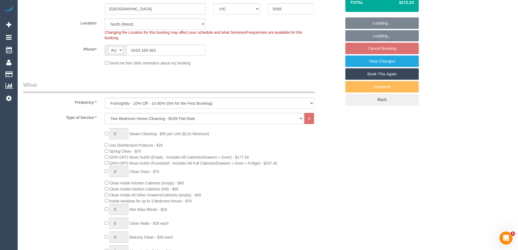
scroll to position [875, 0]
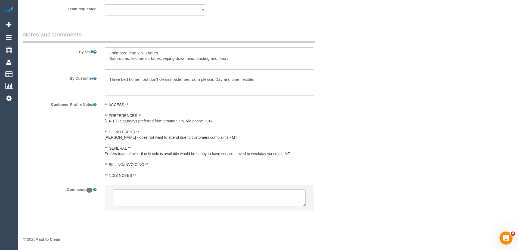
click at [145, 199] on textarea at bounding box center [209, 197] width 193 height 17
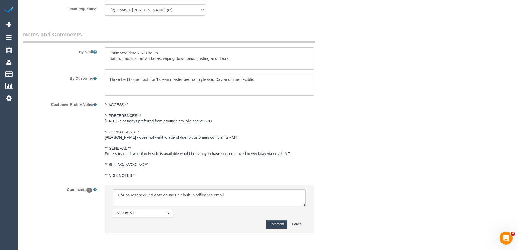
type textarea "U/A as rescheduled date causes a clash. Notified via email"
click at [279, 225] on button "Comment" at bounding box center [276, 224] width 21 height 8
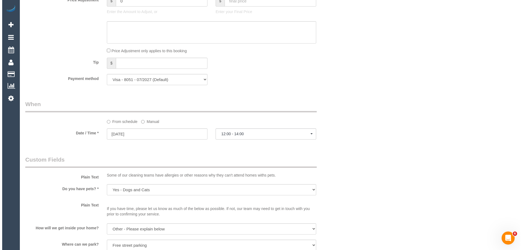
scroll to position [0, 0]
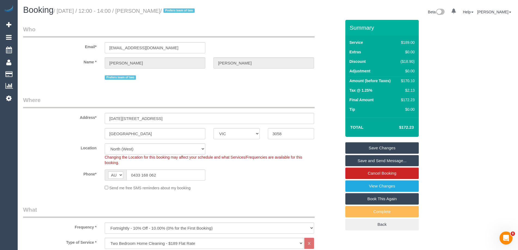
click at [363, 147] on link "Save Changes" at bounding box center [381, 147] width 73 height 11
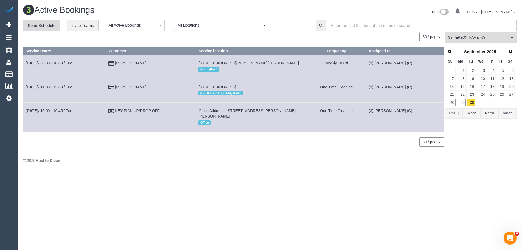
click at [36, 25] on link "Send Schedule" at bounding box center [41, 25] width 37 height 11
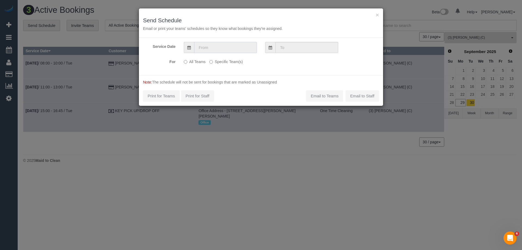
click at [207, 47] on input "text" at bounding box center [225, 47] width 63 height 11
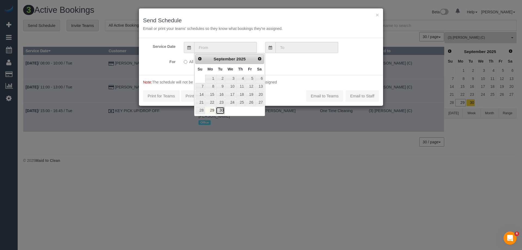
click at [220, 109] on link "30" at bounding box center [220, 110] width 9 height 7
type input "30/09/2025"
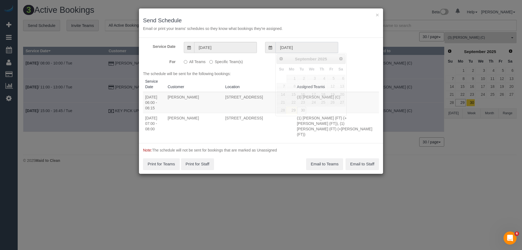
click at [286, 47] on input "30/09/2025" at bounding box center [307, 47] width 63 height 11
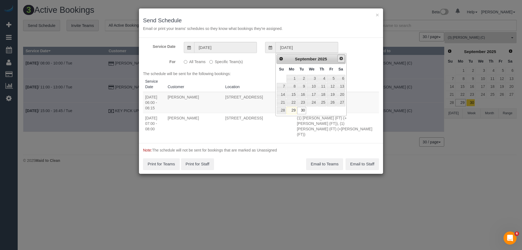
click at [341, 57] on span "Next" at bounding box center [341, 58] width 4 height 4
click at [292, 85] on link "6" at bounding box center [292, 86] width 10 height 7
type input "06/10/2025"
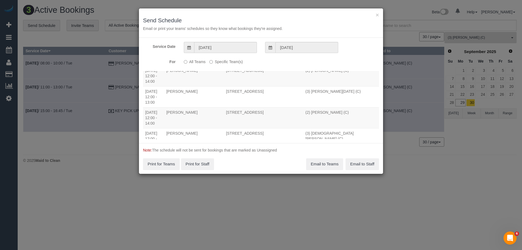
scroll to position [18885, 0]
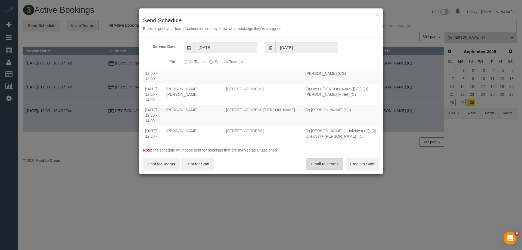
click at [316, 164] on button "Email to Teams" at bounding box center [324, 163] width 37 height 11
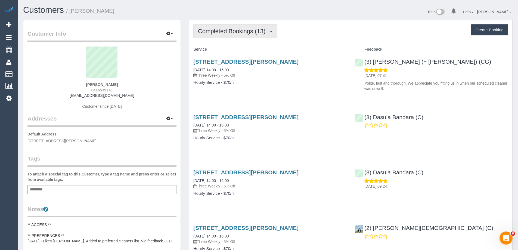
click at [217, 32] on span "Completed Bookings (13)" at bounding box center [233, 31] width 70 height 7
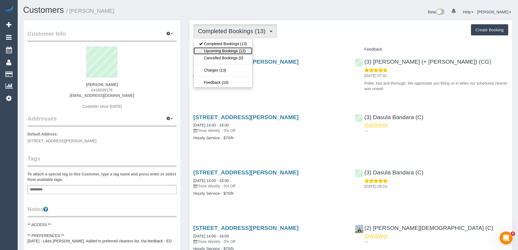
click at [233, 52] on link "Upcoming Bookings (12)" at bounding box center [223, 50] width 59 height 7
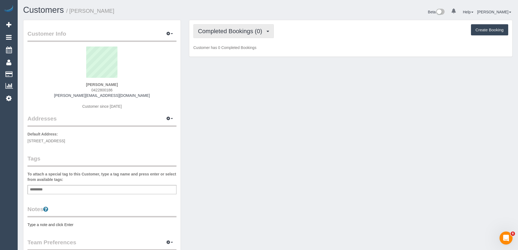
click at [232, 32] on span "Completed Bookings (0)" at bounding box center [231, 31] width 67 height 7
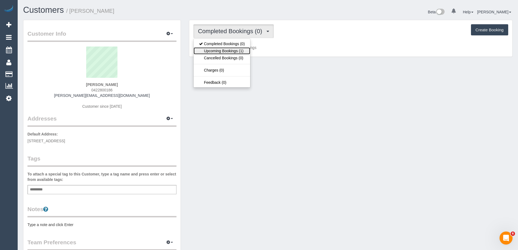
click at [230, 49] on link "Upcoming Bookings (1)" at bounding box center [222, 50] width 57 height 7
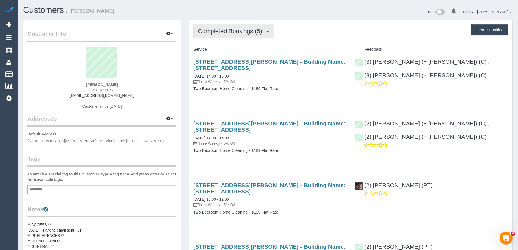
click at [230, 32] on span "Completed Bookings (5)" at bounding box center [231, 31] width 67 height 7
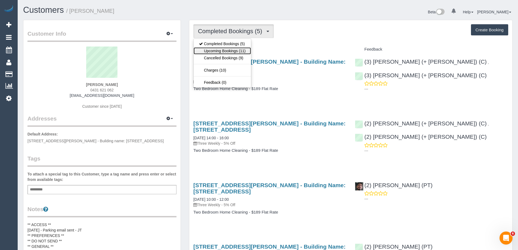
click at [231, 49] on link "Upcoming Bookings (11)" at bounding box center [222, 50] width 57 height 7
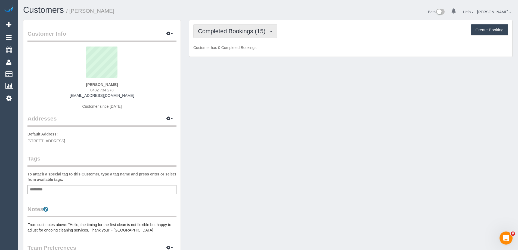
click at [223, 33] on span "Completed Bookings (15)" at bounding box center [233, 31] width 70 height 7
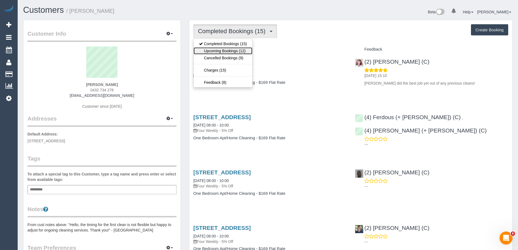
click at [228, 50] on link "Upcoming Bookings (12)" at bounding box center [223, 50] width 59 height 7
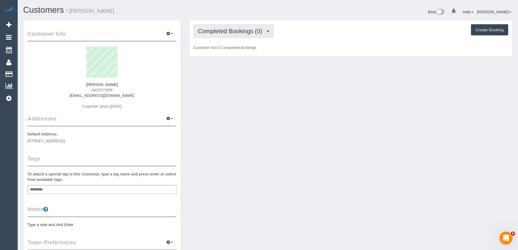
click at [223, 35] on button "Completed Bookings (0)" at bounding box center [233, 31] width 81 height 14
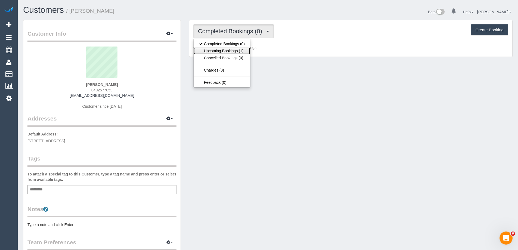
click at [234, 50] on link "Upcoming Bookings (1)" at bounding box center [222, 50] width 57 height 7
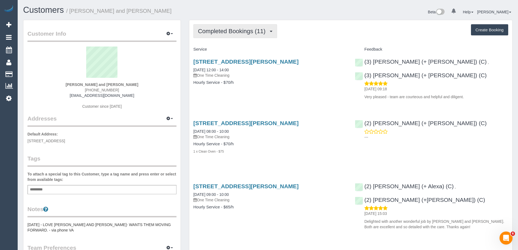
click at [230, 32] on span "Completed Bookings (11)" at bounding box center [233, 31] width 70 height 7
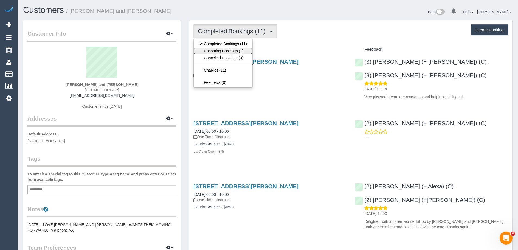
click at [231, 52] on link "Upcoming Bookings (1)" at bounding box center [223, 50] width 59 height 7
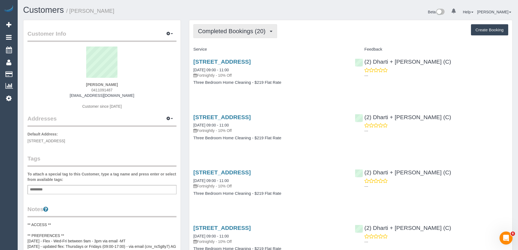
click at [235, 31] on span "Completed Bookings (20)" at bounding box center [233, 31] width 70 height 7
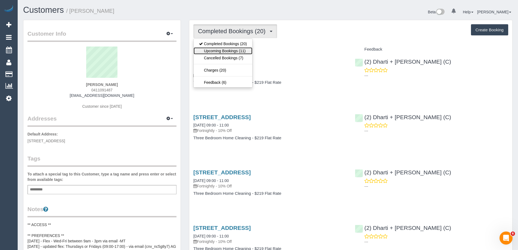
click at [236, 49] on link "Upcoming Bookings (11)" at bounding box center [223, 50] width 59 height 7
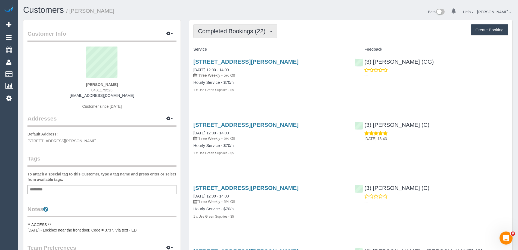
click at [215, 35] on button "Completed Bookings (22)" at bounding box center [235, 31] width 84 height 14
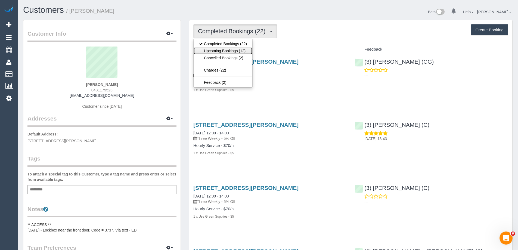
click at [223, 50] on link "Upcoming Bookings (12)" at bounding box center [223, 50] width 59 height 7
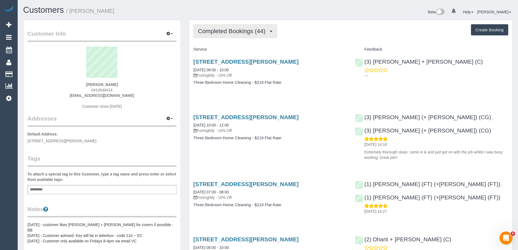
click at [219, 28] on span "Completed Bookings (44)" at bounding box center [233, 31] width 70 height 7
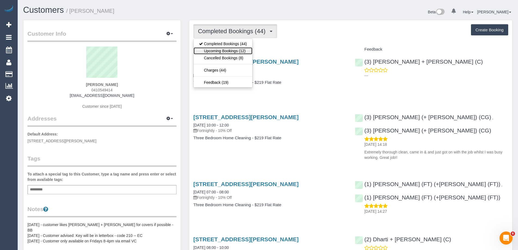
click at [227, 48] on link "Upcoming Bookings (12)" at bounding box center [223, 50] width 59 height 7
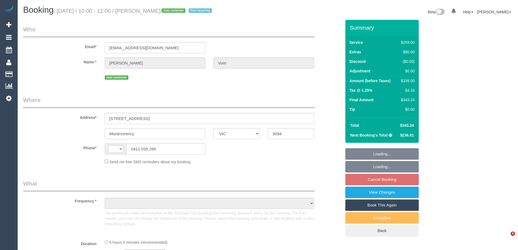
select select "VIC"
select select "string:AU"
select select "string:stripe-pm_1SB5m22GScqysDRVIc5UrcRU"
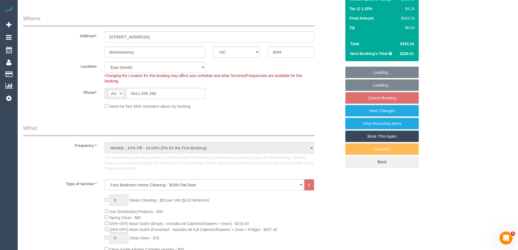
select select "object:819"
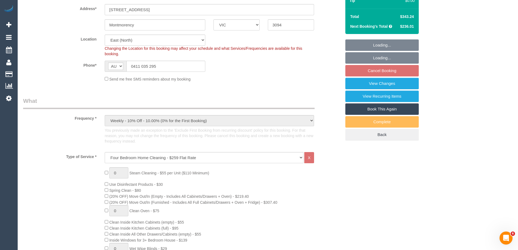
select select "number:30"
select select "number:14"
select select "number:19"
select select "number:22"
select select "number:34"
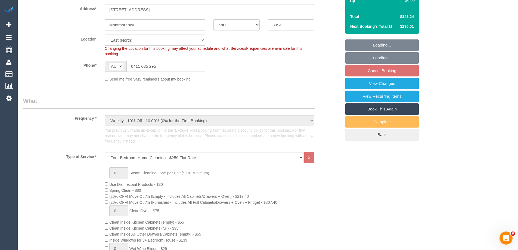
select select "number:26"
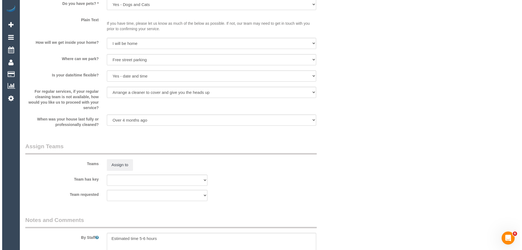
scroll to position [762, 0]
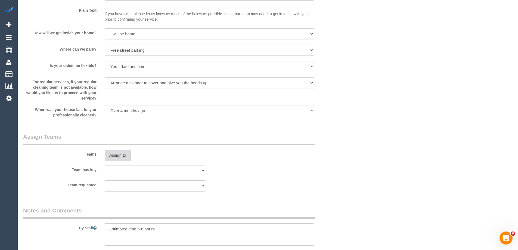
click at [119, 156] on button "Assign to" at bounding box center [118, 155] width 26 height 11
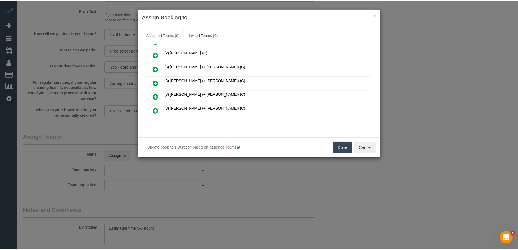
scroll to position [109, 0]
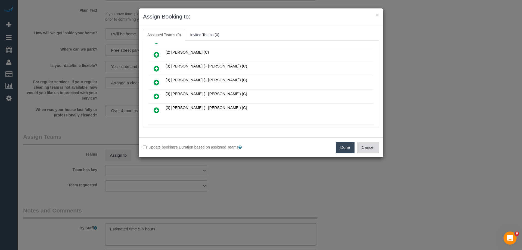
click at [375, 146] on button "Cancel" at bounding box center [368, 147] width 22 height 11
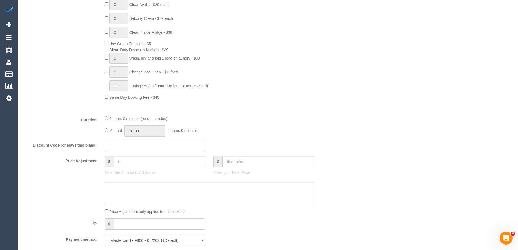
scroll to position [0, 0]
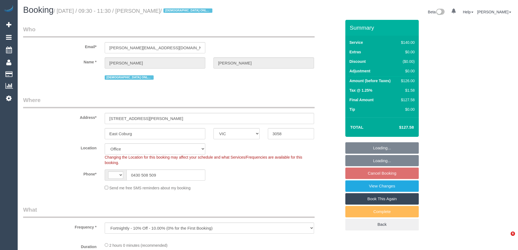
select select "VIC"
select select "object:705"
select select "string:AU"
select select "number:28"
select select "number:14"
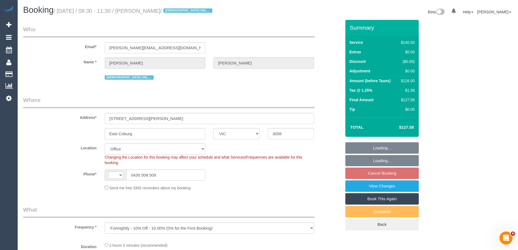
select select "number:19"
select select "number:25"
select select "number:35"
select select "string:stripe-pm_1KxK0v2GScqysDRVcgvaaYC1"
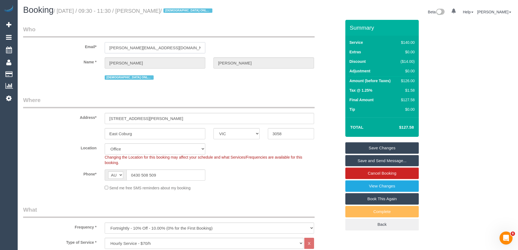
drag, startPoint x: 167, startPoint y: 51, endPoint x: 70, endPoint y: 48, distance: 97.2
click at [70, 48] on div "Email* angelo@covertel.com.au" at bounding box center [182, 39] width 326 height 28
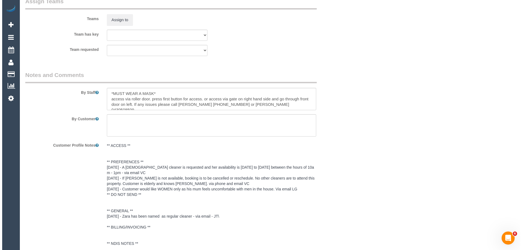
scroll to position [849, 0]
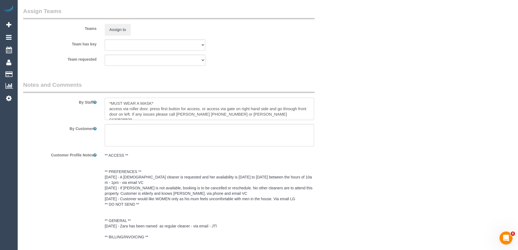
click at [107, 99] on textarea at bounding box center [209, 109] width 209 height 22
type textarea "*Cover* *MUST WEAR A MASK* access via roller door. press first button for acces…"
click at [122, 28] on button "Assign to" at bounding box center [118, 29] width 26 height 11
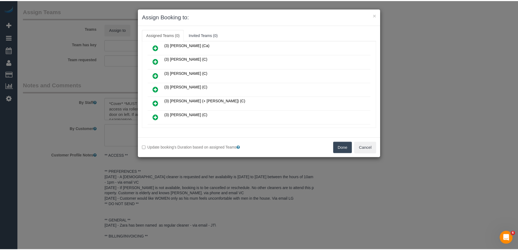
scroll to position [462, 0]
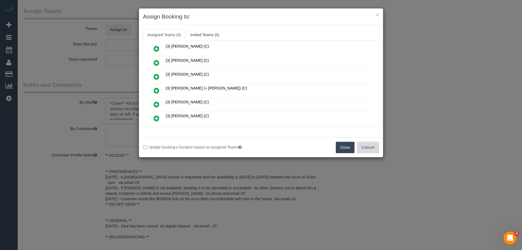
click at [367, 146] on button "Cancel" at bounding box center [368, 147] width 22 height 11
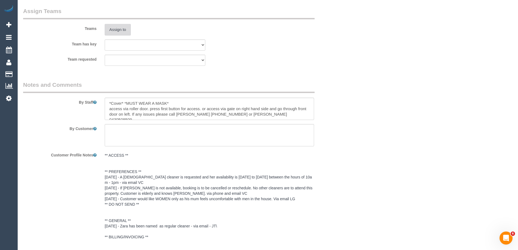
scroll to position [0, 0]
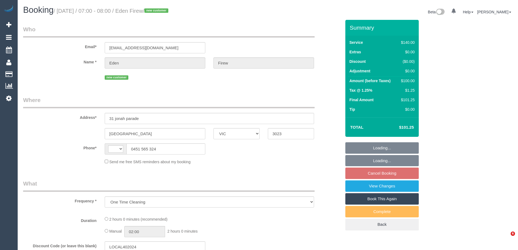
select select "VIC"
select select "string:AU"
select select "number:28"
select select "number:14"
select select "number:19"
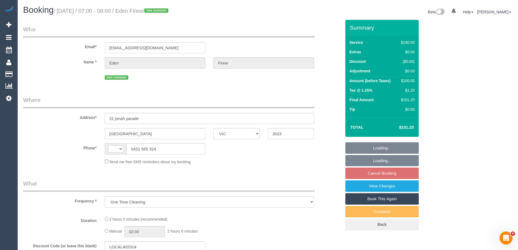
select select "number:25"
select select "number:35"
select select "number:26"
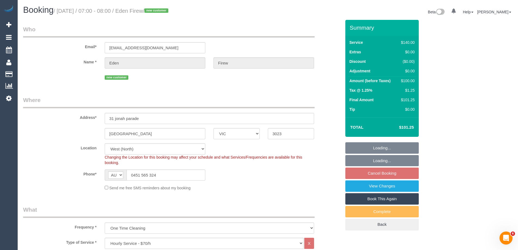
select select "object:854"
select select "string:stripe-pm_1SB2fH2GScqysDRV6yVXZcnq"
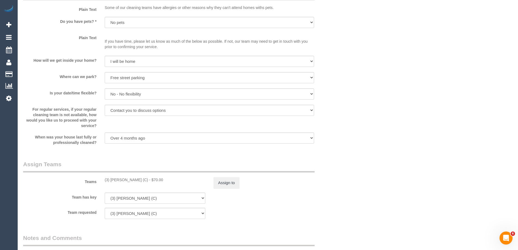
scroll to position [789, 0]
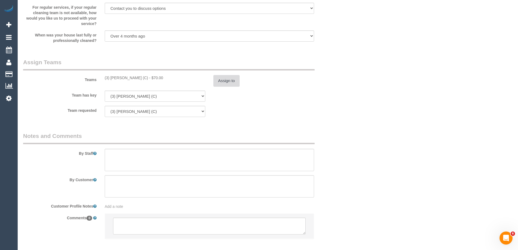
click at [226, 81] on button "Assign to" at bounding box center [227, 80] width 26 height 11
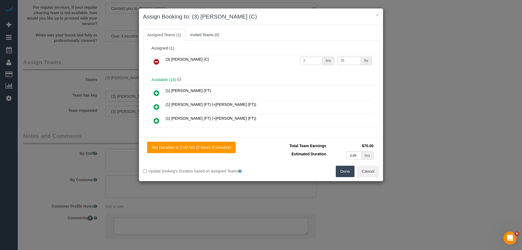
click at [155, 60] on icon at bounding box center [157, 61] width 6 height 7
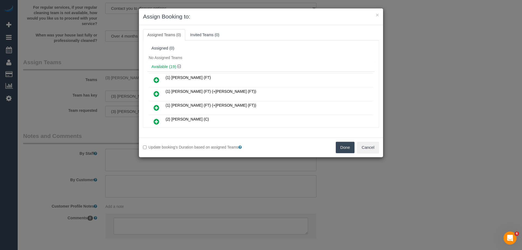
click at [157, 121] on icon at bounding box center [157, 121] width 6 height 7
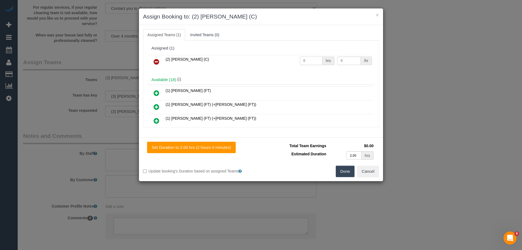
drag, startPoint x: 309, startPoint y: 60, endPoint x: 262, endPoint y: 57, distance: 47.4
click at [262, 57] on tr "(2) Ashik Miah (C) 0 hrs 0 /hr" at bounding box center [261, 62] width 225 height 14
type input "2"
drag, startPoint x: 349, startPoint y: 62, endPoint x: 307, endPoint y: 61, distance: 42.7
click at [307, 61] on tr "(2) Ashik Miah (C) 2 hrs 0 /hr" at bounding box center [261, 62] width 225 height 14
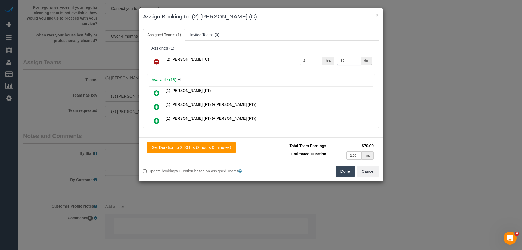
type input "35"
click at [348, 170] on button "Done" at bounding box center [345, 171] width 19 height 11
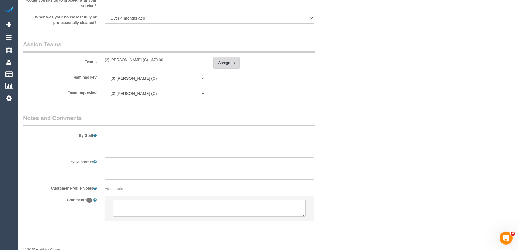
scroll to position [817, 0]
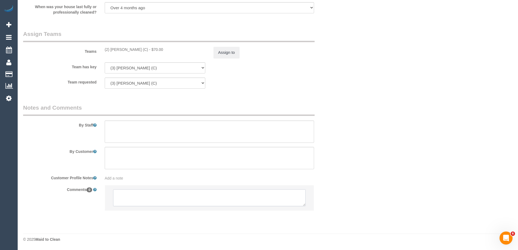
click at [116, 201] on textarea at bounding box center [209, 197] width 193 height 17
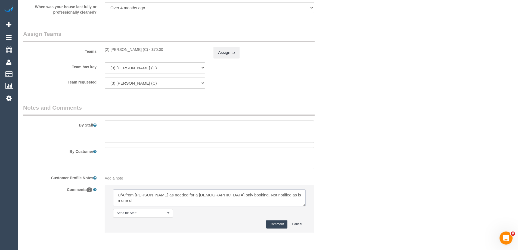
type textarea "U/A from Katie as needed for a female only booking. Not notified as is a one off"
click at [273, 224] on button "Comment" at bounding box center [276, 224] width 21 height 8
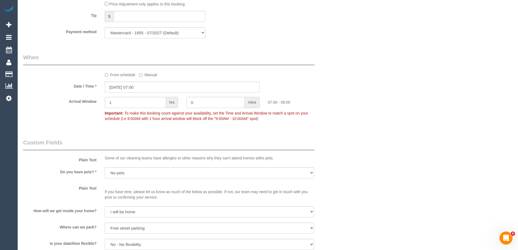
scroll to position [653, 0]
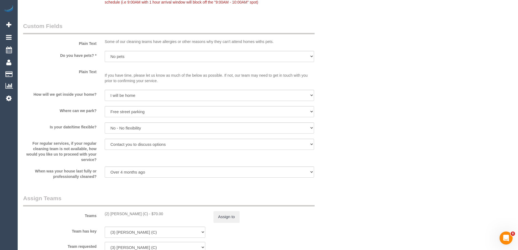
click at [232, 209] on div "Teams (2) Ashik Miah (C) - $70.00 Assign to" at bounding box center [182, 208] width 326 height 28
click at [230, 216] on button "Assign to" at bounding box center [227, 216] width 26 height 11
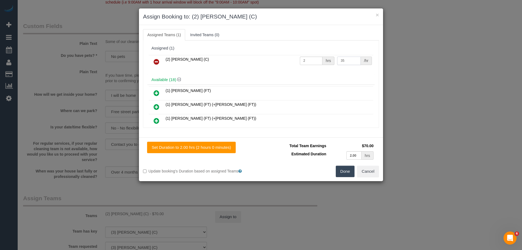
drag, startPoint x: 347, startPoint y: 61, endPoint x: 238, endPoint y: 61, distance: 108.8
click at [238, 61] on tr "(2) Ashik Miah (C) 2 hrs 35 /hr" at bounding box center [261, 62] width 225 height 14
type input "37.5"
click at [350, 171] on button "Done" at bounding box center [345, 171] width 19 height 11
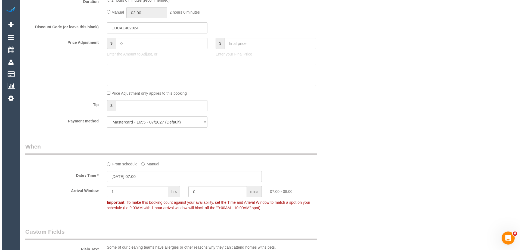
scroll to position [0, 0]
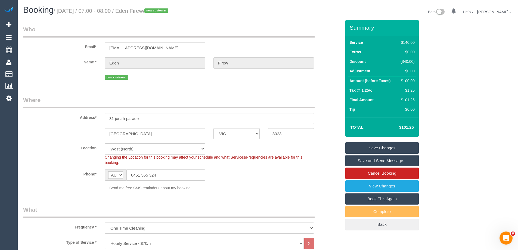
drag, startPoint x: 171, startPoint y: 11, endPoint x: 143, endPoint y: 10, distance: 27.5
click at [143, 10] on small "/ October 02, 2025 / 07:00 - 08:00 / Eden Firew / new customer" at bounding box center [112, 11] width 116 height 6
copy small "Eden Firew"
click at [353, 147] on link "Save Changes" at bounding box center [381, 147] width 73 height 11
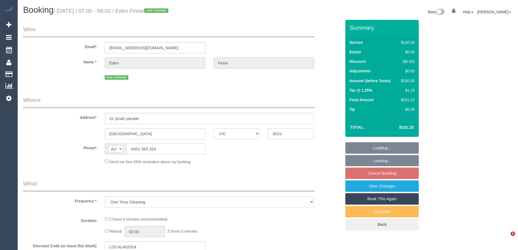
select select "VIC"
select select "string:stripe-pm_1SB2fH2GScqysDRV6yVXZcnq"
select select "number:28"
select select "number:14"
select select "number:19"
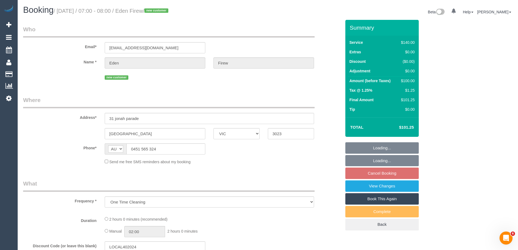
select select "number:25"
select select "number:35"
select select "number:26"
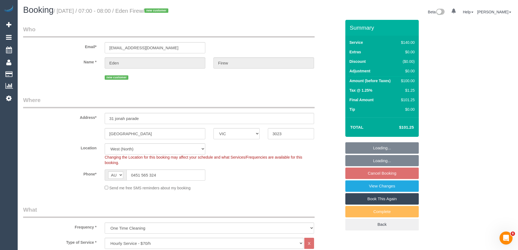
select select "object:875"
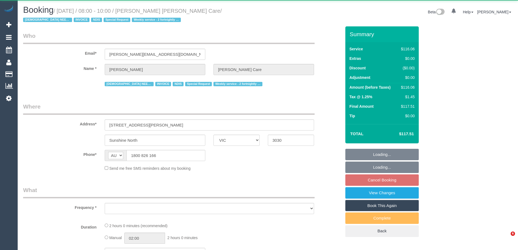
select select "VIC"
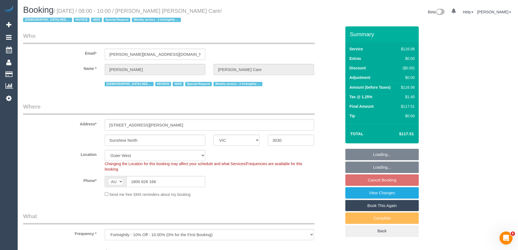
select select "object:764"
select select "number:28"
select select "number:14"
select select "number:19"
select select "number:24"
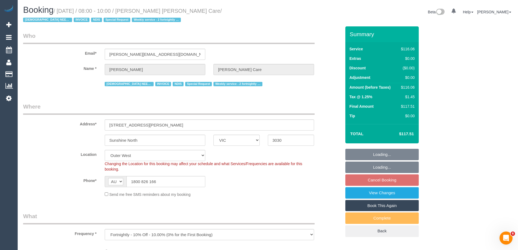
select select "number:35"
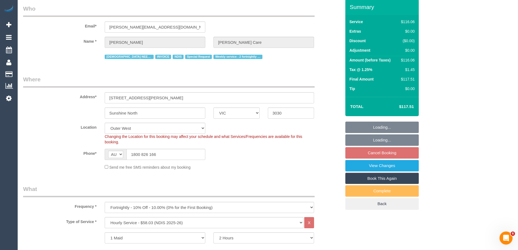
scroll to position [82, 0]
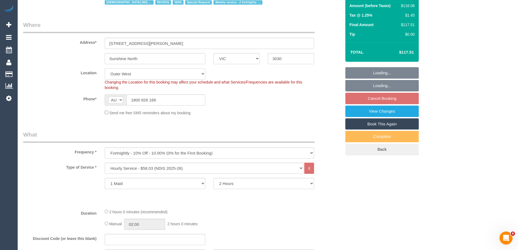
click at [118, 74] on select "Office City East (North) East (South) Inner East Inner North (East) Inner North…" at bounding box center [155, 73] width 101 height 11
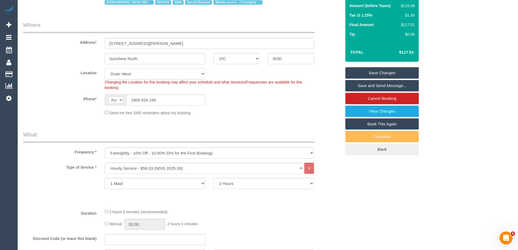
select select "59"
click at [105, 68] on select "Office City East (North) East (South) Inner East Inner North (East) Inner North…" at bounding box center [155, 73] width 101 height 11
select select "object:1584"
drag, startPoint x: 145, startPoint y: 42, endPoint x: 52, endPoint y: 39, distance: 92.5
click at [52, 38] on div "Address* 13 Godfrey Ave" at bounding box center [182, 35] width 326 height 28
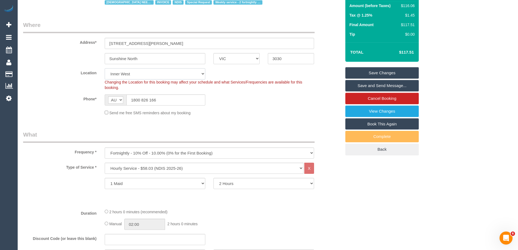
click at [131, 71] on select "Office City East (North) East (South) Inner East Inner North (East) Inner North…" at bounding box center [155, 73] width 101 height 11
select select "49"
click at [105, 68] on select "Office City East (North) East (South) Inner East Inner North (East) Inner North…" at bounding box center [155, 73] width 101 height 11
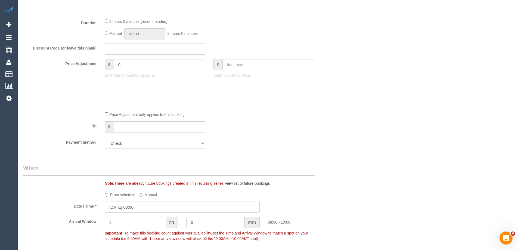
select select "object:2279"
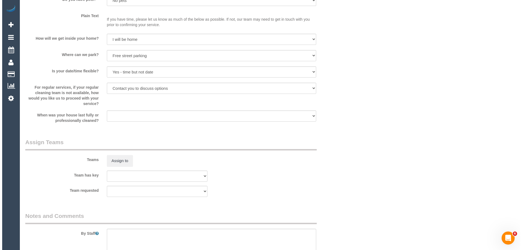
scroll to position [571, 0]
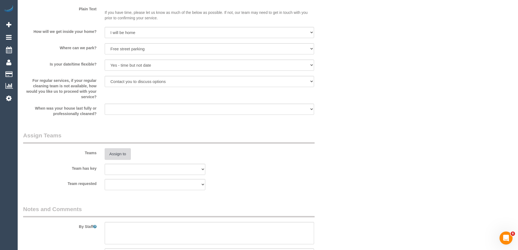
click at [118, 153] on button "Assign to" at bounding box center [118, 153] width 26 height 11
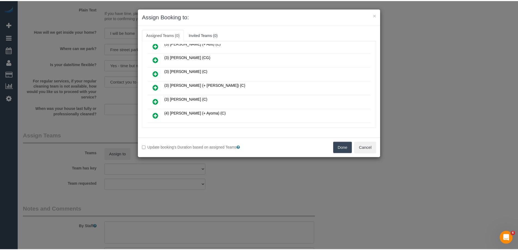
scroll to position [354, 0]
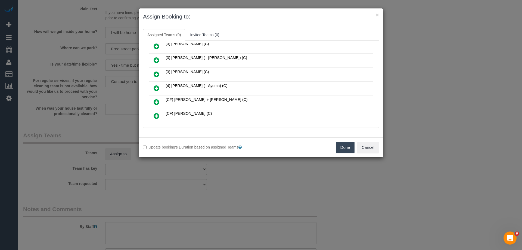
click at [341, 148] on button "Done" at bounding box center [345, 147] width 19 height 11
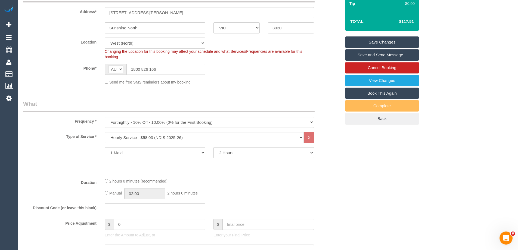
scroll to position [54, 0]
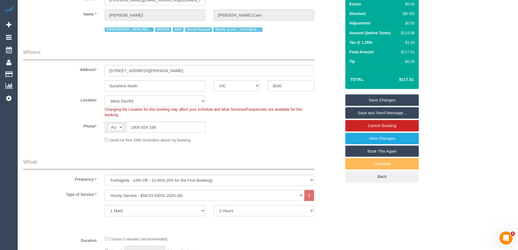
click at [367, 101] on link "Save Changes" at bounding box center [381, 99] width 73 height 11
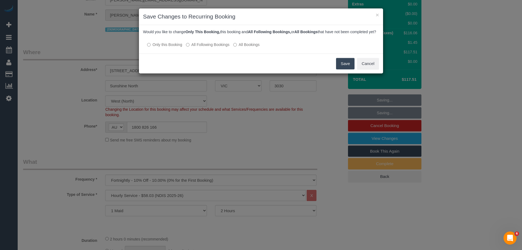
click at [352, 69] on button "Save" at bounding box center [345, 63] width 18 height 11
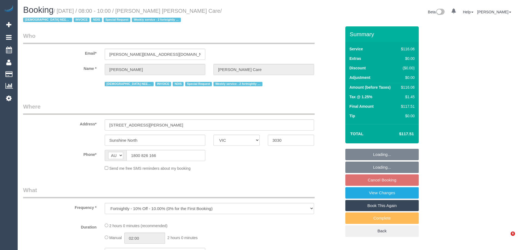
select select "VIC"
select select "number:28"
select select "number:14"
select select "number:19"
select select "number:24"
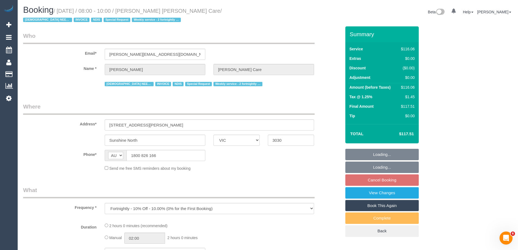
select select "number:35"
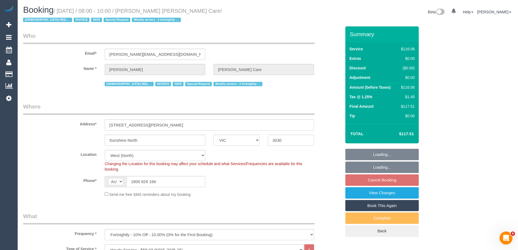
select select "object:764"
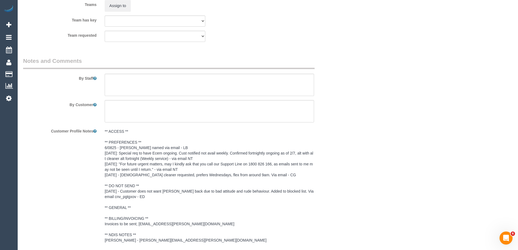
scroll to position [707, 0]
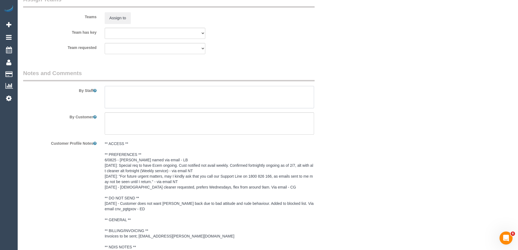
click at [113, 98] on textarea at bounding box center [209, 97] width 209 height 22
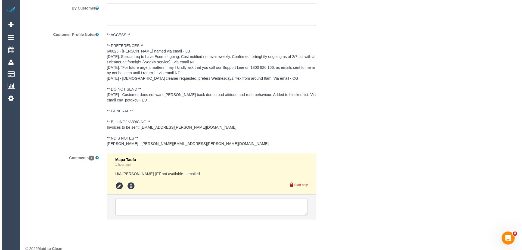
scroll to position [680, 0]
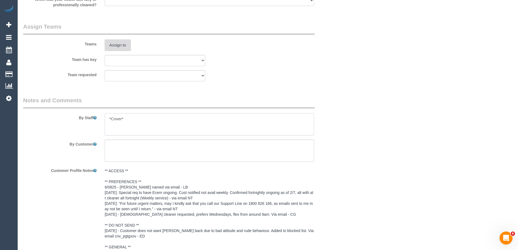
type textarea "*Cover*"
click at [119, 45] on button "Assign to" at bounding box center [118, 44] width 26 height 11
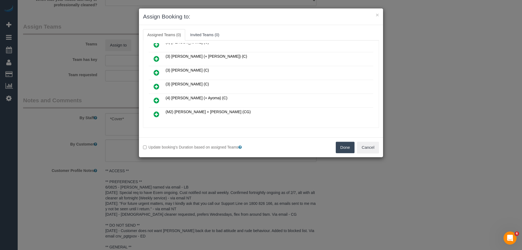
scroll to position [272, 0]
click at [376, 145] on button "Cancel" at bounding box center [368, 147] width 22 height 11
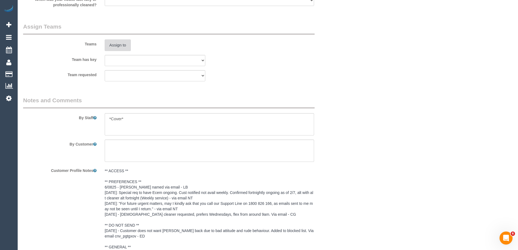
click at [120, 48] on button "Assign to" at bounding box center [118, 44] width 26 height 11
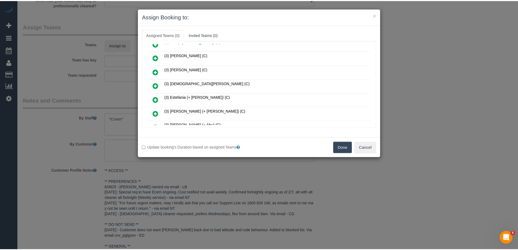
scroll to position [163, 0]
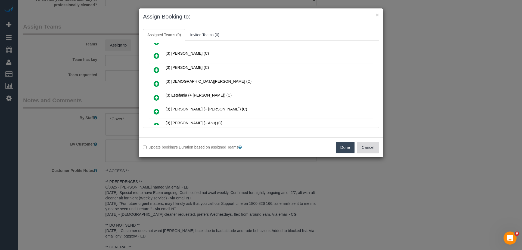
click at [370, 146] on button "Cancel" at bounding box center [368, 147] width 22 height 11
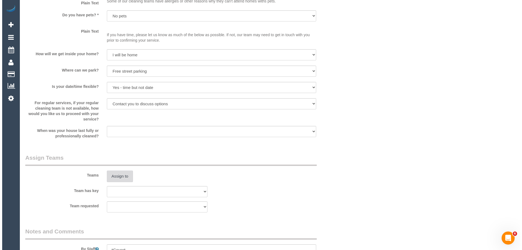
scroll to position [653, 0]
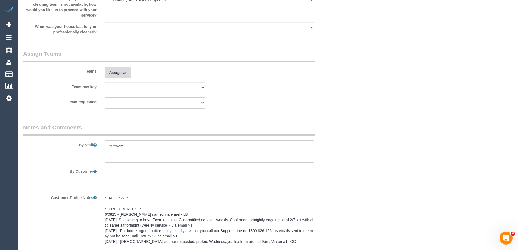
drag, startPoint x: 128, startPoint y: 74, endPoint x: 123, endPoint y: 74, distance: 4.1
click at [123, 74] on button "Assign to" at bounding box center [118, 72] width 26 height 11
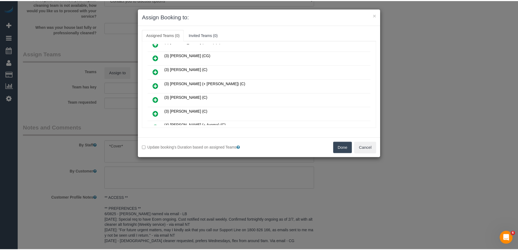
scroll to position [272, 0]
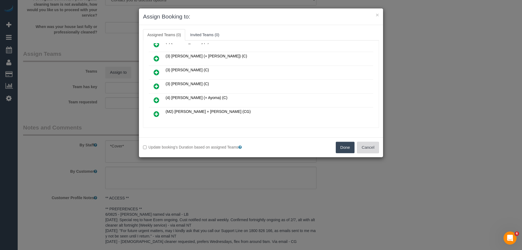
click at [366, 153] on div "Update booking's Duration based on assigned Teams Done Cancel" at bounding box center [261, 147] width 244 height 20
click at [363, 150] on button "Cancel" at bounding box center [368, 147] width 22 height 11
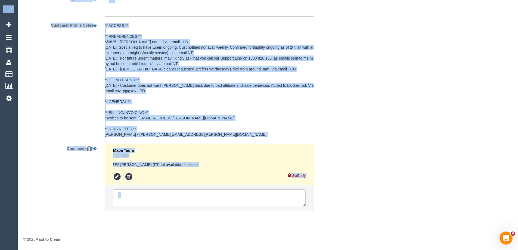
scroll to position [689, 0]
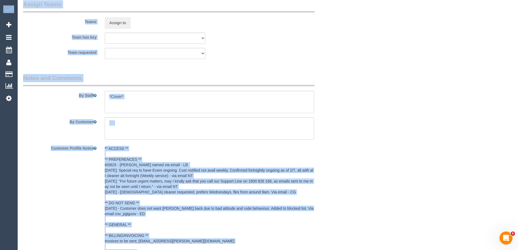
drag, startPoint x: 517, startPoint y: 199, endPoint x: 522, endPoint y: -8, distance: 207.0
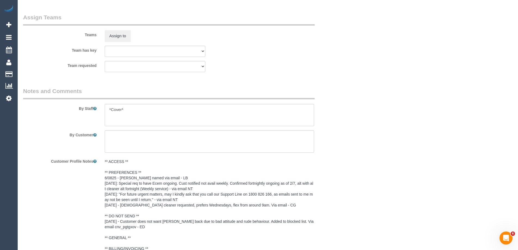
scroll to position [0, 0]
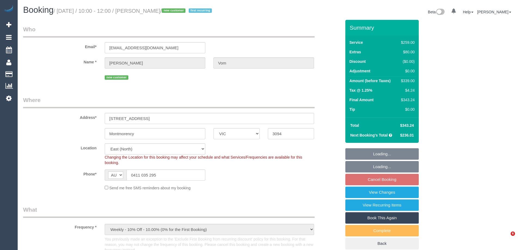
select select "VIC"
select select "object:813"
select select "number:30"
select select "number:14"
select select "number:19"
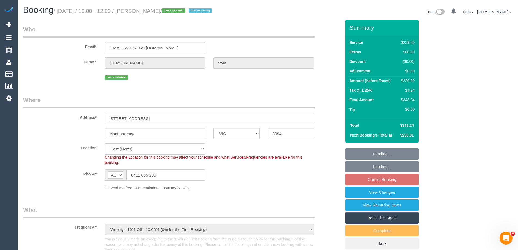
select select "number:22"
select select "number:34"
select select "number:26"
select select "string:stripe-pm_1SB5m22GScqysDRVIc5UrcRU"
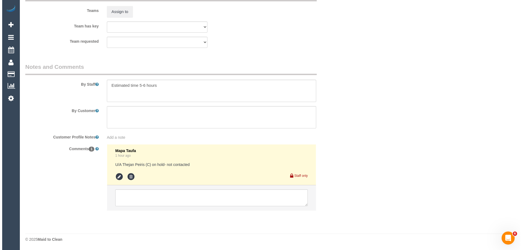
scroll to position [878, 0]
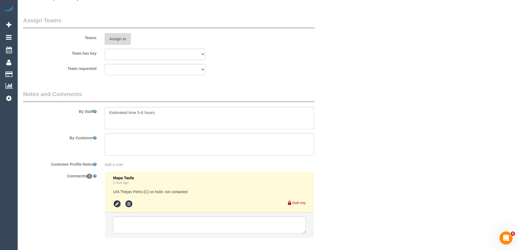
click at [119, 38] on button "Assign to" at bounding box center [118, 38] width 26 height 11
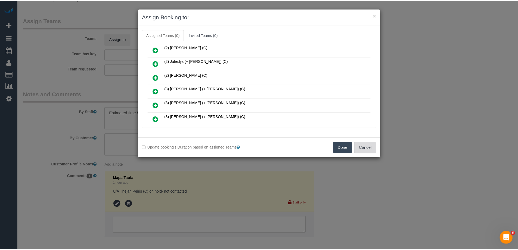
scroll to position [82, 0]
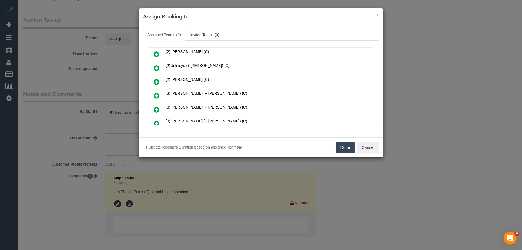
click at [360, 139] on div "Update booking's Duration based on assigned Teams Done Cancel" at bounding box center [261, 147] width 244 height 20
click at [373, 149] on button "Cancel" at bounding box center [368, 147] width 22 height 11
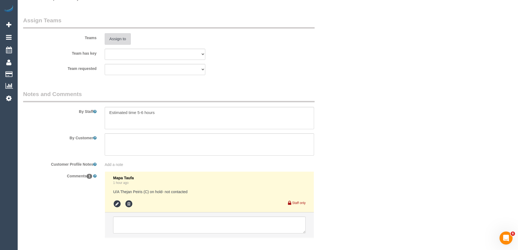
click at [123, 37] on button "Assign to" at bounding box center [118, 38] width 26 height 11
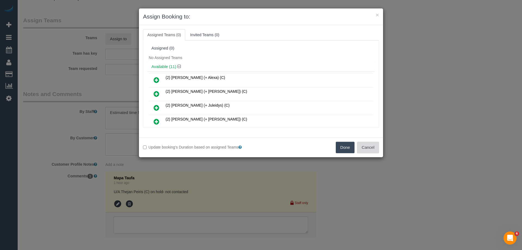
click at [371, 148] on button "Cancel" at bounding box center [368, 147] width 22 height 11
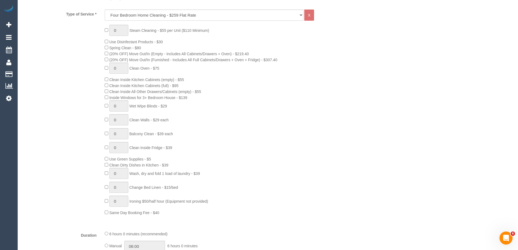
scroll to position [0, 0]
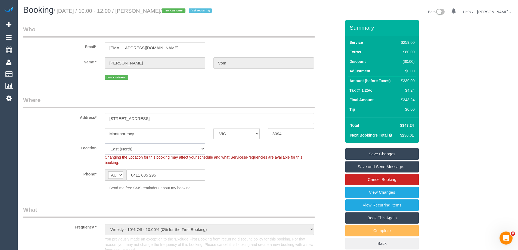
click at [119, 149] on select "Office City East (North) East (South) Inner East Inner North (East) Inner North…" at bounding box center [155, 148] width 101 height 11
select select "60"
click at [105, 143] on select "Office City East (North) East (South) Inner East Inner North (East) Inner North…" at bounding box center [155, 148] width 101 height 11
select select "object:4338"
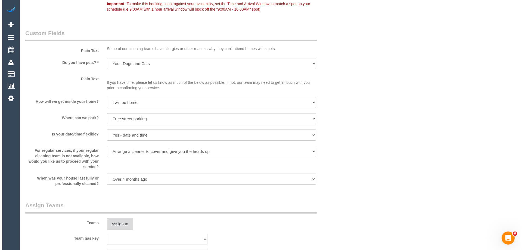
scroll to position [789, 0]
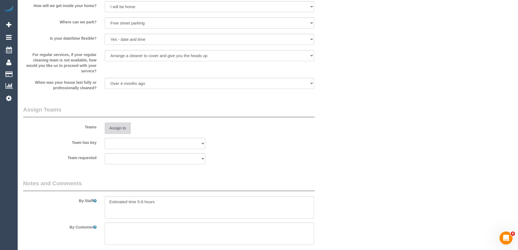
click at [118, 128] on button "Assign to" at bounding box center [118, 127] width 26 height 11
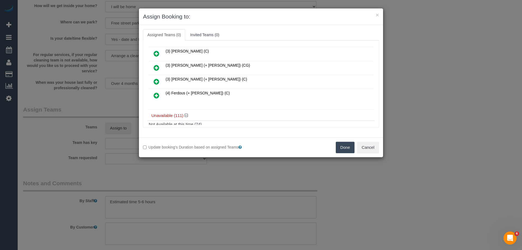
scroll to position [163, 0]
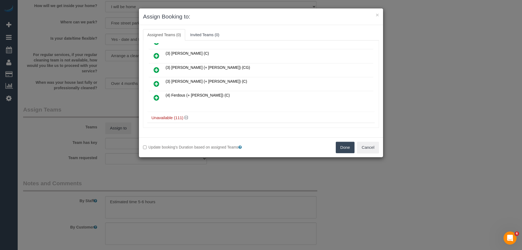
click at [156, 96] on icon at bounding box center [157, 97] width 6 height 7
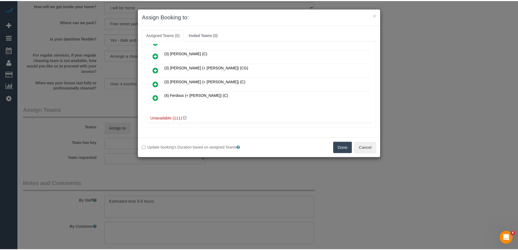
scroll to position [176, 0]
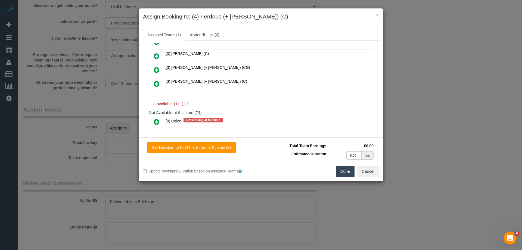
click at [350, 177] on button "Done" at bounding box center [345, 171] width 19 height 11
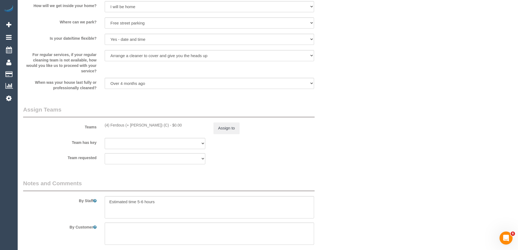
drag, startPoint x: 517, startPoint y: 205, endPoint x: 522, endPoint y: 202, distance: 5.2
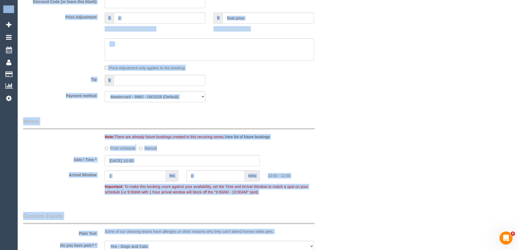
scroll to position [0, 0]
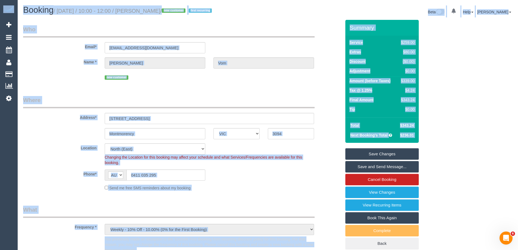
click at [211, 100] on legend "Where" at bounding box center [169, 102] width 292 height 12
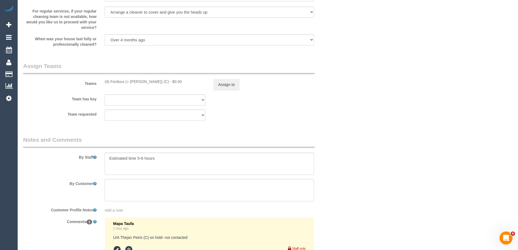
scroll to position [843, 0]
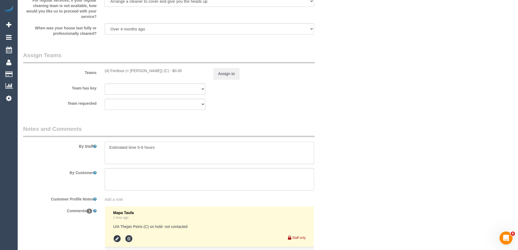
click at [106, 147] on textarea at bounding box center [209, 153] width 209 height 22
type textarea "*Cover* Estimated time 5-6 hours"
click at [219, 76] on button "Assign to" at bounding box center [227, 73] width 26 height 11
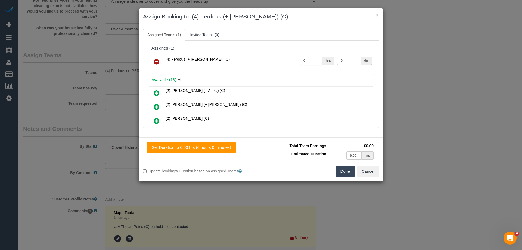
drag, startPoint x: 310, startPoint y: 59, endPoint x: 253, endPoint y: 58, distance: 56.8
click at [252, 59] on tr "(4) Ferdous (+ Forkan) (C) 0 hrs 0 /hr" at bounding box center [261, 62] width 225 height 14
type input "1"
drag, startPoint x: 355, startPoint y: 60, endPoint x: 293, endPoint y: 60, distance: 62.6
click at [293, 60] on tr "(4) Ferdous (+ Forkan) (C) 1 hrs 0 /hr" at bounding box center [261, 62] width 225 height 14
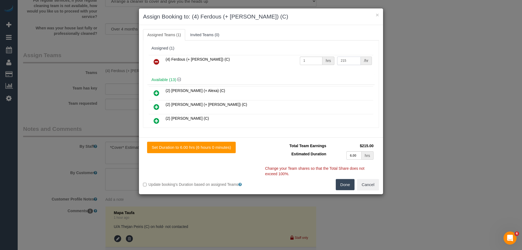
type input "215"
drag, startPoint x: 338, startPoint y: 187, endPoint x: 373, endPoint y: 183, distance: 35.3
click at [339, 187] on button "Done" at bounding box center [345, 184] width 19 height 11
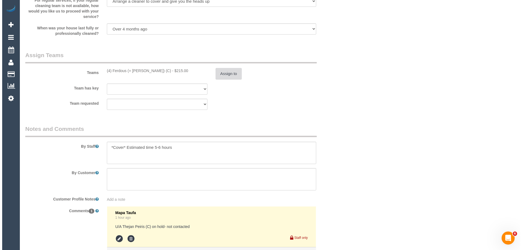
scroll to position [0, 0]
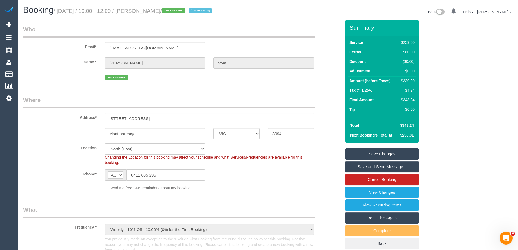
drag, startPoint x: 174, startPoint y: 13, endPoint x: 143, endPoint y: 11, distance: 30.8
click at [143, 11] on small "/ October 01, 2025 / 10:00 - 12:00 / Richard Vom / new customer first recurring" at bounding box center [134, 11] width 160 height 6
copy small "Richard Vom"
click at [370, 154] on link "Save Changes" at bounding box center [381, 153] width 73 height 11
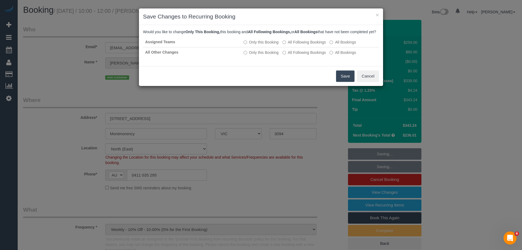
click at [344, 82] on button "Save" at bounding box center [345, 75] width 18 height 11
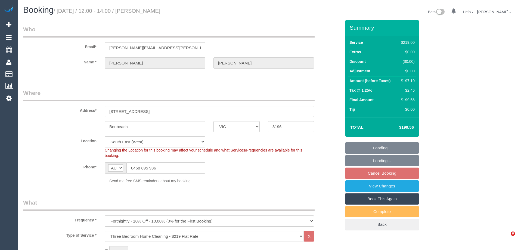
select select "VIC"
select select "number:29"
select select "number:14"
select select "number:19"
select select "number:22"
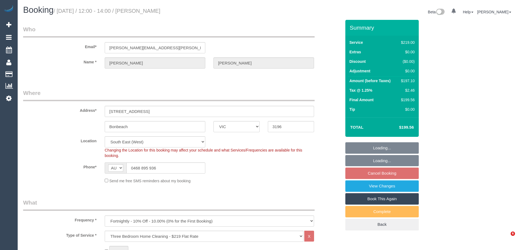
select select "number:34"
select select "number:11"
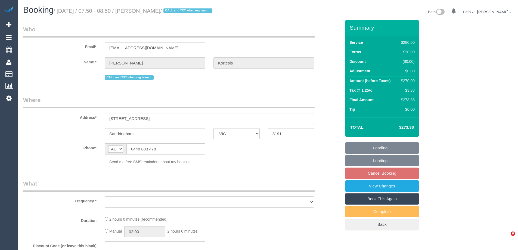
select select "VIC"
select select "string:stripe-pm_1Nl3Fx2GScqysDRVzw30aQpn"
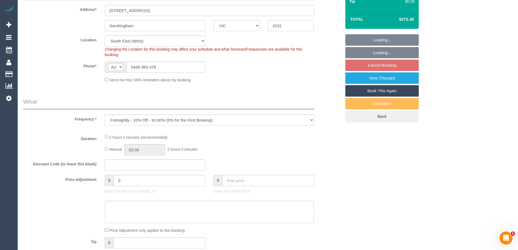
select select "object:612"
select select "2"
select select "number:27"
select select "number:14"
select select "number:19"
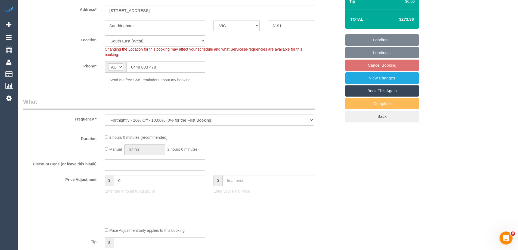
select select "number:23"
select select "number:35"
select select "number:12"
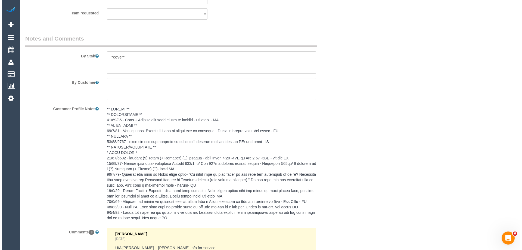
scroll to position [870, 0]
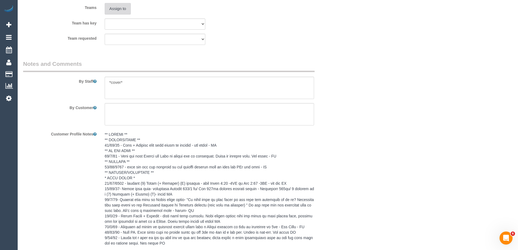
click at [116, 7] on button "Assign to" at bounding box center [118, 8] width 26 height 11
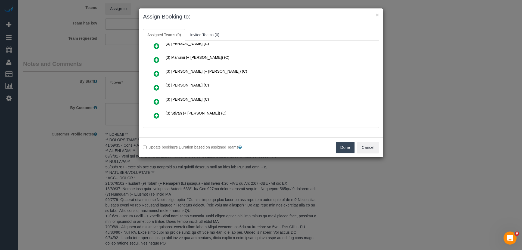
scroll to position [326, 0]
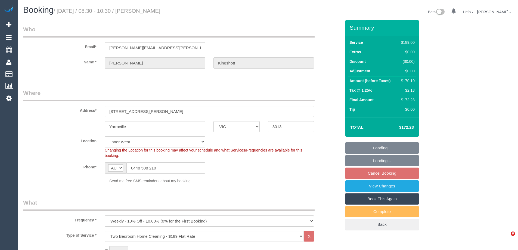
select select "VIC"
select select "number:27"
select select "number:14"
select select "number:19"
select select "number:36"
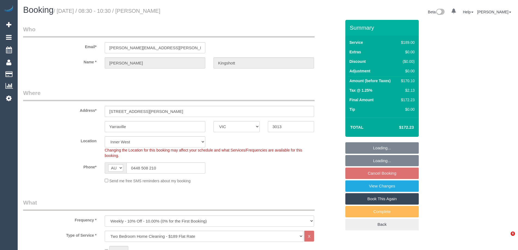
select select "number:34"
select select "number:11"
select select "object:1541"
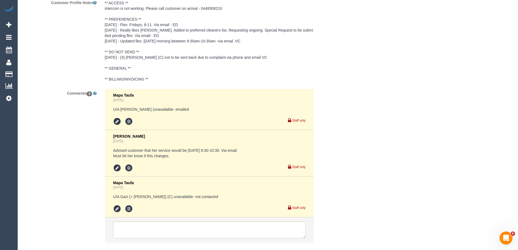
scroll to position [1011, 0]
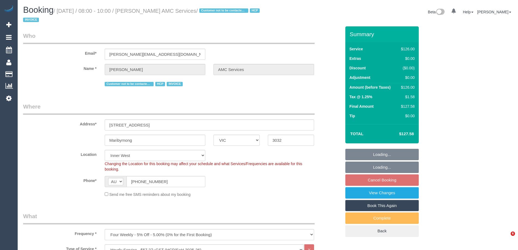
select select "VIC"
select select "120"
select select "number:28"
select select "number:14"
select select "number:19"
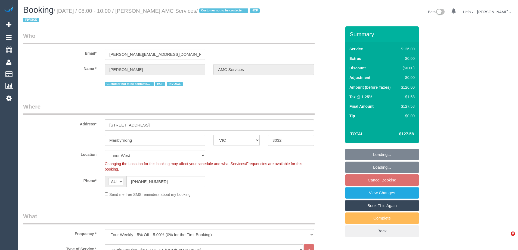
select select "number:22"
select select "number:35"
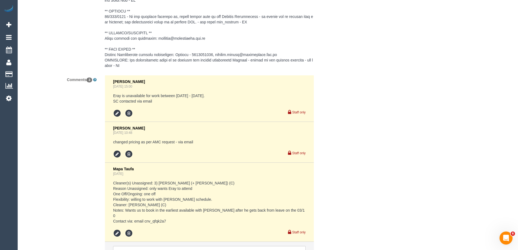
scroll to position [925, 0]
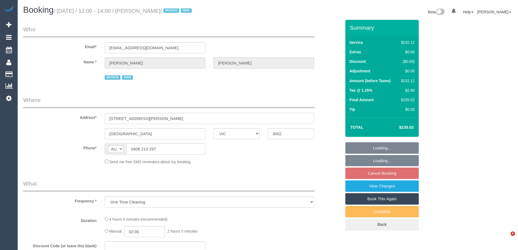
select select "VIC"
select select "number:28"
select select "number:14"
select select "number:19"
select select "number:23"
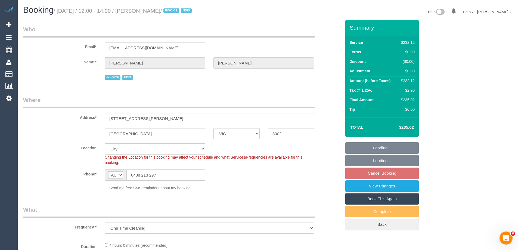
select select "240"
select select "object:1175"
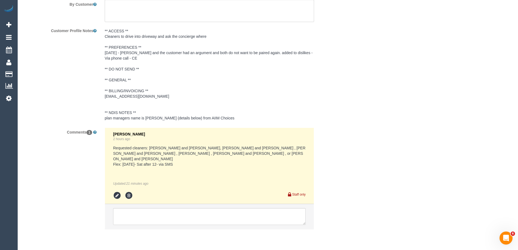
scroll to position [817, 0]
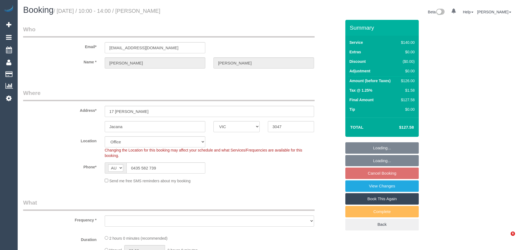
select select "VIC"
select select "string:stripe-pm_1RfXqn2GScqysDRVgzHwJ5VE"
select select "object:860"
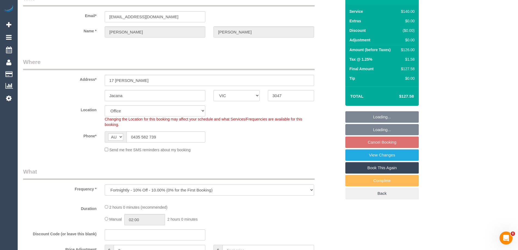
select select "number:27"
select select "number:14"
select select "number:18"
select select "number:36"
select select "number:34"
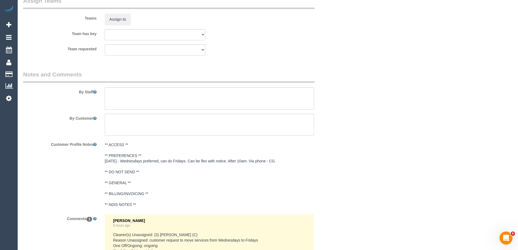
scroll to position [951, 0]
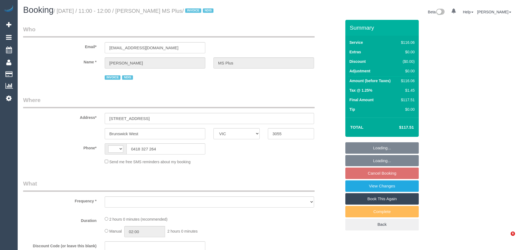
select select "VIC"
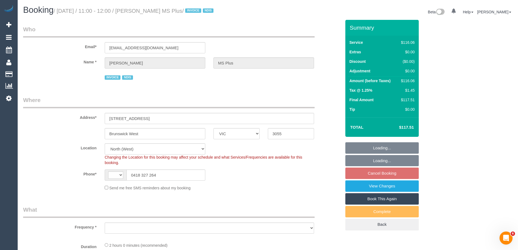
select select "string:AU"
select select "object:638"
select select "number:28"
select select "number:14"
select select "number:19"
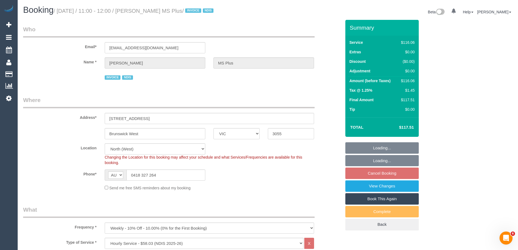
select select "number:36"
select select "number:35"
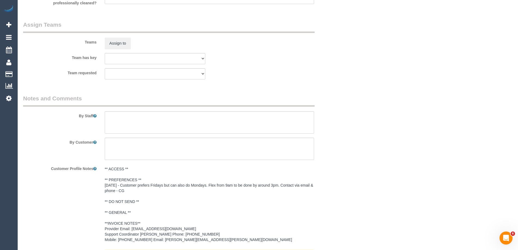
scroll to position [675, 0]
click at [121, 120] on textarea at bounding box center [209, 123] width 209 height 22
type textarea "*Cover*"
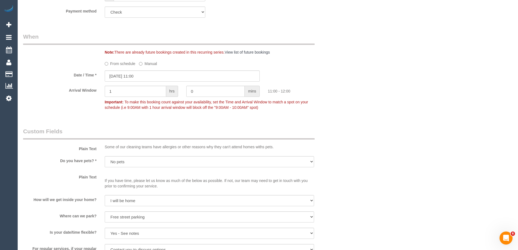
scroll to position [321, 0]
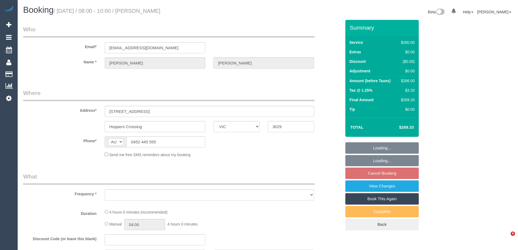
select select "VIC"
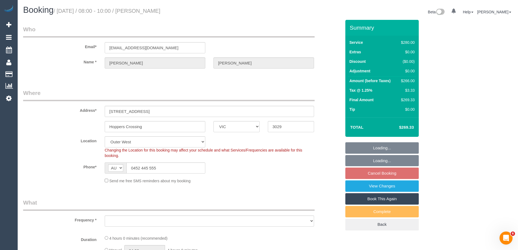
select select "object:530"
select select "number:28"
select select "number:14"
select select "number:18"
select select "number:22"
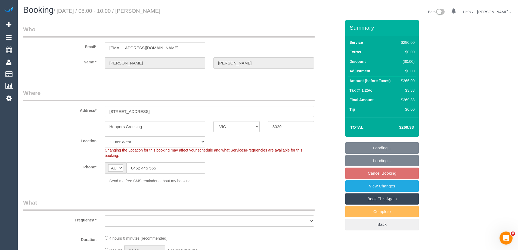
select select "number:33"
select select "number:13"
select select "object:695"
select select "string:stripe-pm_1QohT92GScqysDRVd2RZSIai"
select select "240"
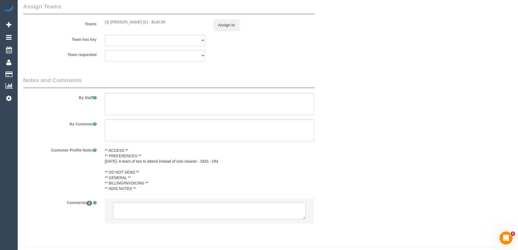
scroll to position [860, 0]
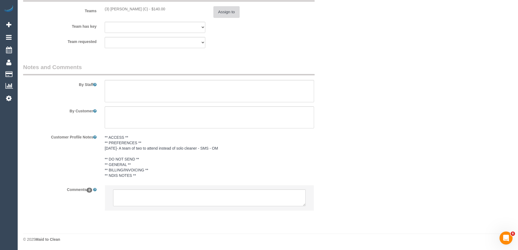
click at [229, 11] on button "Assign to" at bounding box center [227, 11] width 26 height 11
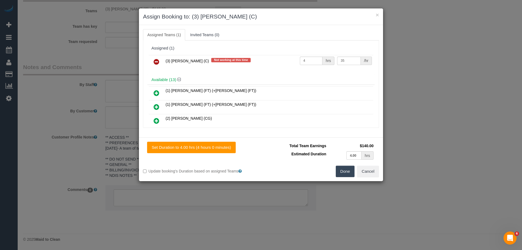
click at [156, 59] on icon at bounding box center [157, 61] width 6 height 7
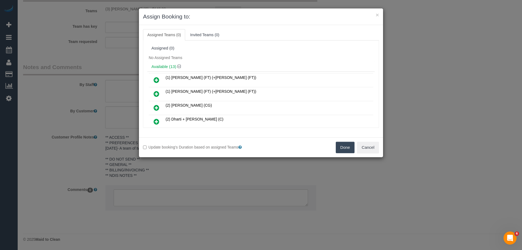
click at [345, 149] on button "Done" at bounding box center [345, 147] width 19 height 11
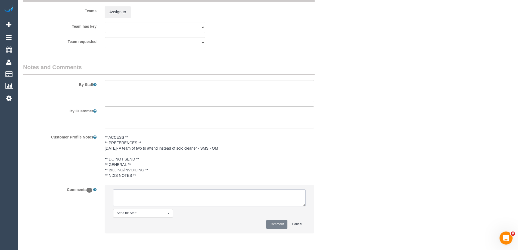
click at [131, 195] on textarea at bounding box center [209, 197] width 193 height 17
type textarea "U/A from [PERSON_NAME] as is unavailable. Not notified as is a 3 weekly booking"
click at [281, 222] on button "Comment" at bounding box center [276, 224] width 21 height 8
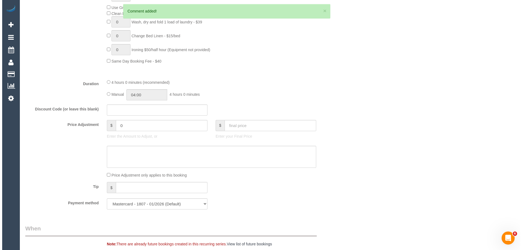
scroll to position [0, 0]
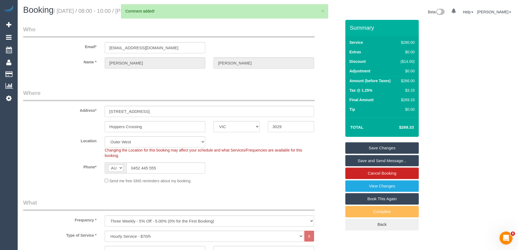
click at [371, 149] on link "Save Changes" at bounding box center [381, 147] width 73 height 11
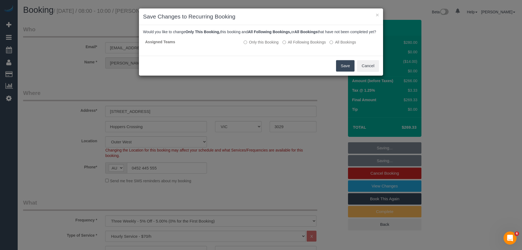
click at [345, 72] on button "Save" at bounding box center [345, 65] width 18 height 11
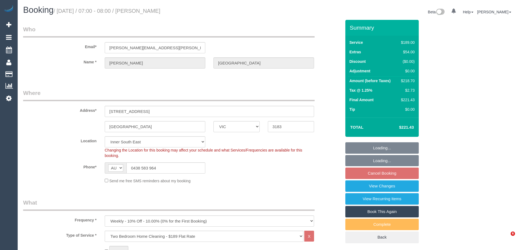
select select "VIC"
select select "string:stripe-pm_1PMNvE2GScqysDRV0wgHmJH2"
select select "number:29"
select select "number:14"
select select "number:19"
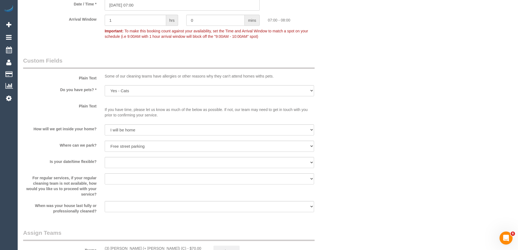
scroll to position [629, 0]
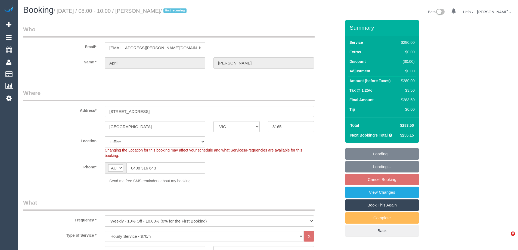
select select "VIC"
select select "2"
select select "number:30"
select select "number:14"
select select "number:19"
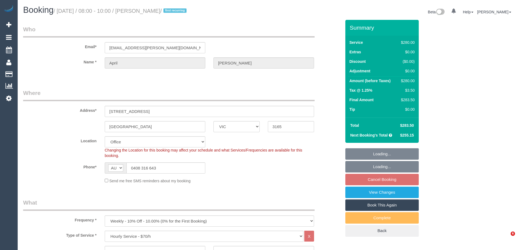
select select "number:25"
select select "number:34"
select select "number:11"
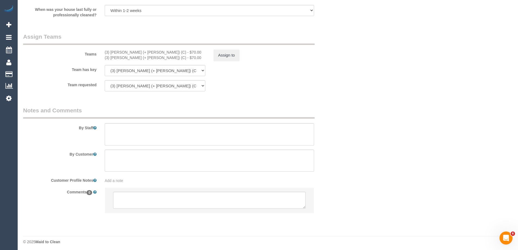
scroll to position [810, 0]
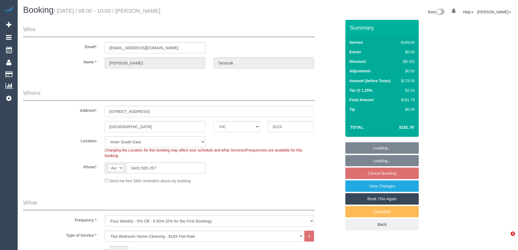
select select "VIC"
select select "number:27"
select select "number:14"
select select "number:21"
select select "number:24"
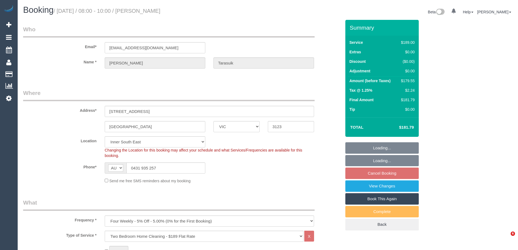
select select "number:35"
select select "number:11"
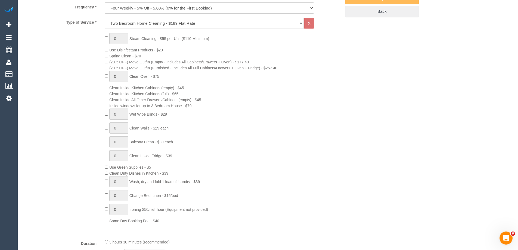
scroll to position [381, 0]
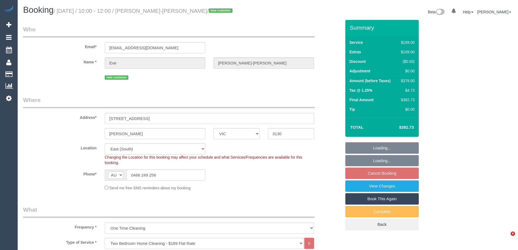
select select "VIC"
select select "number:28"
select select "number:14"
select select "number:19"
select select "number:24"
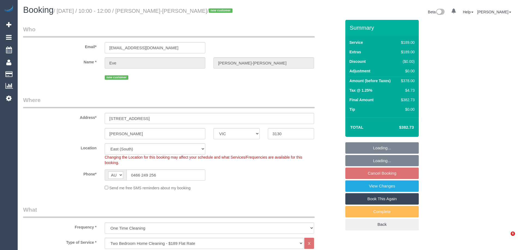
select select "number:26"
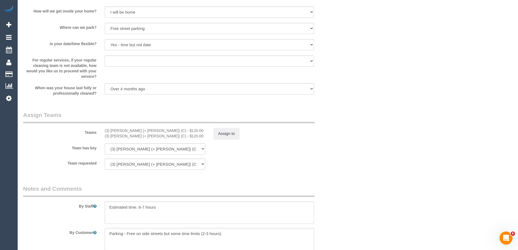
scroll to position [723, 0]
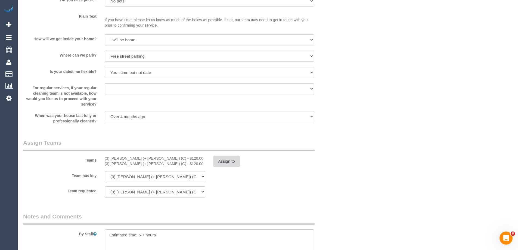
click at [230, 163] on button "Assign to" at bounding box center [227, 161] width 26 height 11
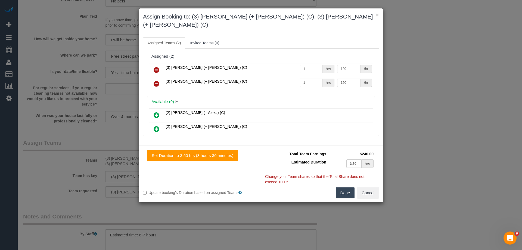
click at [155, 67] on icon at bounding box center [157, 70] width 6 height 7
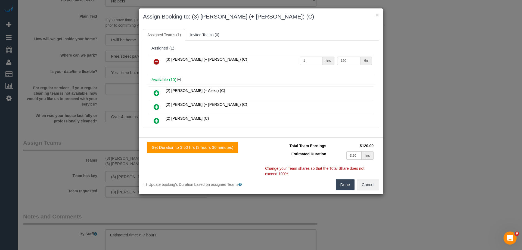
click at [155, 62] on icon at bounding box center [157, 61] width 6 height 7
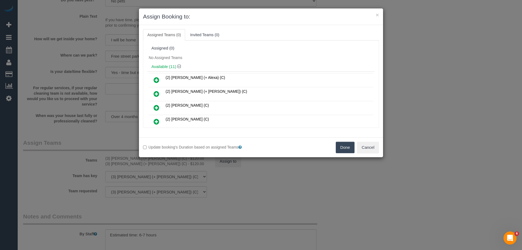
click at [339, 150] on button "Done" at bounding box center [345, 147] width 19 height 11
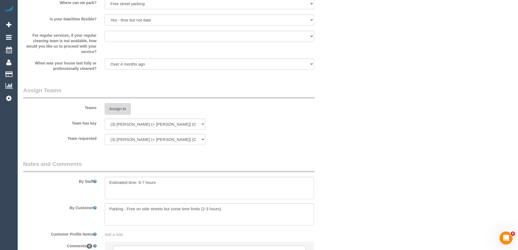
scroll to position [832, 0]
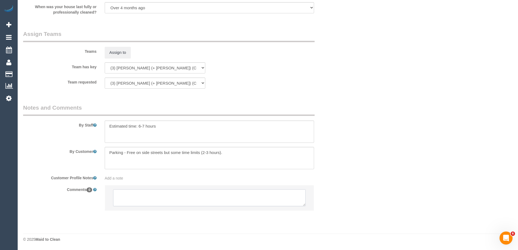
click at [135, 201] on textarea at bounding box center [209, 197] width 193 height 17
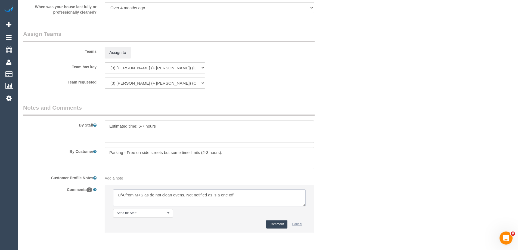
type textarea "U/A from M+S as do not clean ovens. Not notified as is a one off"
drag, startPoint x: 291, startPoint y: 225, endPoint x: 287, endPoint y: 228, distance: 4.8
click at [288, 227] on div "Comment Cancel" at bounding box center [209, 224] width 193 height 8
click at [279, 225] on button "Comment" at bounding box center [276, 224] width 21 height 8
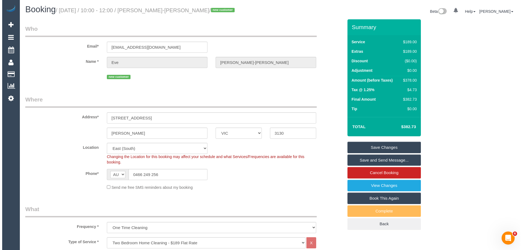
scroll to position [0, 0]
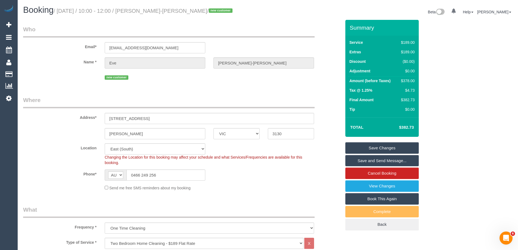
click at [355, 148] on link "Save Changes" at bounding box center [381, 147] width 73 height 11
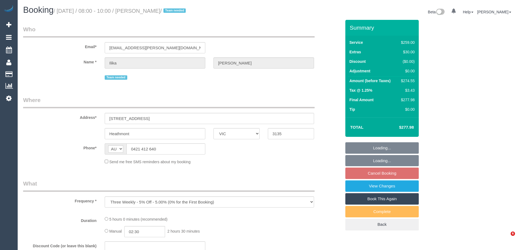
select select "VIC"
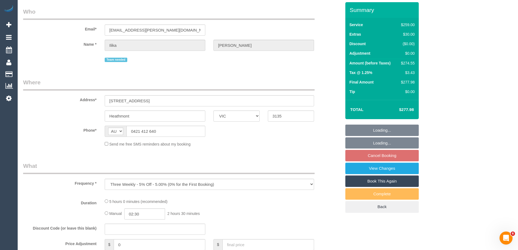
select select "number:28"
select select "number:14"
select select "number:19"
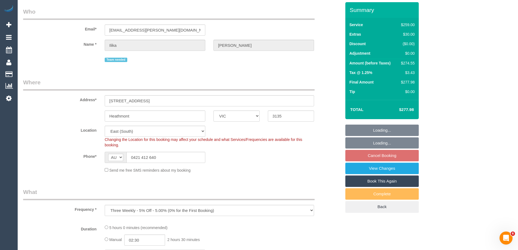
select select "object:694"
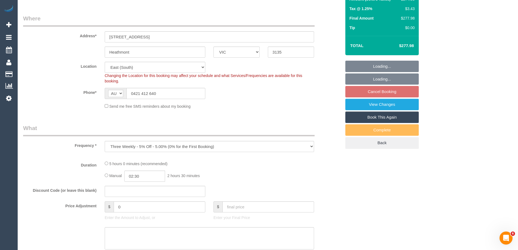
select select "string:stripe-pm_1PJ5zJ2GScqysDRVN6QVtdR4"
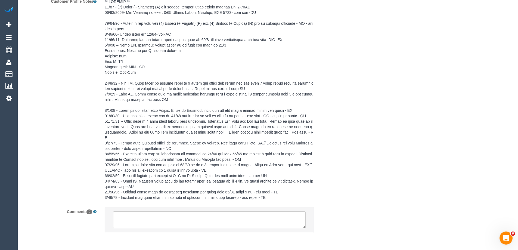
scroll to position [1034, 0]
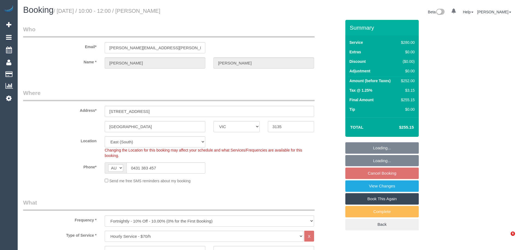
select select "VIC"
select select "2"
select select "number:27"
select select "number:14"
select select "number:18"
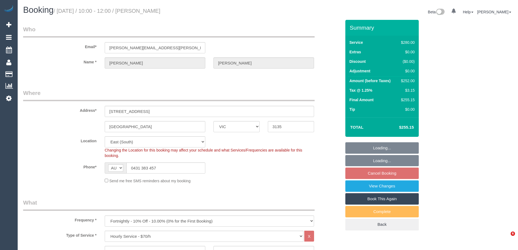
select select "number:24"
select select "number:34"
select select "number:26"
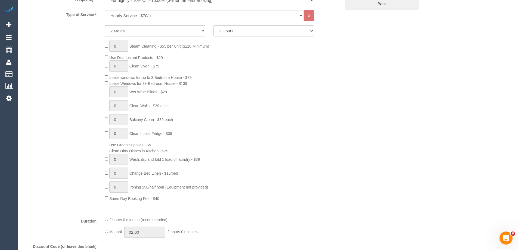
scroll to position [216, 0]
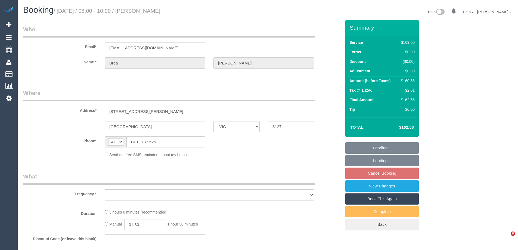
select select "VIC"
select select "string:stripe-pm_1O6QKD2GScqysDRVGd2r9RGe"
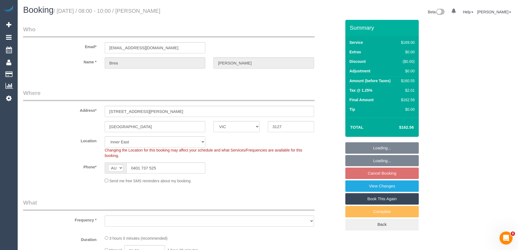
select select "object:1194"
select select "spot2"
select select "object:1295"
select select "number:28"
select select "number:14"
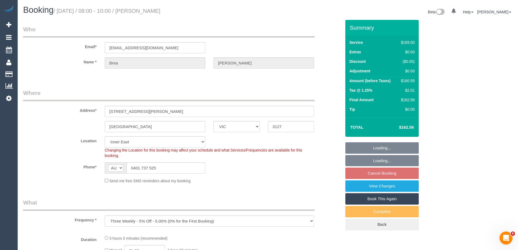
select select "number:18"
select select "number:24"
select select "number:33"
select select "number:11"
